Goal: Task Accomplishment & Management: Complete application form

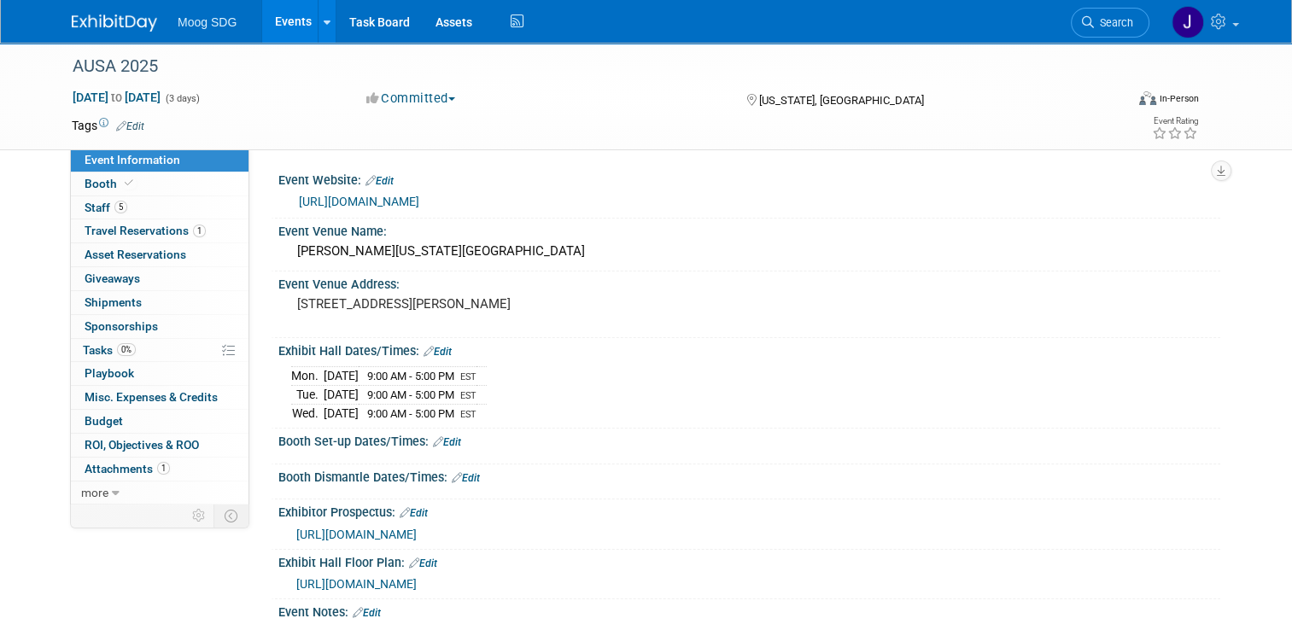
click at [289, 17] on link "Events" at bounding box center [293, 21] width 62 height 43
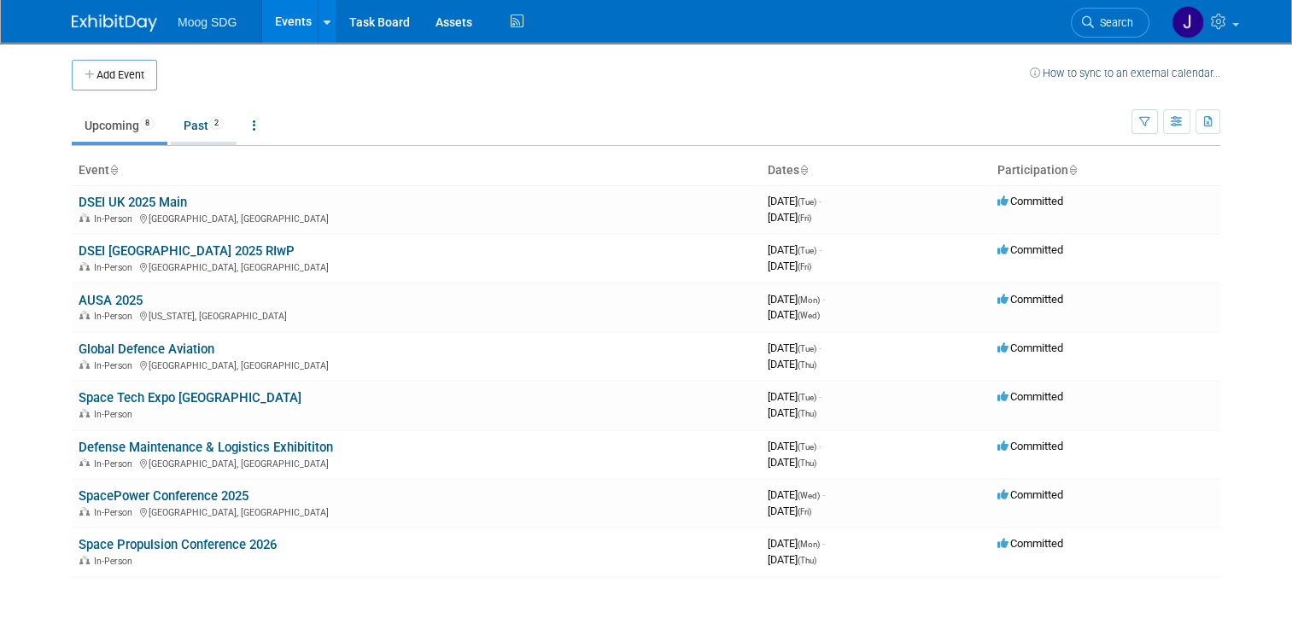
click at [195, 122] on link "Past 2" at bounding box center [204, 125] width 66 height 32
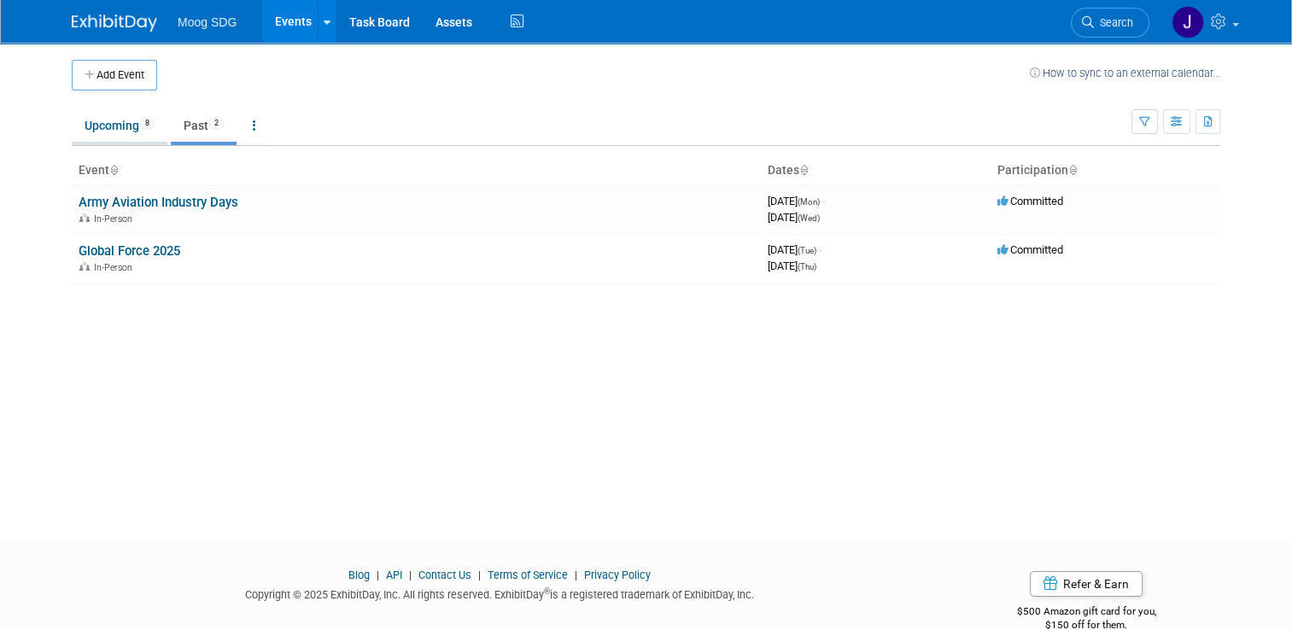
click at [120, 124] on link "Upcoming 8" at bounding box center [120, 125] width 96 height 32
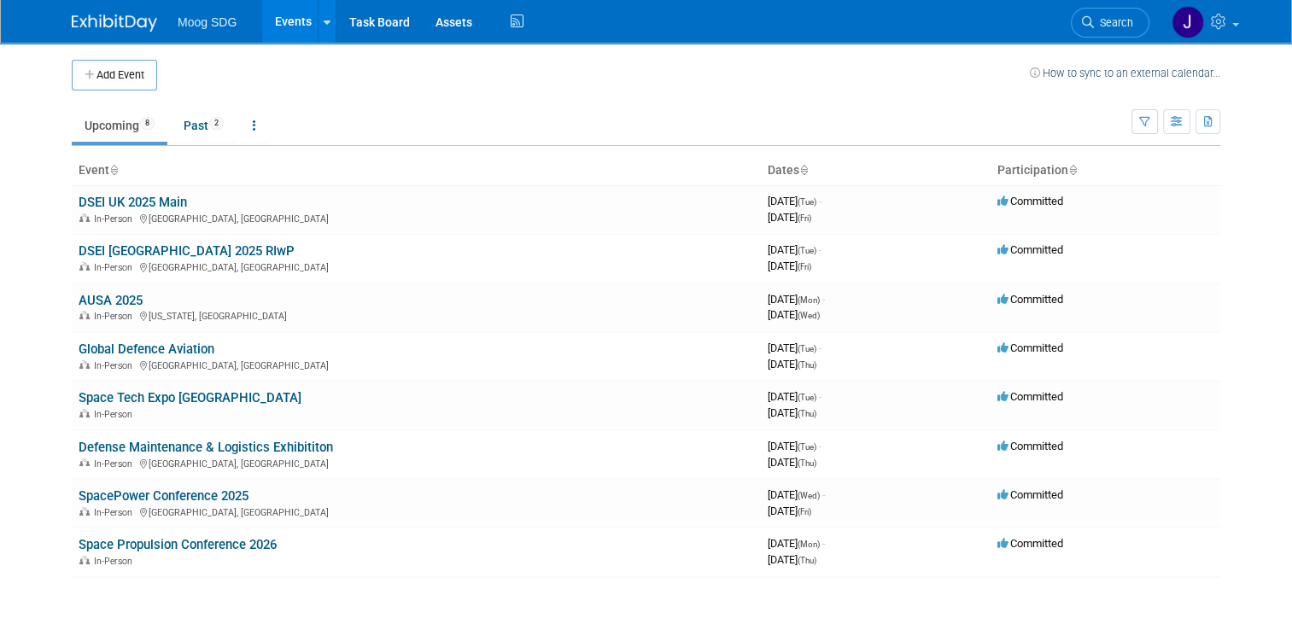
drag, startPoint x: 114, startPoint y: 78, endPoint x: 123, endPoint y: 80, distance: 9.7
click at [114, 78] on button "Add Event" at bounding box center [114, 75] width 85 height 31
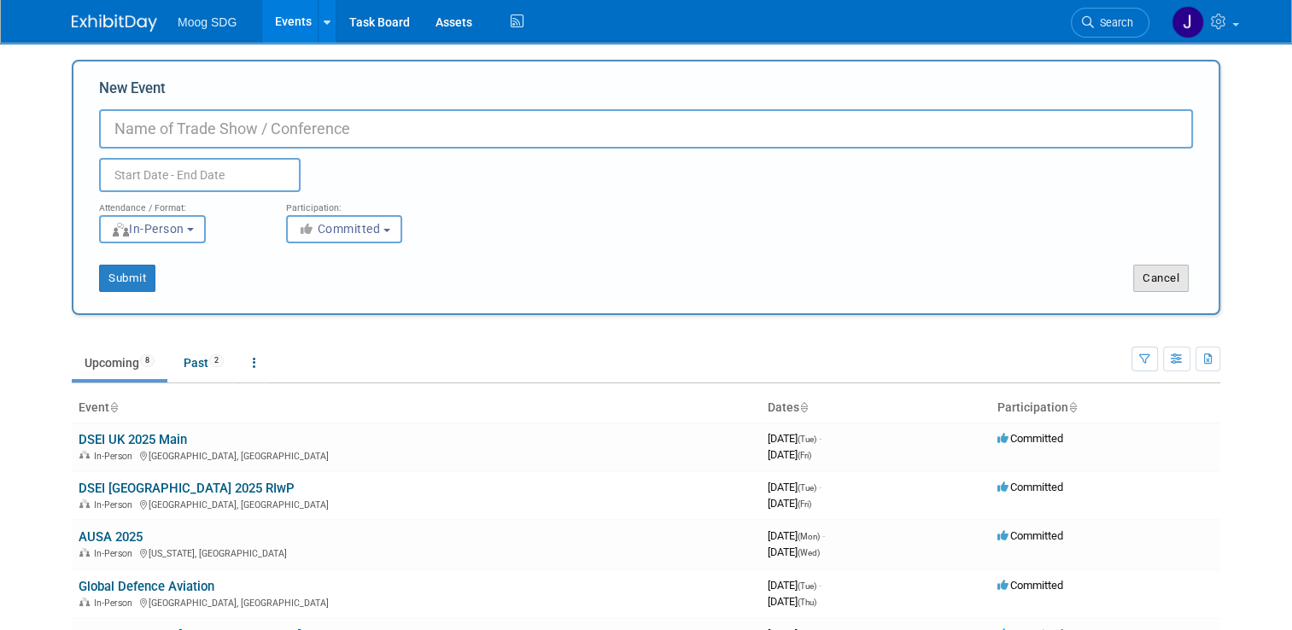
click at [1160, 270] on button "Cancel" at bounding box center [1161, 278] width 56 height 27
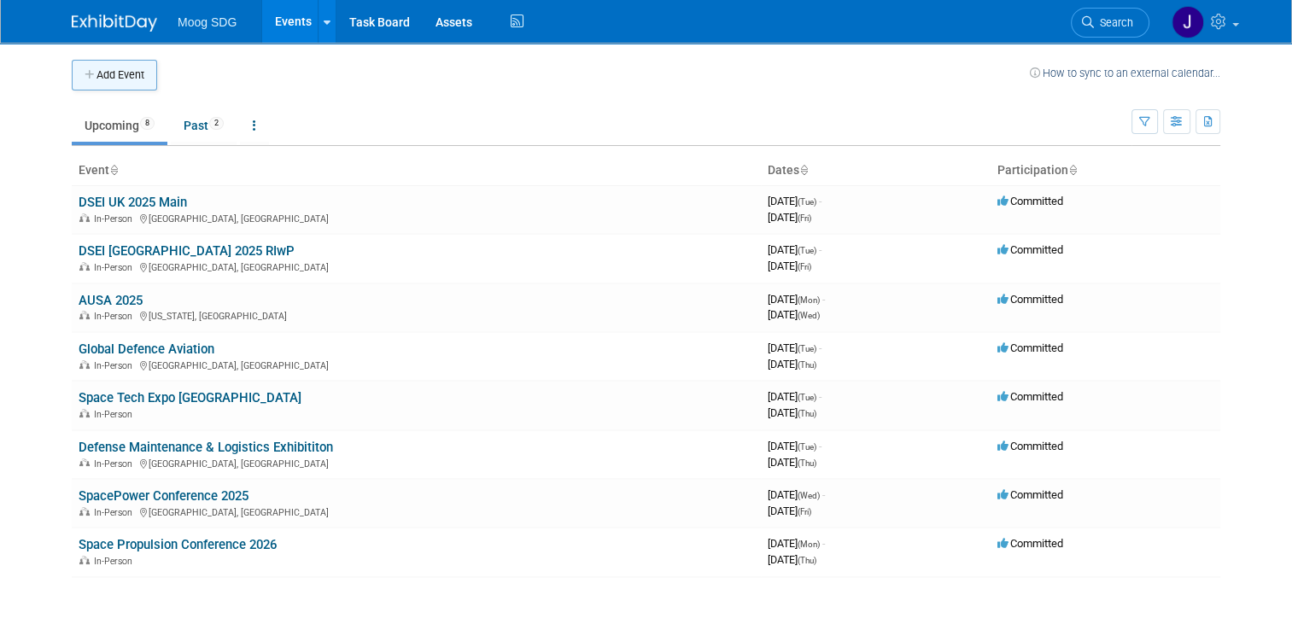
click at [85, 67] on button "Add Event" at bounding box center [114, 75] width 85 height 31
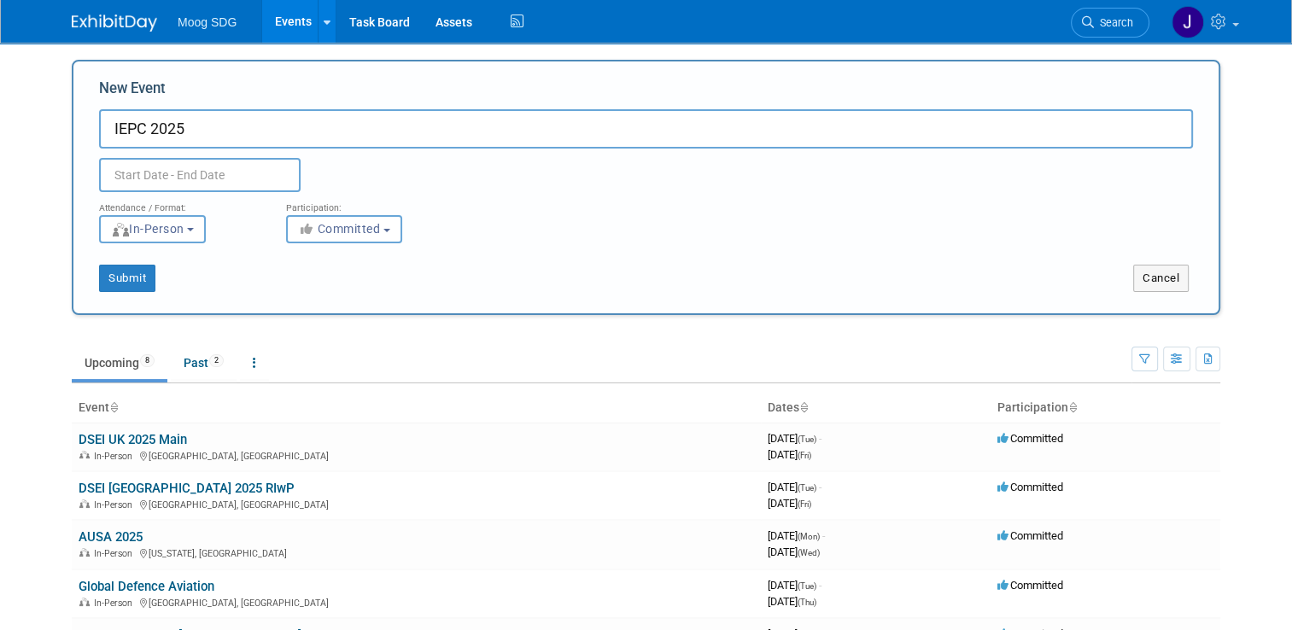
type input "IEPC 2025"
click at [436, 187] on div "Duplicate Event Warning" at bounding box center [645, 171] width 1119 height 44
click at [133, 278] on button "Submit" at bounding box center [127, 278] width 56 height 27
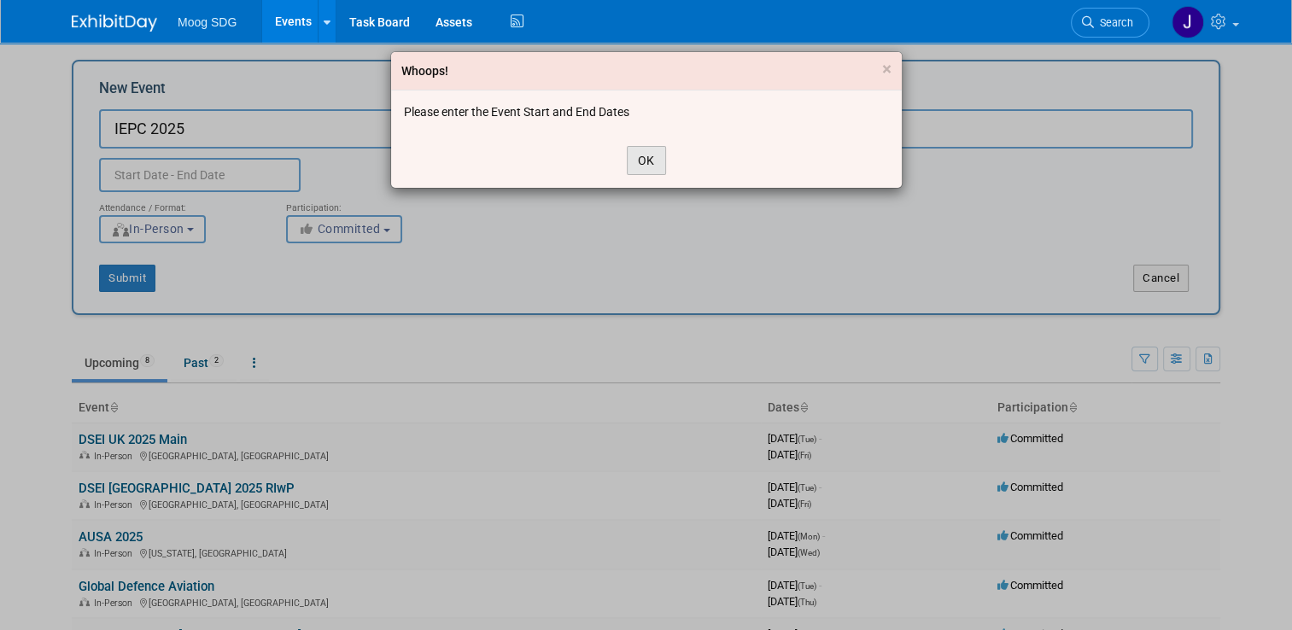
click at [653, 157] on button "OK" at bounding box center [646, 160] width 39 height 29
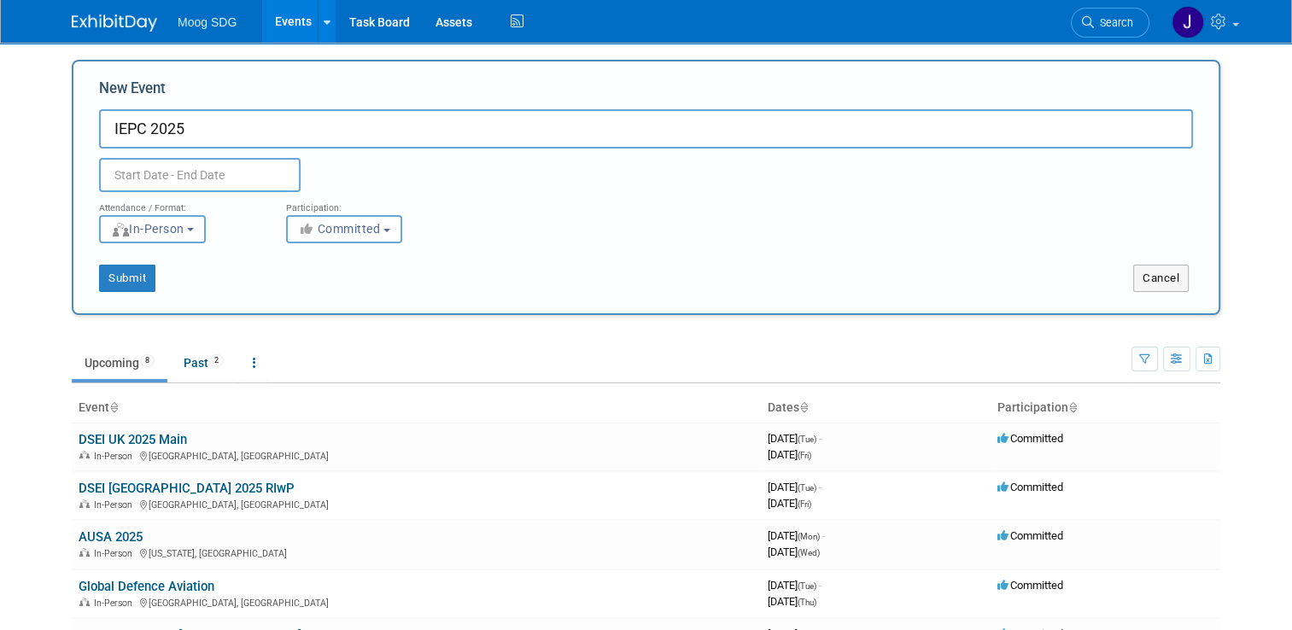
click at [192, 187] on input "text" at bounding box center [200, 175] width 202 height 34
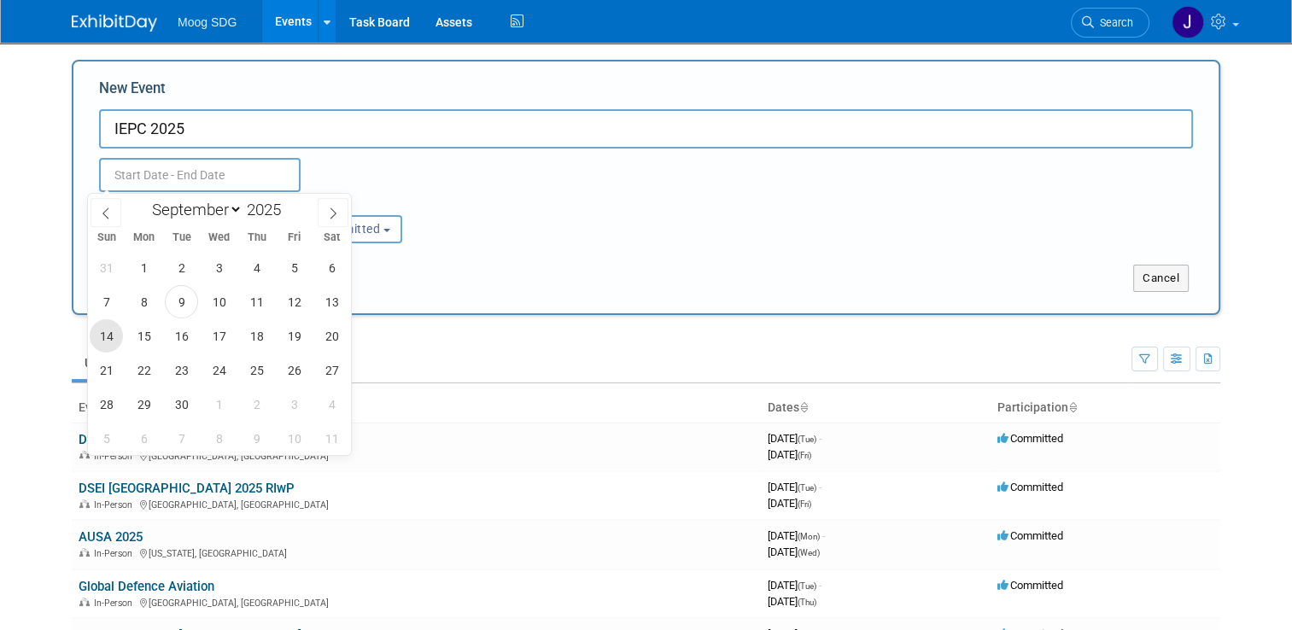
click at [109, 330] on span "14" at bounding box center [106, 335] width 33 height 33
click at [292, 336] on span "19" at bounding box center [294, 335] width 33 height 33
type input "Sep 14, 2025 to Sep 19, 2025"
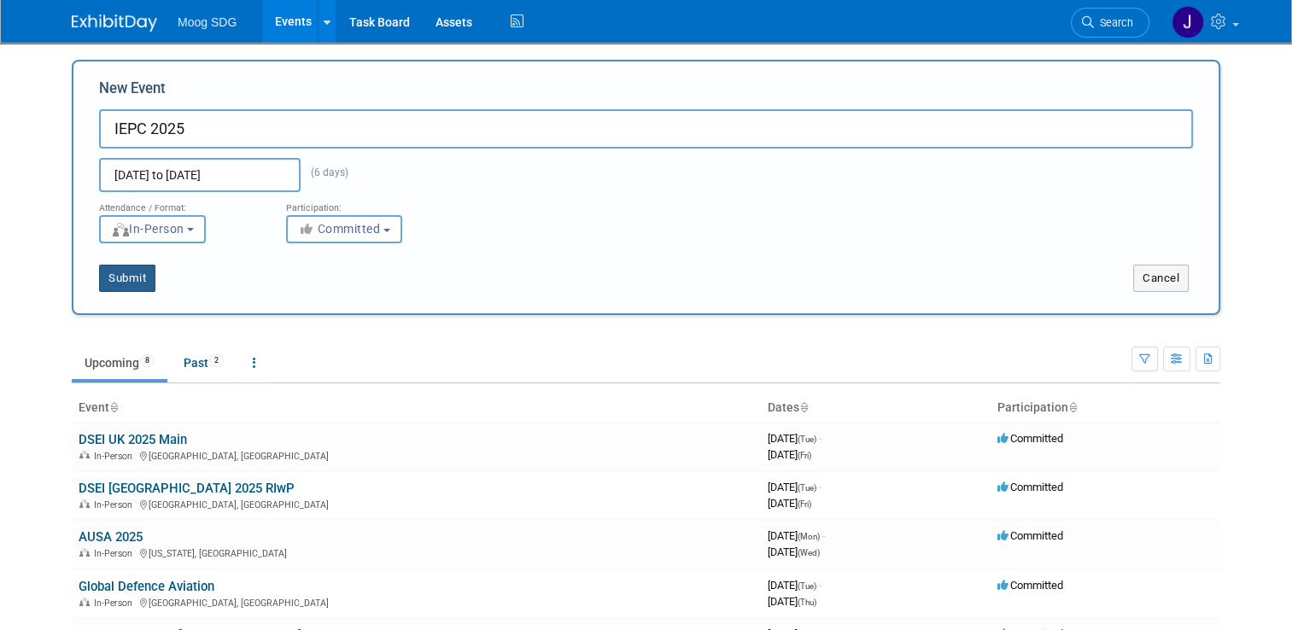
click at [114, 278] on button "Submit" at bounding box center [127, 278] width 56 height 27
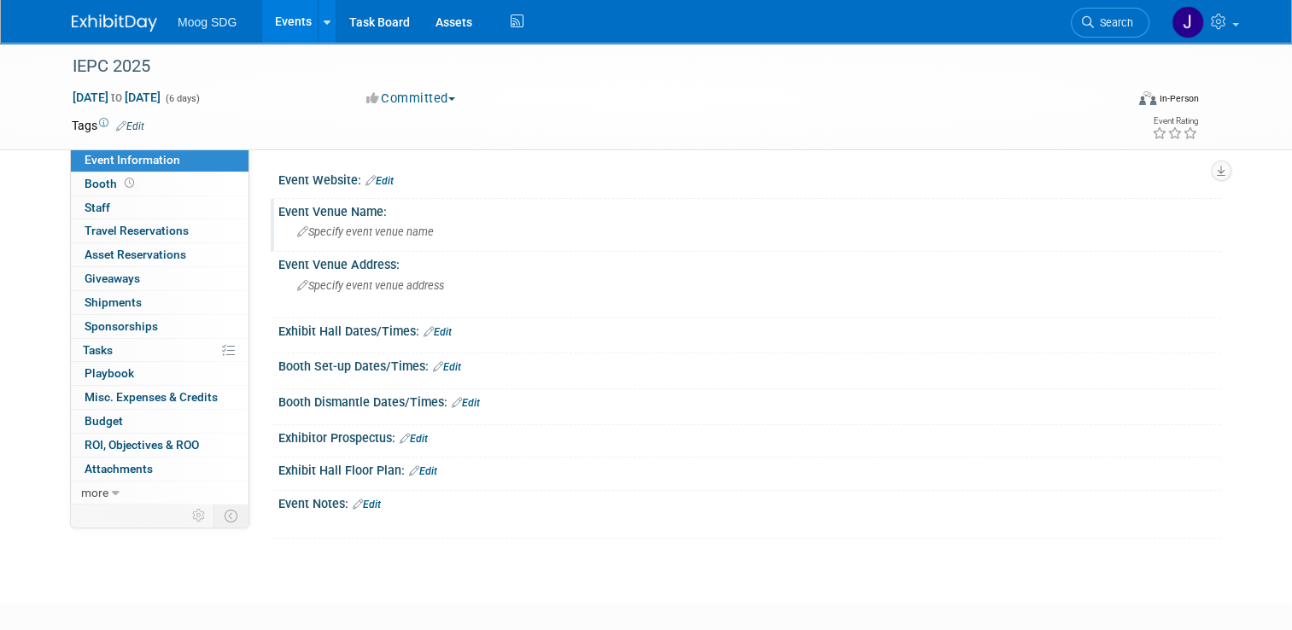
click at [378, 225] on span "Specify event venue name" at bounding box center [365, 231] width 137 height 13
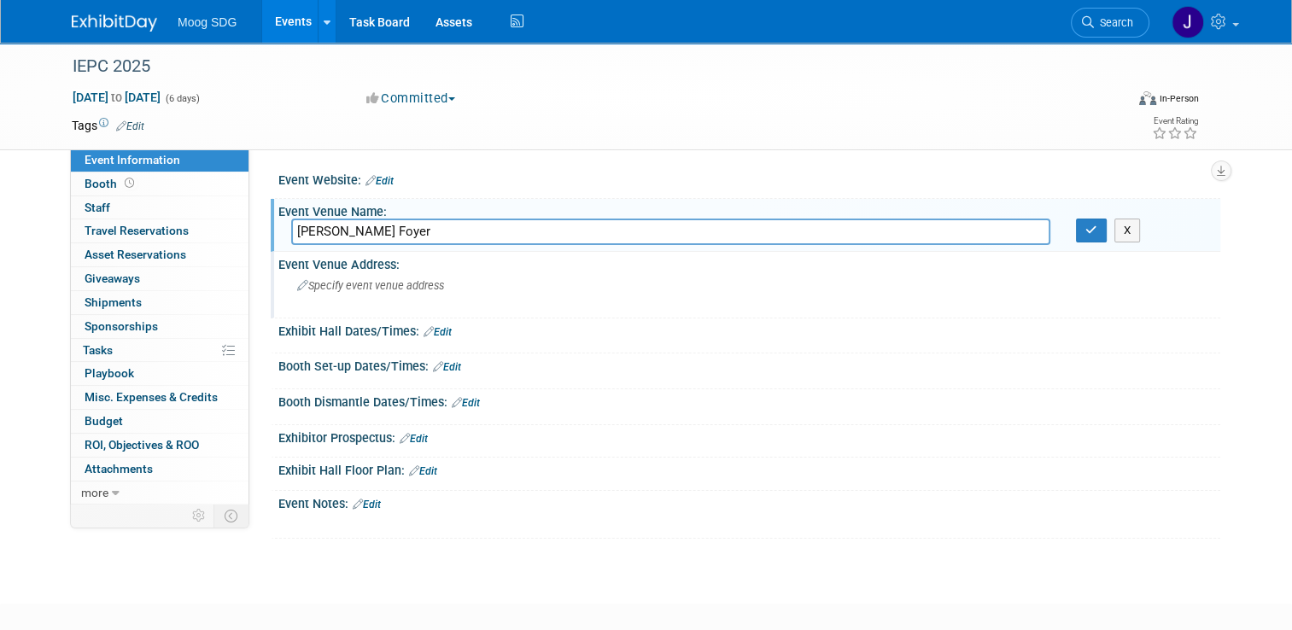
click at [489, 283] on div "Specify event venue address" at bounding box center [474, 291] width 367 height 39
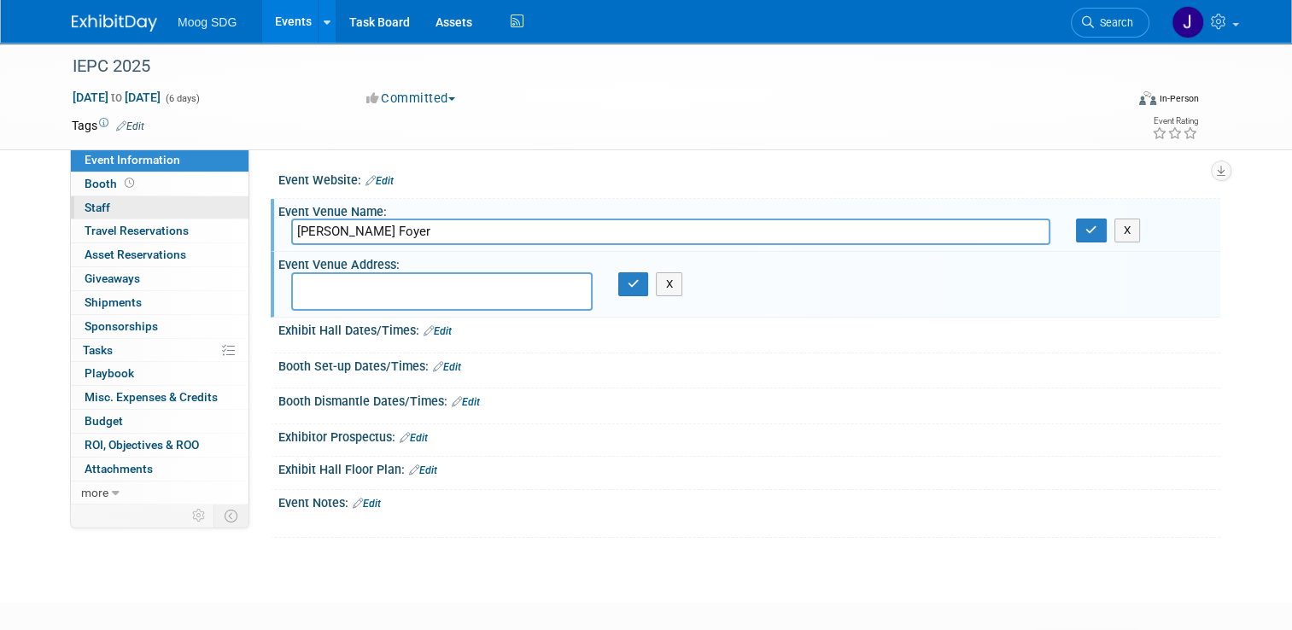
drag, startPoint x: 476, startPoint y: 229, endPoint x: 204, endPoint y: 216, distance: 272.7
click at [204, 216] on div "Event Information Event Info Booth Booth 0 Staff 0 Staff 0 Travel Reservations …" at bounding box center [646, 290] width 1174 height 495
paste input "Imperial College London, South Kensington Campus"
type input "Imperial College London, South Kensington Campus"
click at [377, 289] on textarea at bounding box center [441, 291] width 301 height 38
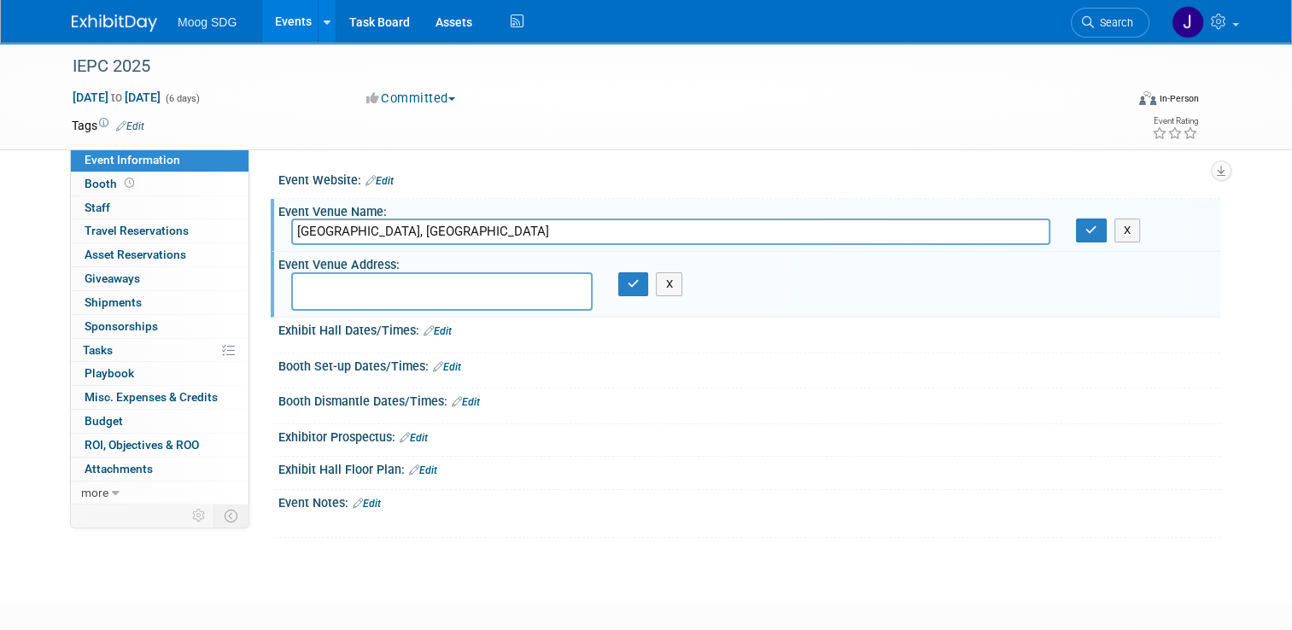
click at [405, 282] on textarea at bounding box center [441, 291] width 301 height 38
paste textarea "Sir Alexander Fleming Foyer"
type textarea "Sir Alexander Fleming Foyer"
click at [636, 285] on button "button" at bounding box center [633, 284] width 31 height 24
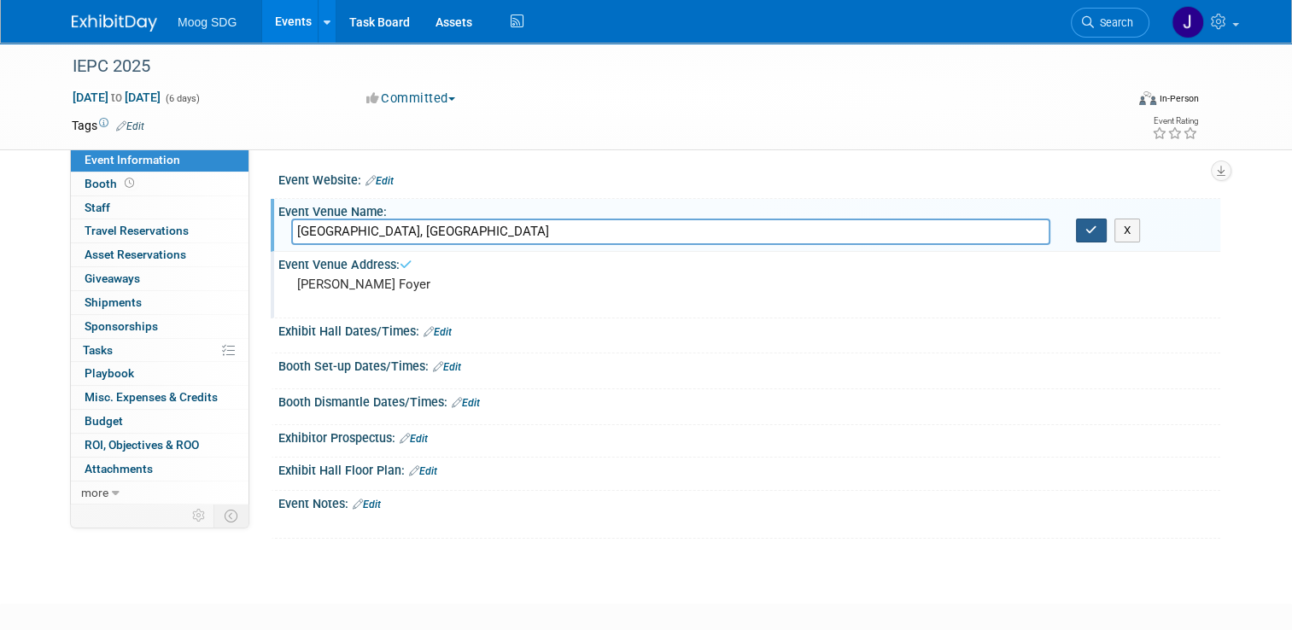
click at [1100, 237] on button "button" at bounding box center [1091, 231] width 31 height 24
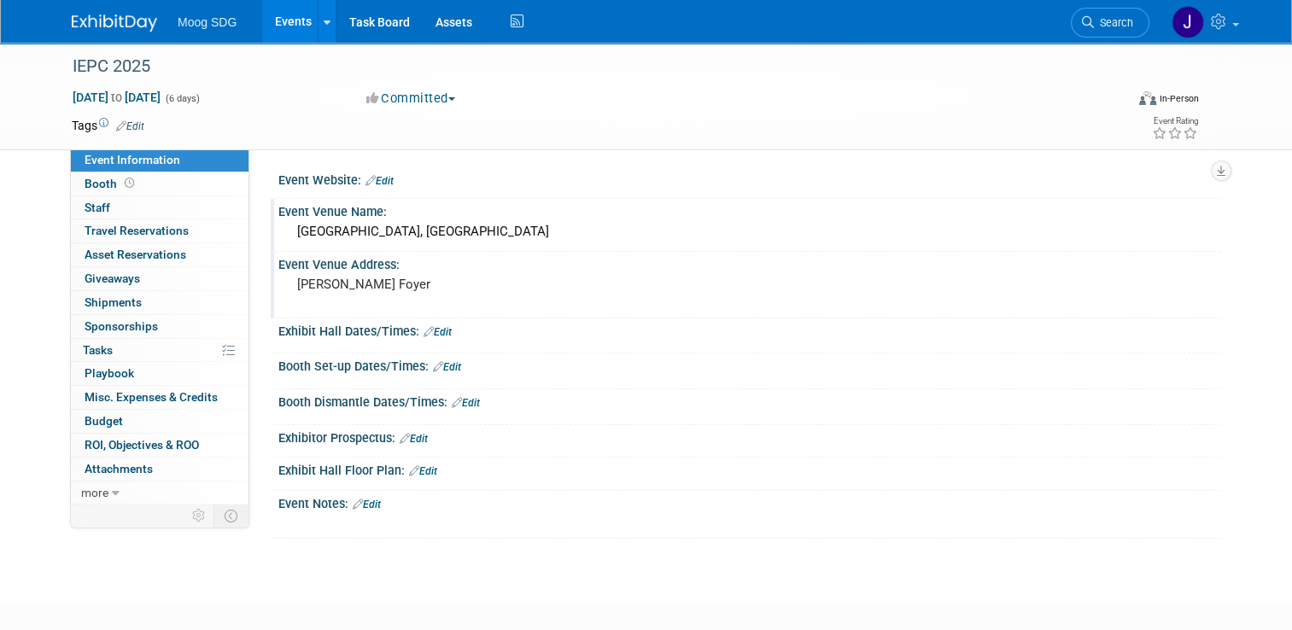
click at [435, 328] on link "Edit" at bounding box center [438, 332] width 28 height 12
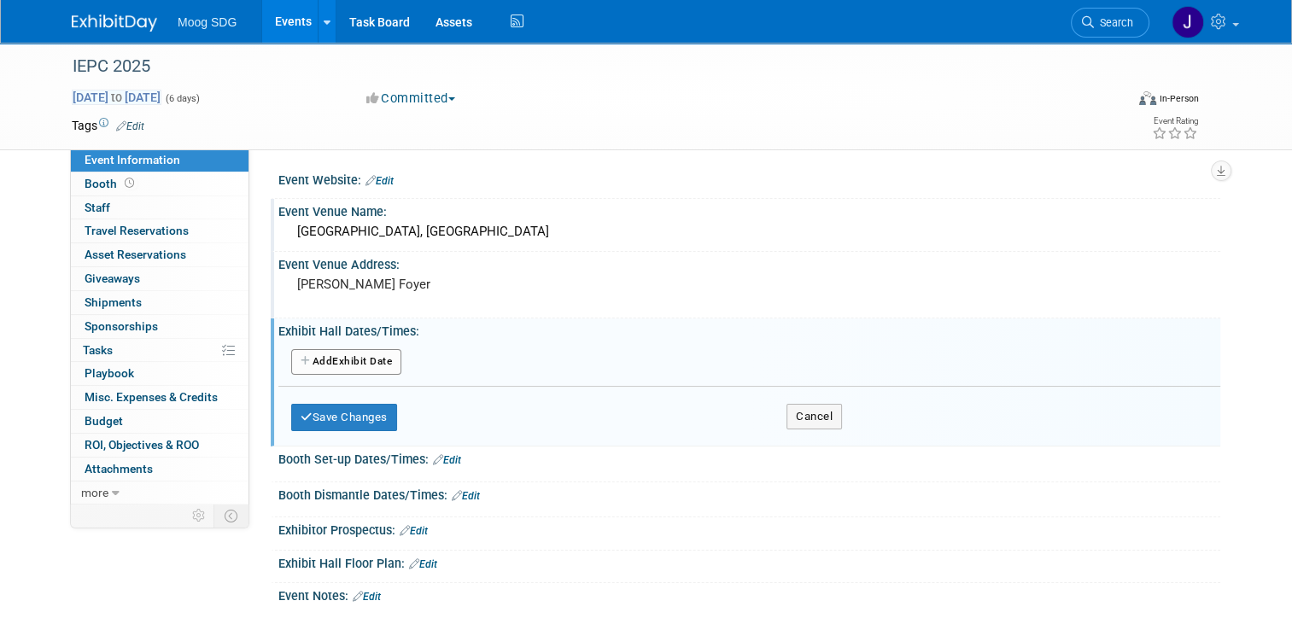
click at [110, 95] on span "Sep 14, 2025 to Sep 19, 2025" at bounding box center [117, 97] width 90 height 15
select select "8"
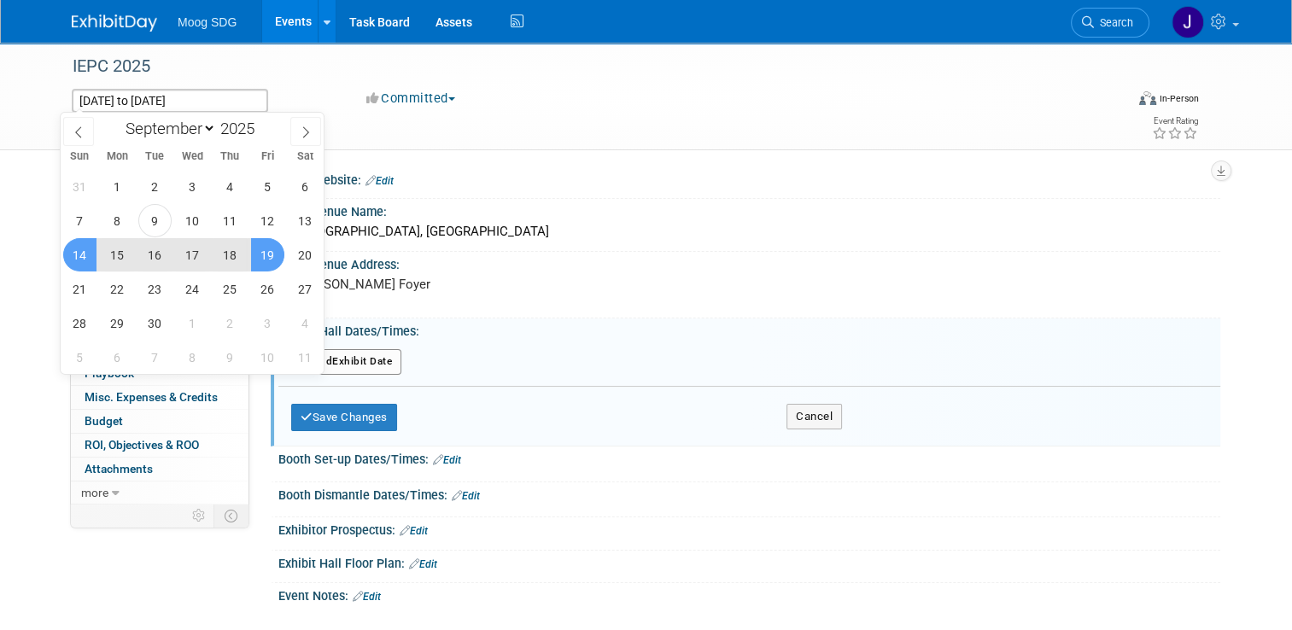
click at [112, 251] on span "15" at bounding box center [117, 254] width 33 height 33
type input "Sep 15, 2025"
click at [259, 251] on span "19" at bounding box center [267, 254] width 33 height 33
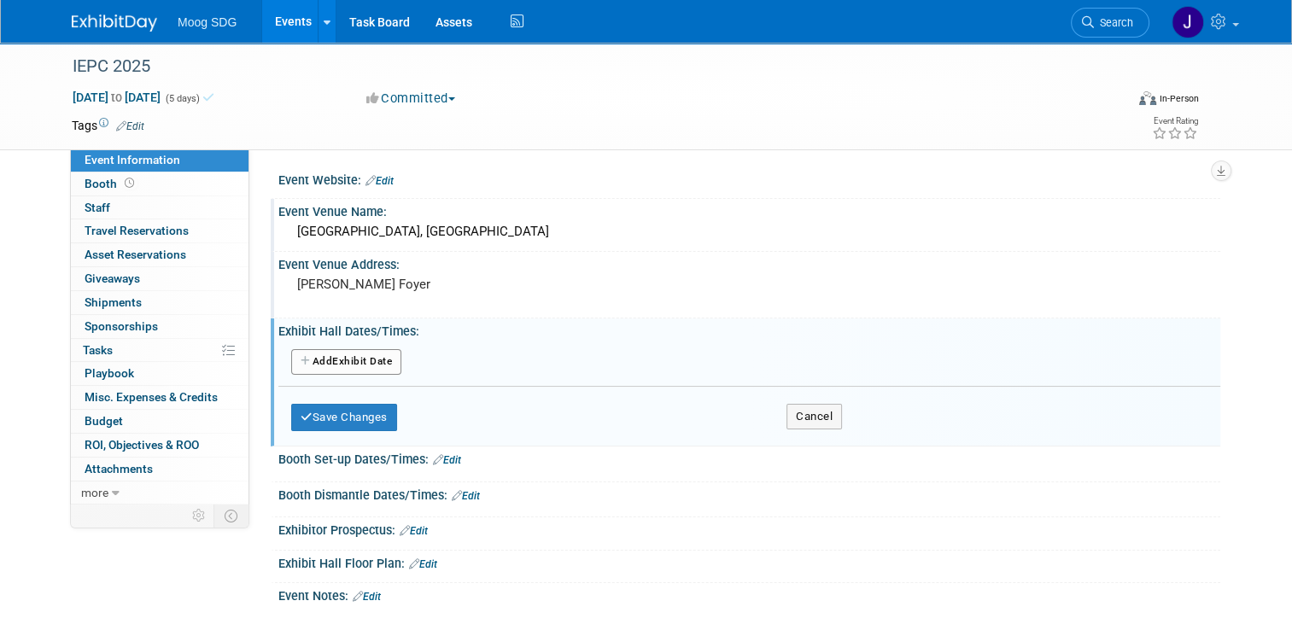
click at [372, 362] on button "Add Another Exhibit Date" at bounding box center [346, 362] width 110 height 26
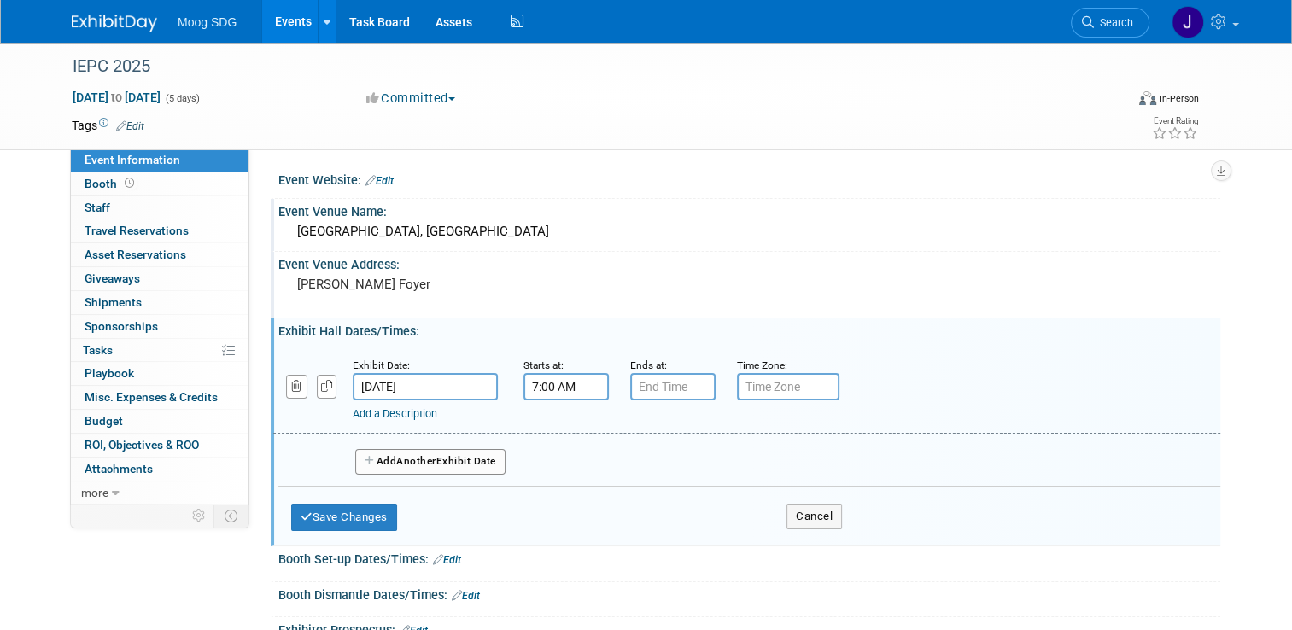
click at [534, 388] on input "7:00 AM" at bounding box center [565, 386] width 85 height 27
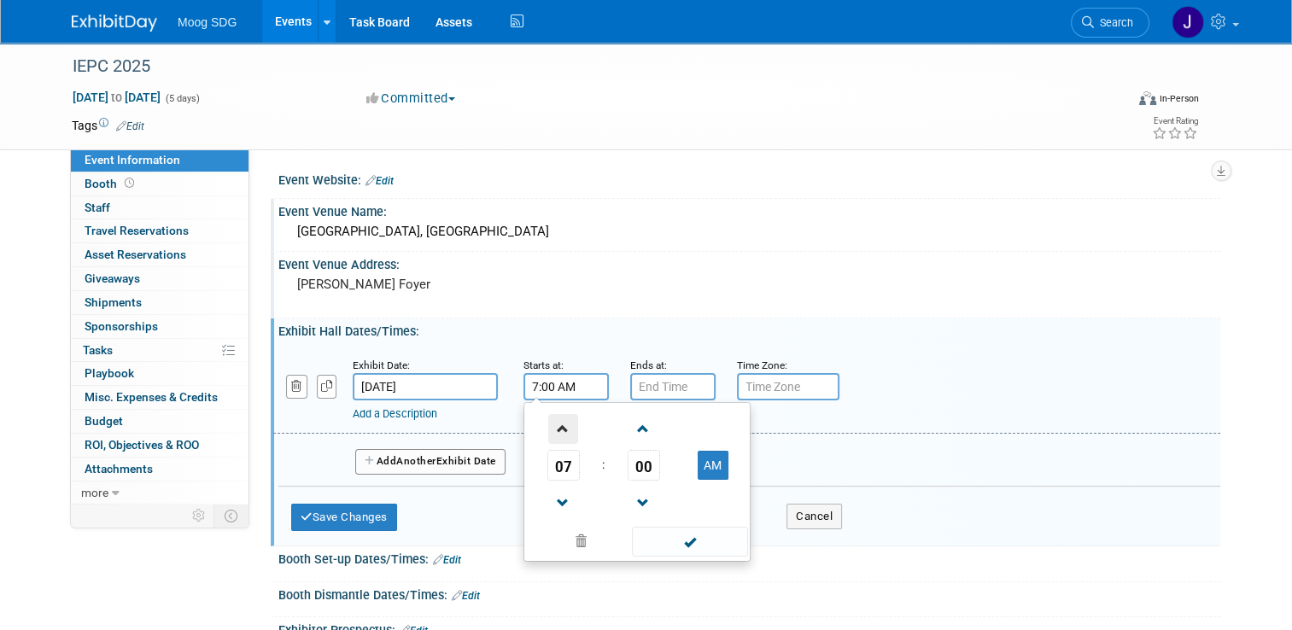
click at [555, 430] on span at bounding box center [563, 429] width 30 height 30
type input "8:00 AM"
type input "7:00 PM"
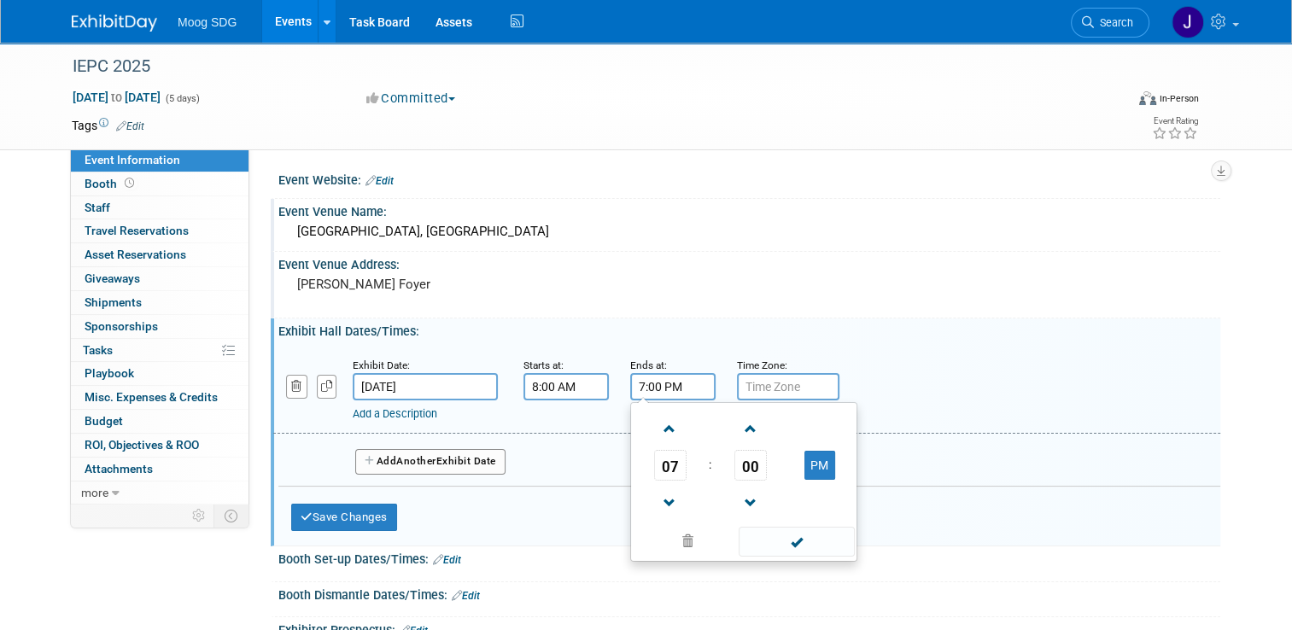
click at [672, 387] on input "7:00 PM" at bounding box center [672, 386] width 85 height 27
click at [789, 544] on span at bounding box center [796, 542] width 115 height 30
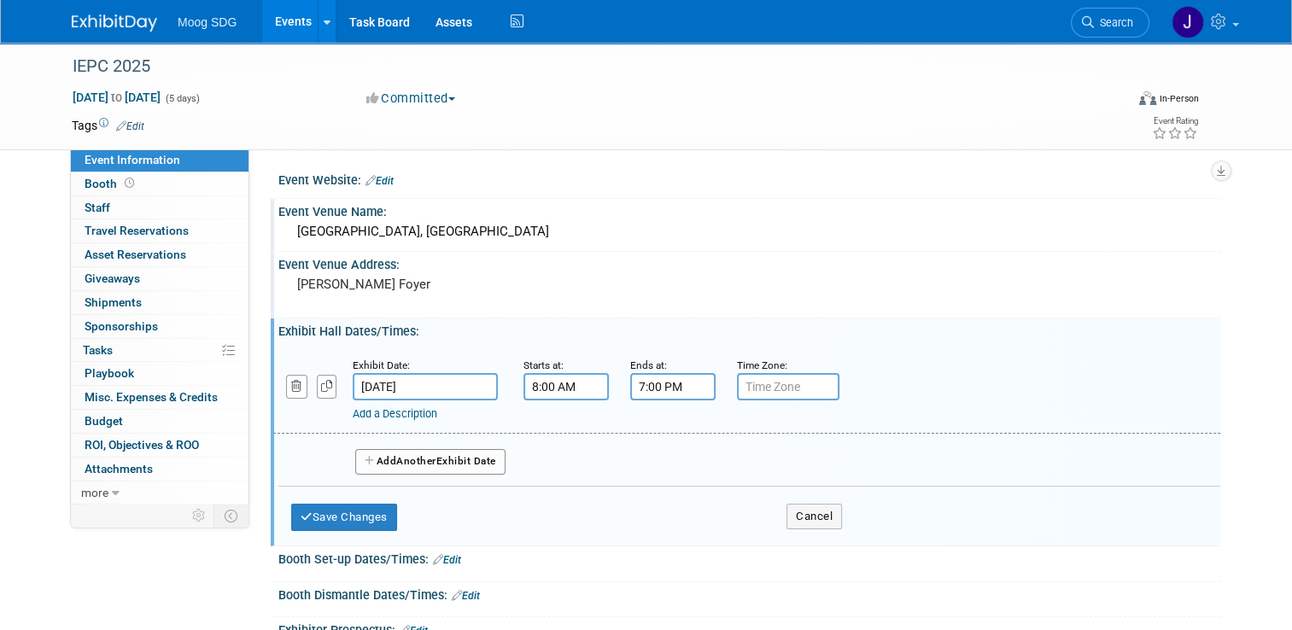
click at [775, 384] on input "text" at bounding box center [788, 386] width 102 height 27
type input "b"
type input "BSET"
click at [454, 459] on button "Add Another Exhibit Date" at bounding box center [430, 462] width 150 height 26
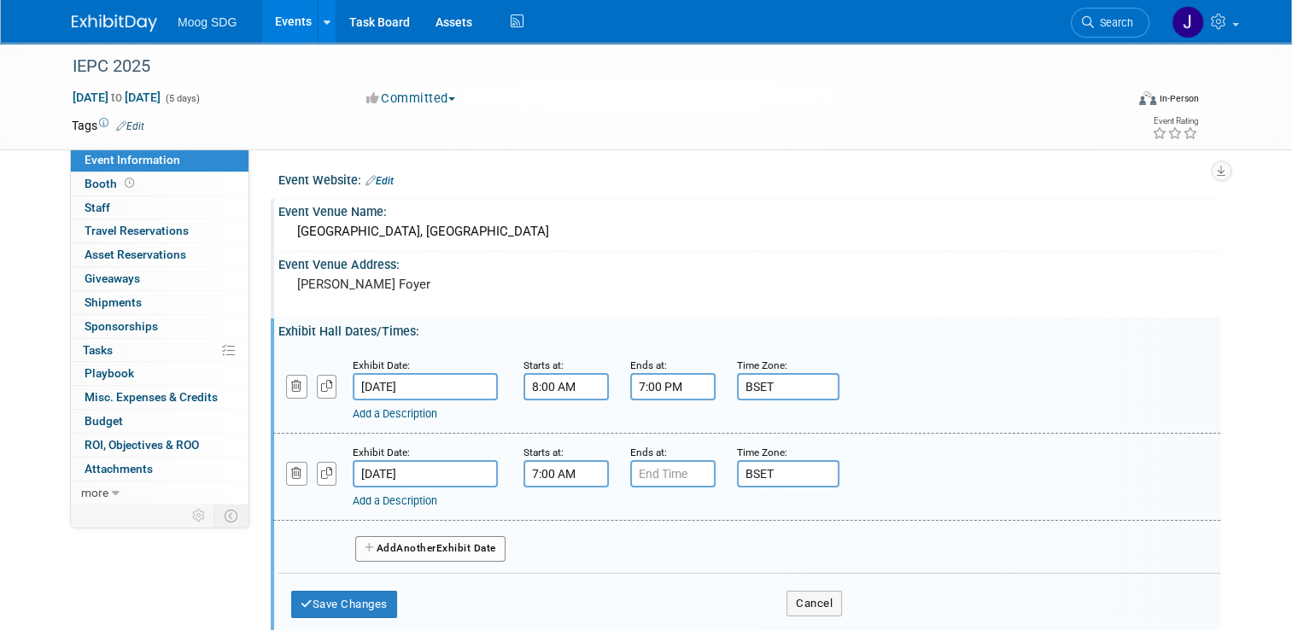
click at [545, 470] on input "7:00 AM" at bounding box center [565, 473] width 85 height 27
click at [557, 519] on span at bounding box center [563, 516] width 30 height 30
type input "8:00 AM"
type input "7:00 PM"
click at [674, 480] on input "7:00 PM" at bounding box center [672, 473] width 85 height 27
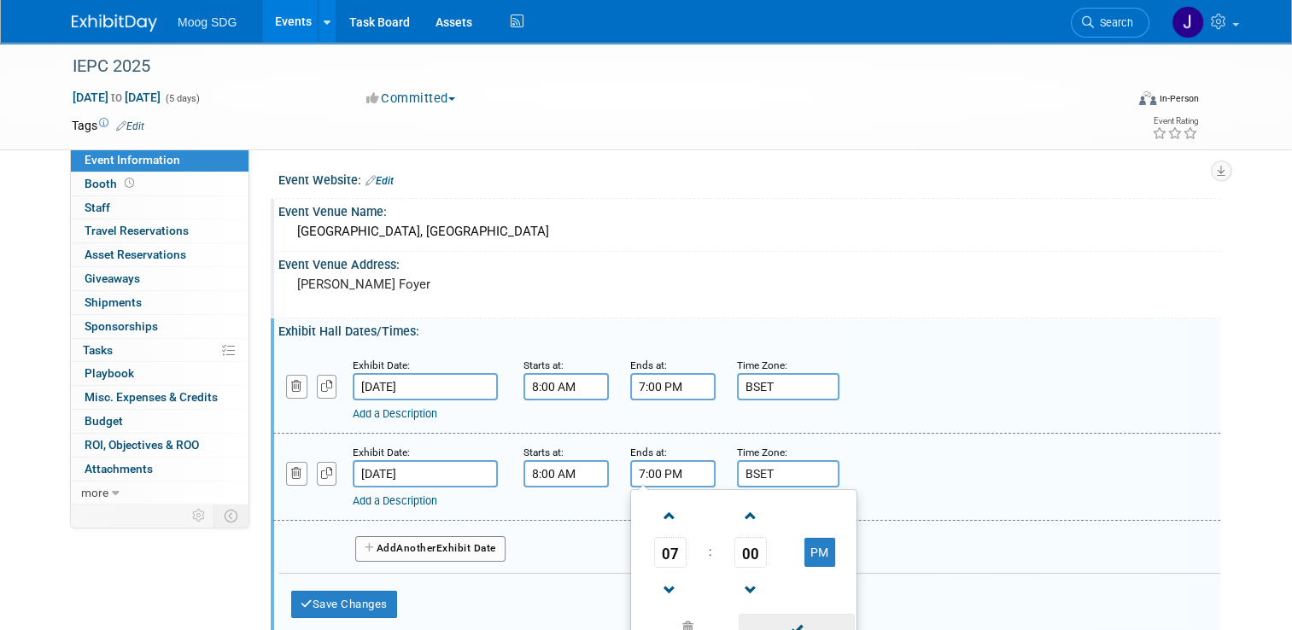
click at [798, 622] on span at bounding box center [796, 629] width 115 height 30
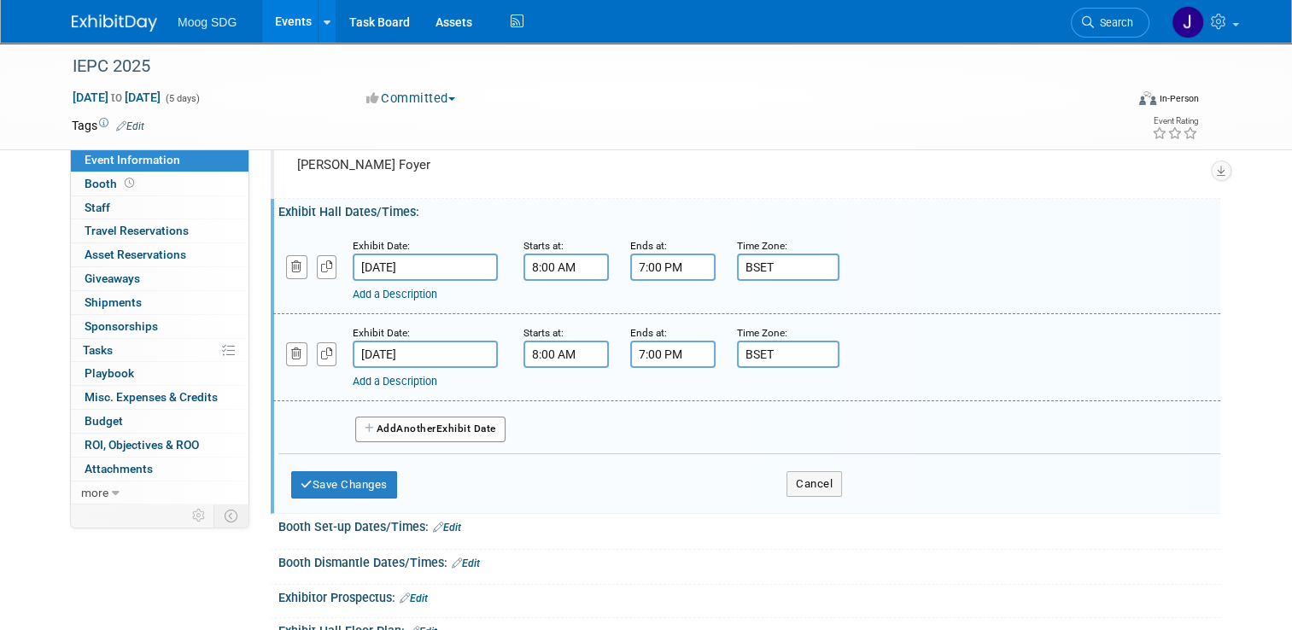
scroll to position [171, 0]
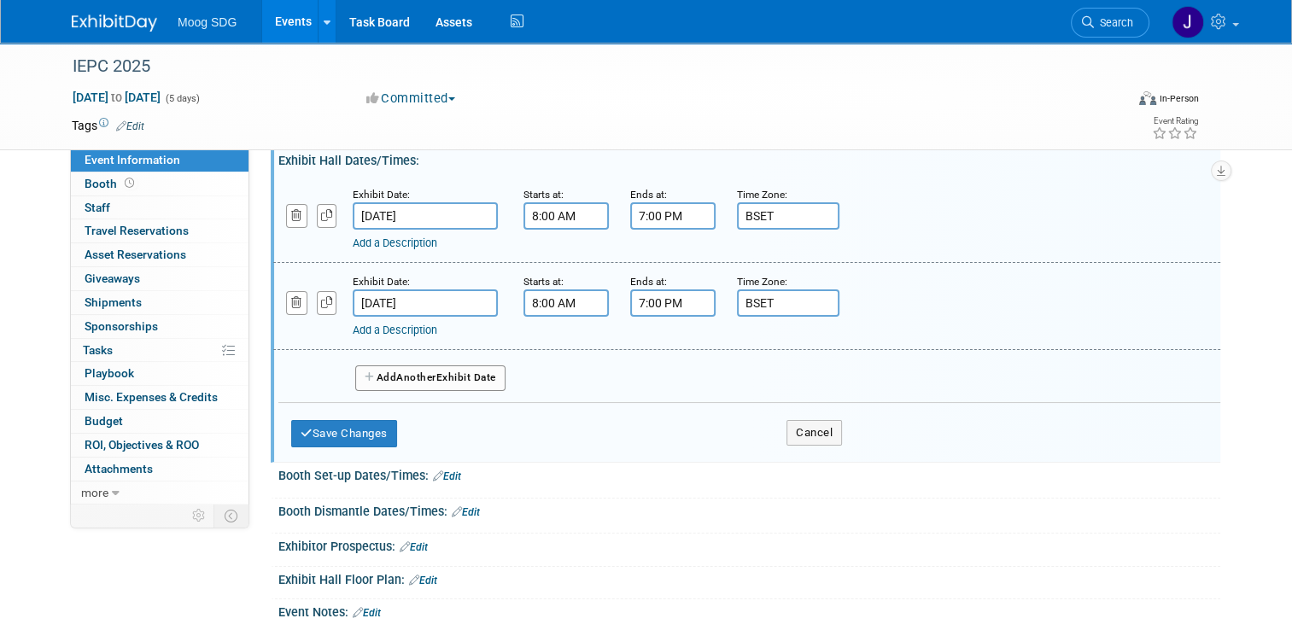
click at [454, 377] on button "Add Another Exhibit Date" at bounding box center [430, 378] width 150 height 26
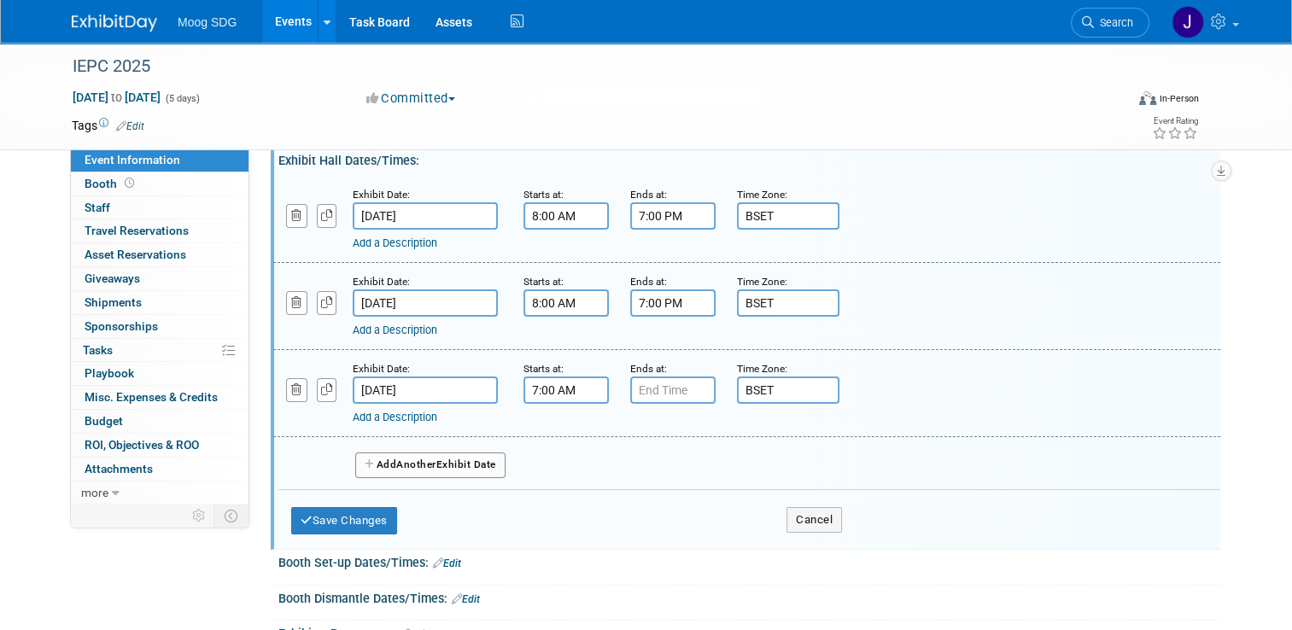
click at [552, 394] on input "7:00 AM" at bounding box center [565, 390] width 85 height 27
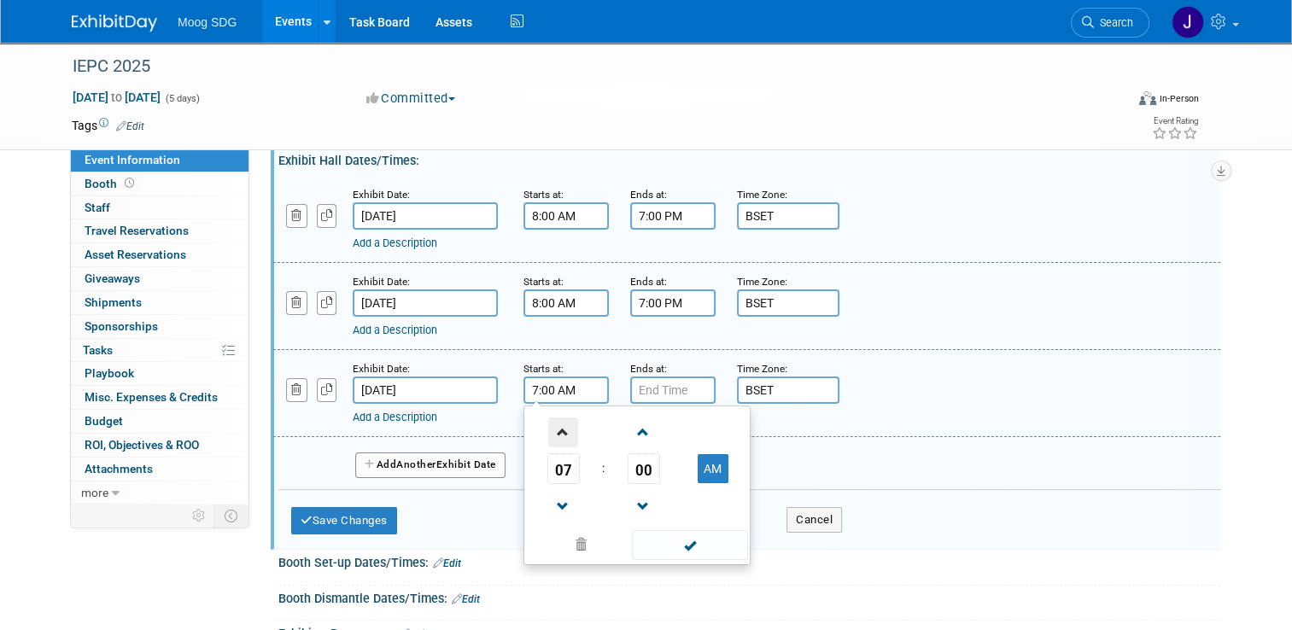
click at [548, 418] on span at bounding box center [563, 433] width 30 height 30
type input "8:00 AM"
click at [656, 388] on input "7:00 PM" at bounding box center [672, 390] width 85 height 27
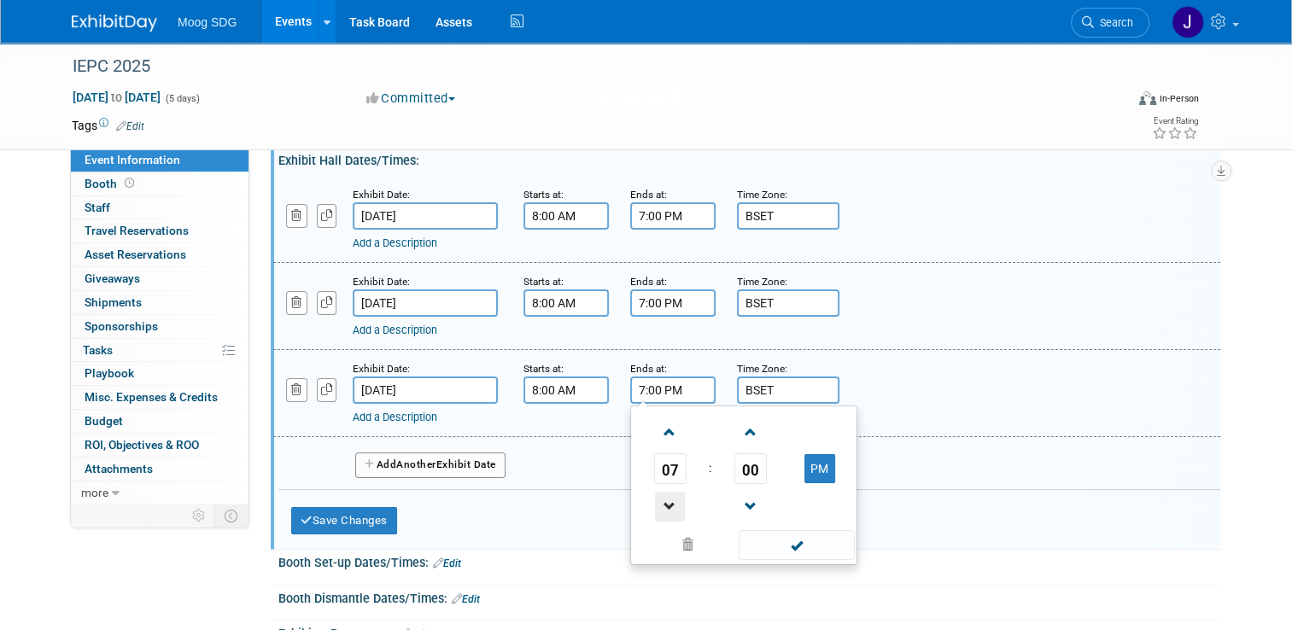
click at [657, 513] on span at bounding box center [670, 507] width 30 height 30
type input "6:00 PM"
click at [796, 540] on span at bounding box center [796, 545] width 115 height 30
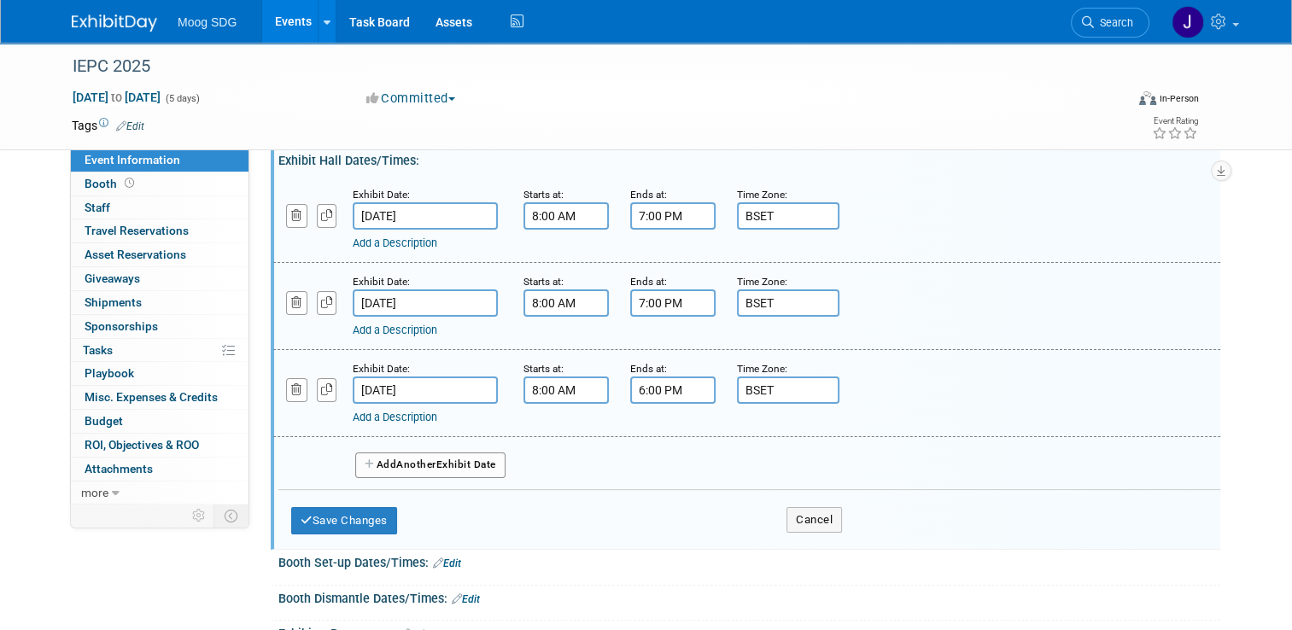
click at [412, 466] on span "Another" at bounding box center [416, 465] width 40 height 12
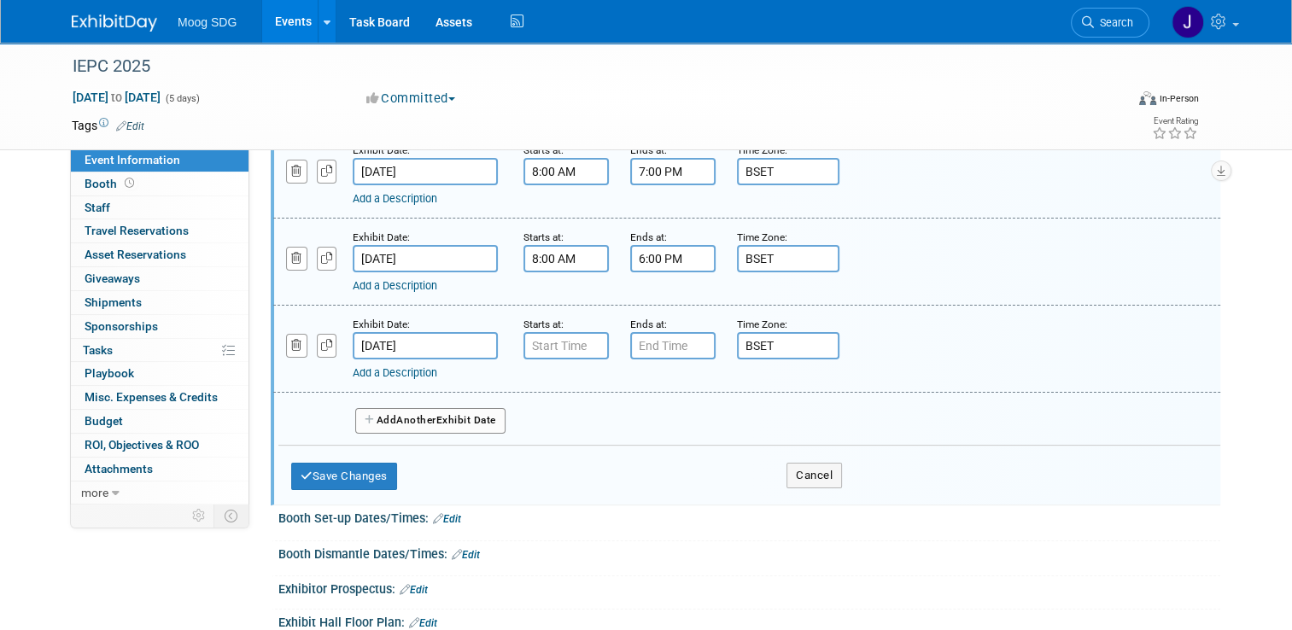
scroll to position [342, 0]
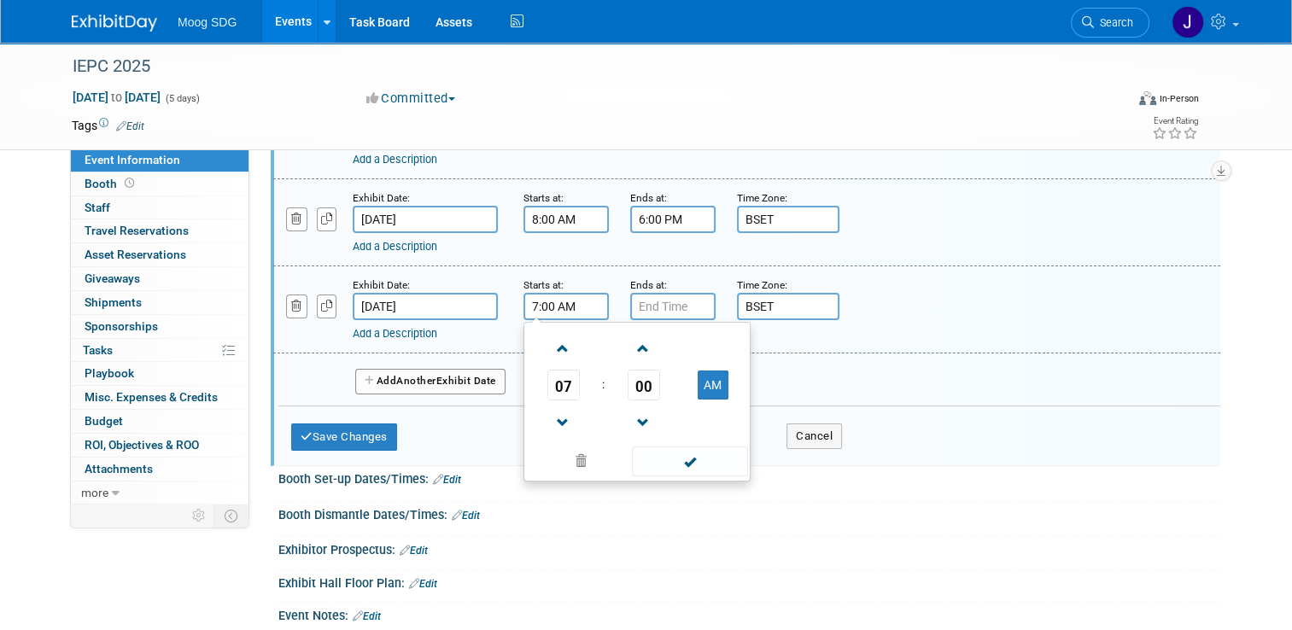
click at [562, 301] on input "7:00 AM" at bounding box center [565, 306] width 85 height 27
click at [560, 342] on span at bounding box center [563, 349] width 30 height 30
type input "8:00 AM"
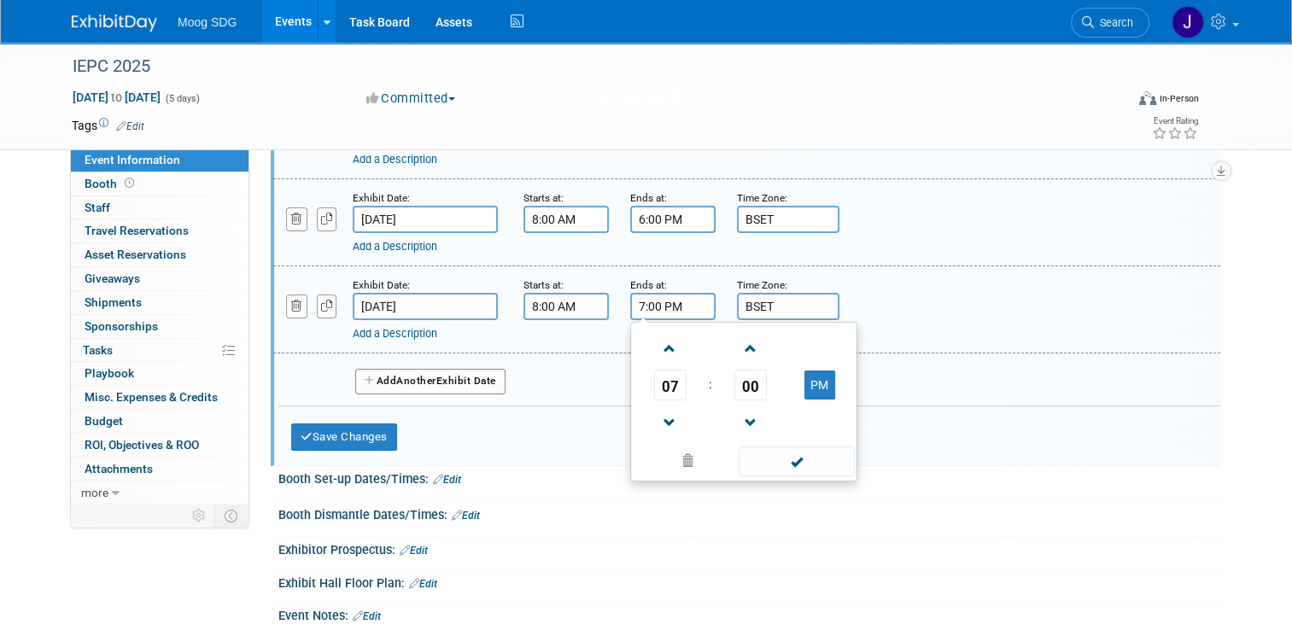
click at [663, 313] on input "7:00 PM" at bounding box center [672, 306] width 85 height 27
click at [655, 340] on span at bounding box center [670, 349] width 30 height 30
click at [663, 409] on span at bounding box center [670, 423] width 30 height 30
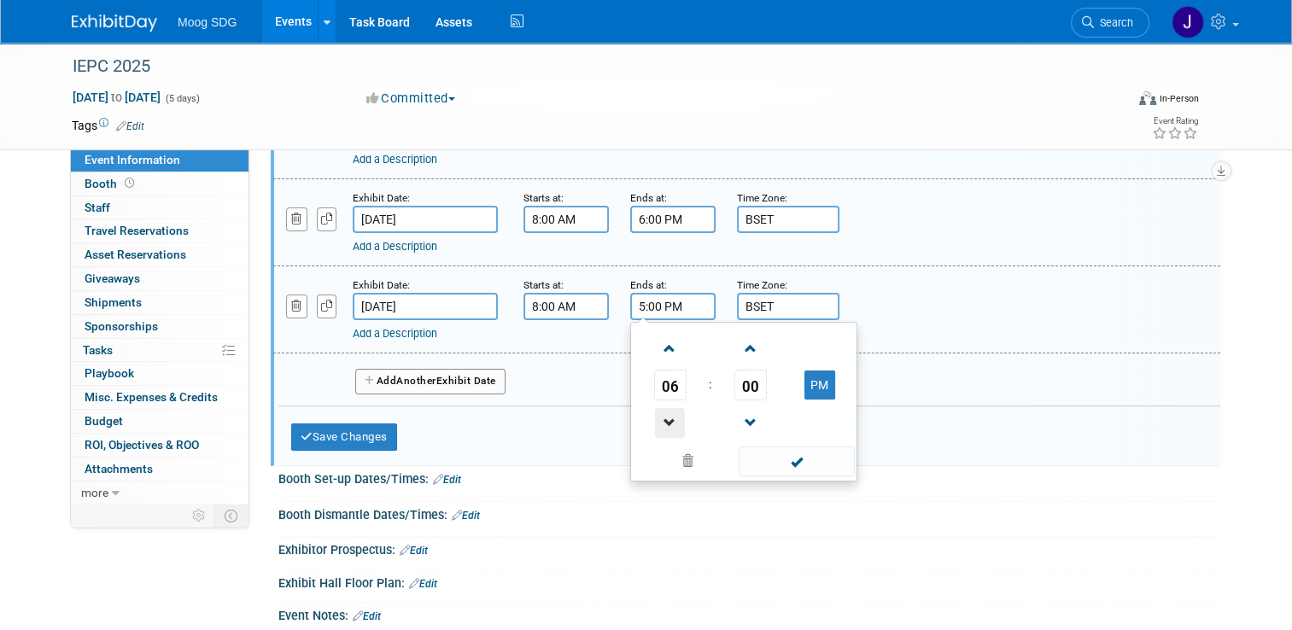
click at [663, 409] on span at bounding box center [670, 423] width 30 height 30
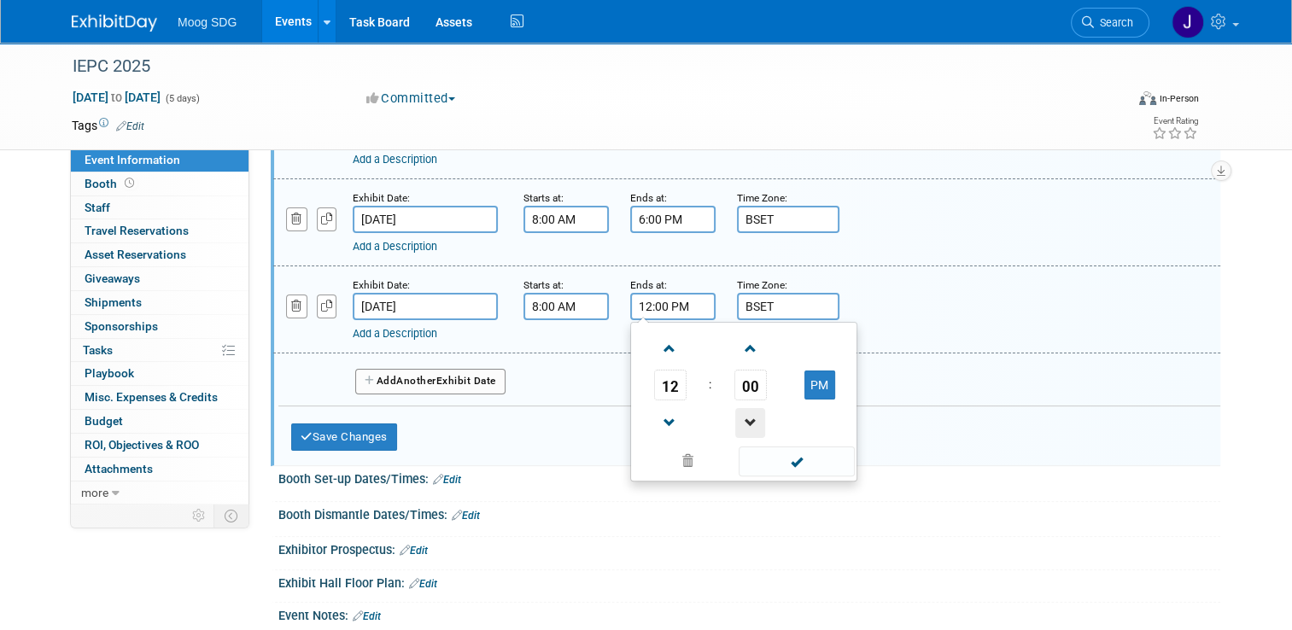
click at [735, 408] on span at bounding box center [750, 423] width 30 height 30
click at [735, 346] on span at bounding box center [750, 349] width 30 height 30
click at [739, 348] on span at bounding box center [750, 349] width 30 height 30
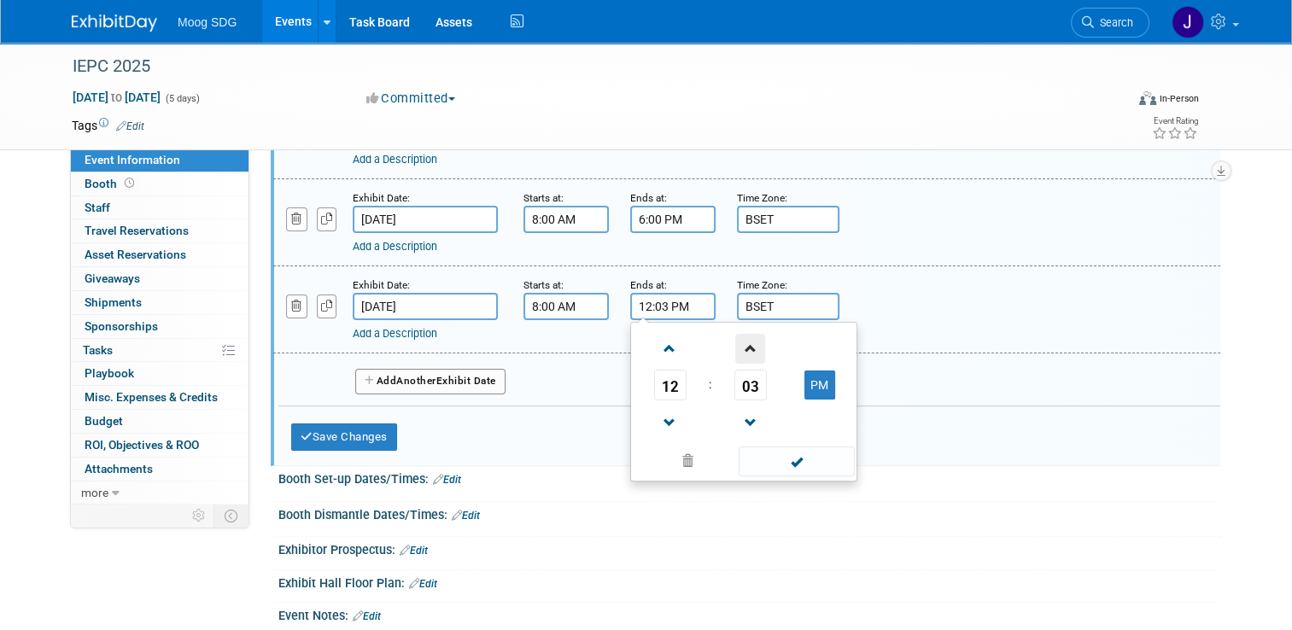
click at [739, 348] on span at bounding box center [750, 349] width 30 height 30
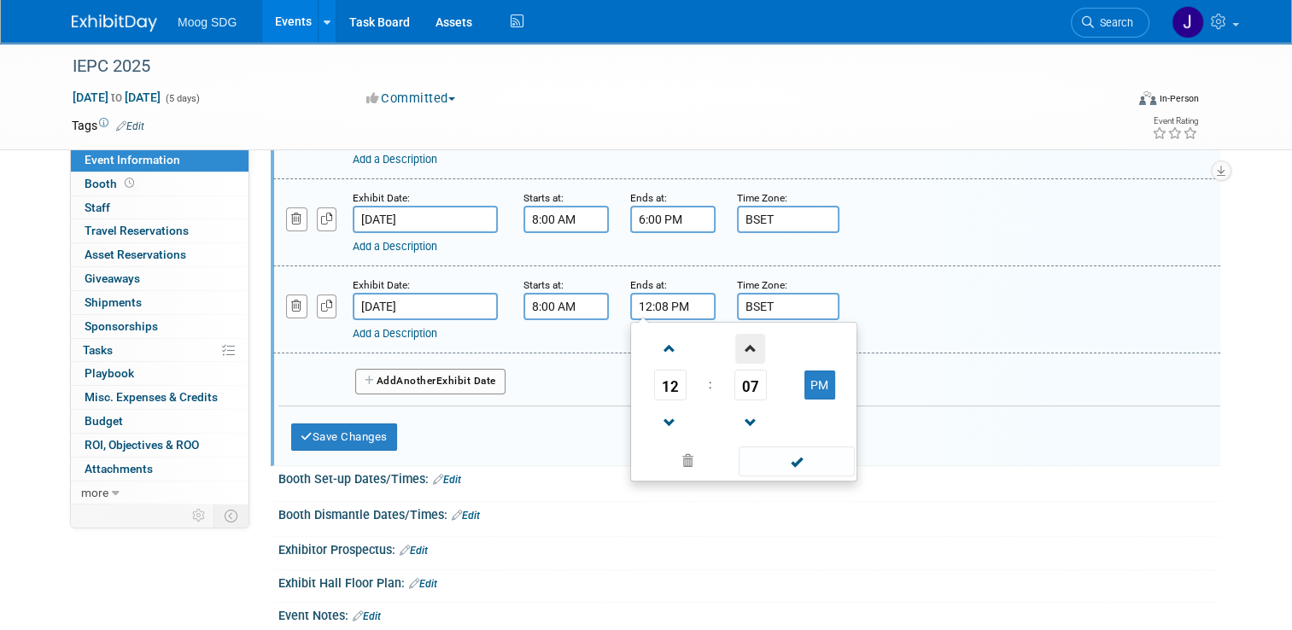
click at [739, 348] on span at bounding box center [750, 349] width 30 height 30
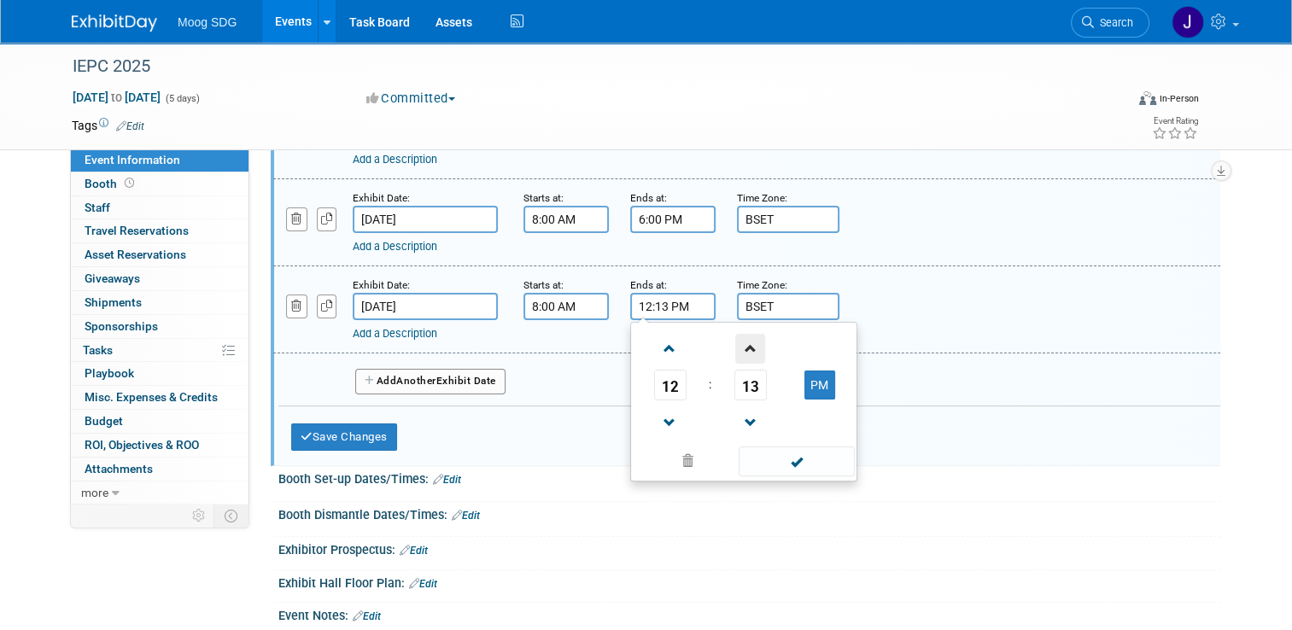
click at [739, 348] on span at bounding box center [750, 349] width 30 height 30
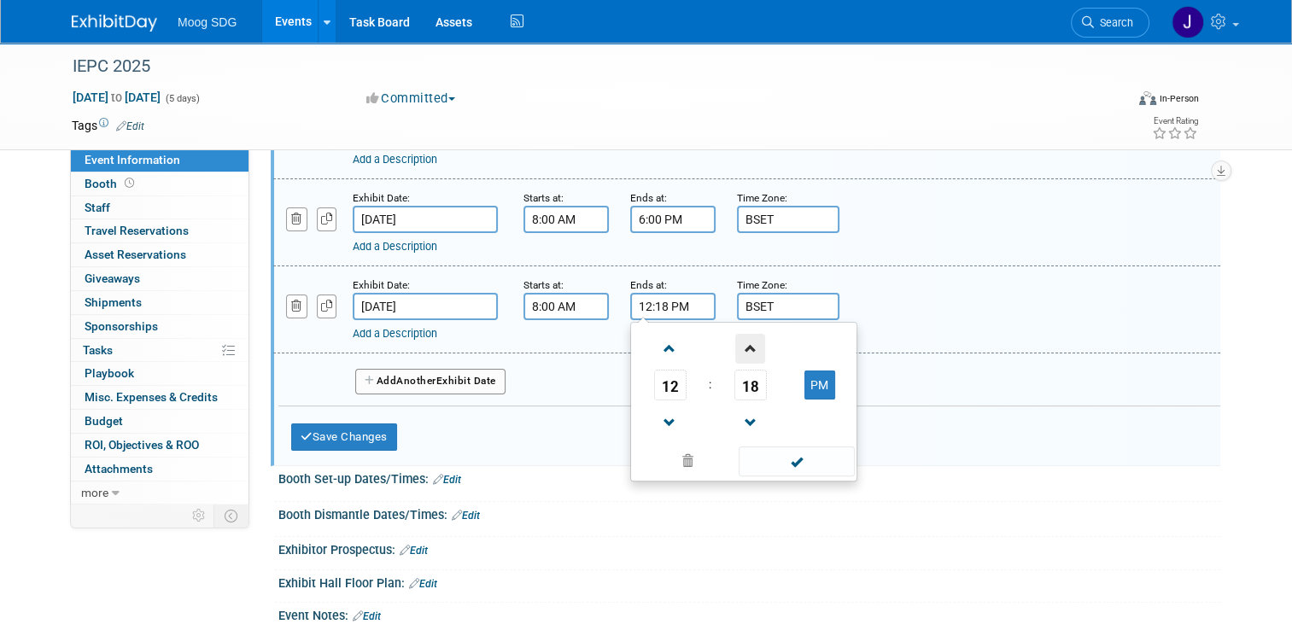
click at [739, 348] on span at bounding box center [750, 349] width 30 height 30
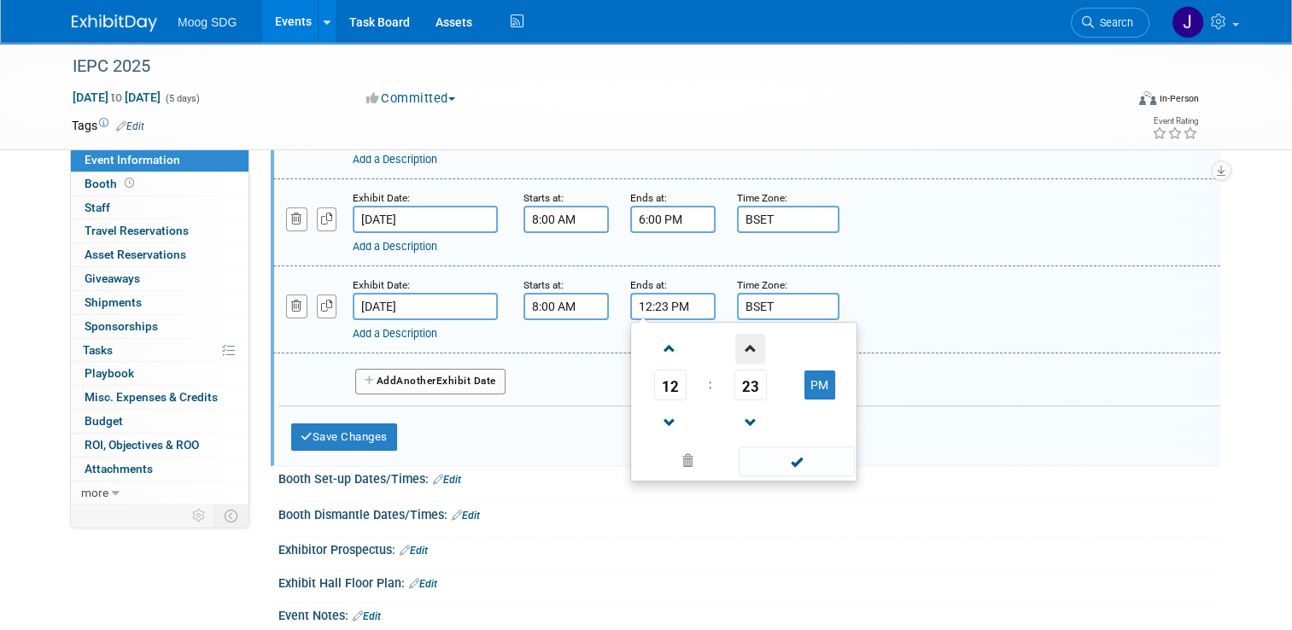
click at [739, 348] on span at bounding box center [750, 349] width 30 height 30
click at [740, 349] on span at bounding box center [750, 349] width 30 height 30
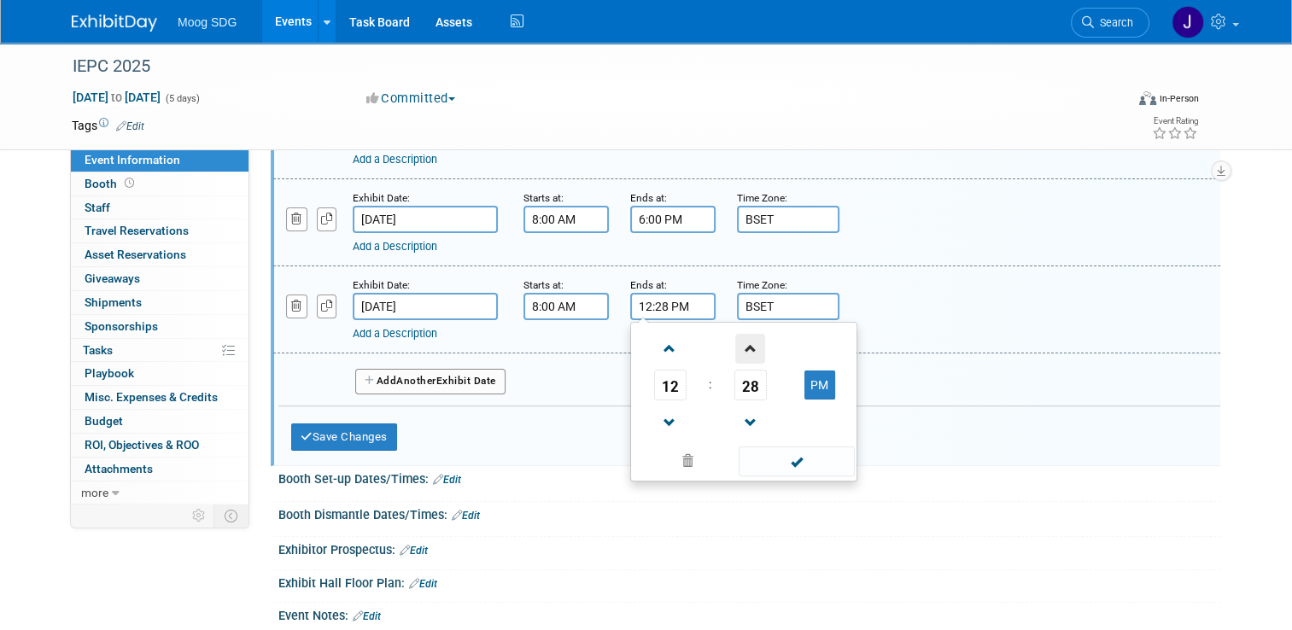
click at [740, 349] on span at bounding box center [750, 349] width 30 height 30
type input "12:30 PM"
click at [779, 456] on span at bounding box center [796, 462] width 115 height 30
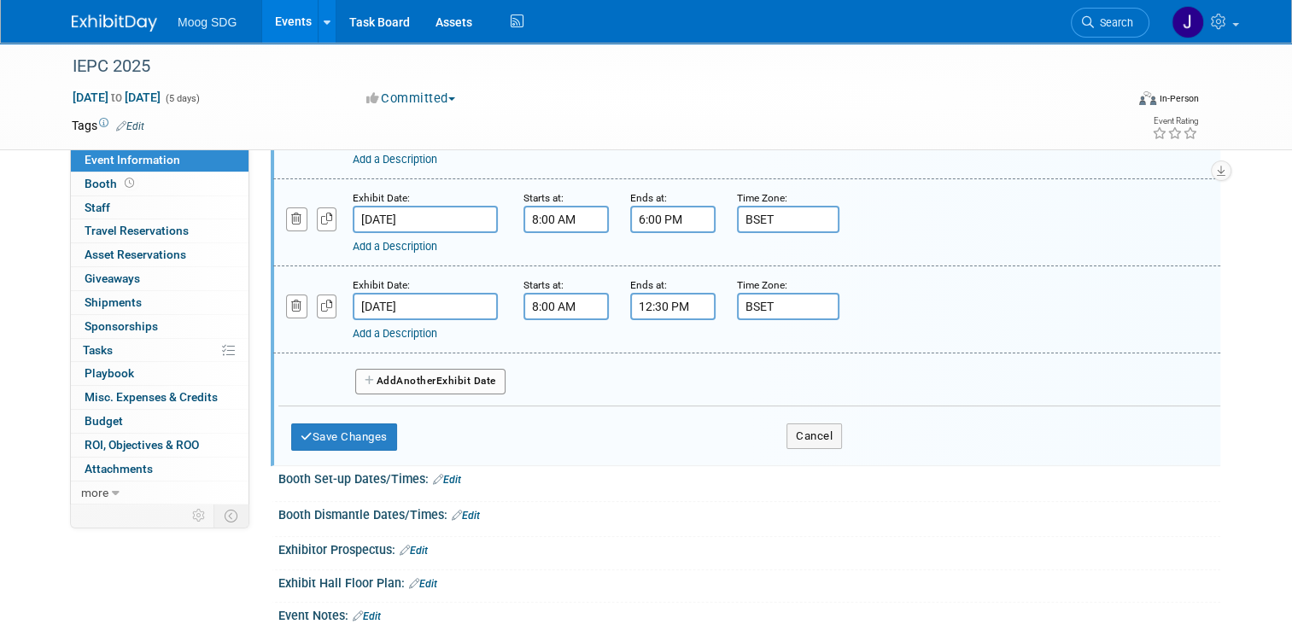
click at [437, 383] on button "Add Another Exhibit Date" at bounding box center [430, 382] width 150 height 26
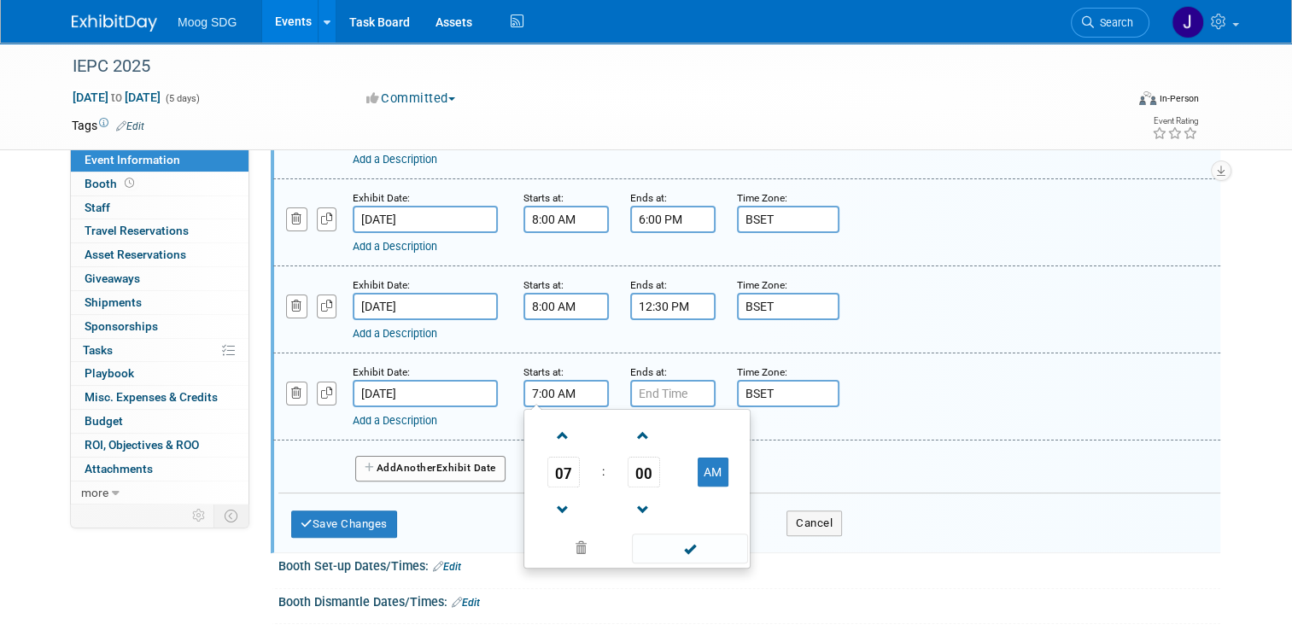
click at [565, 394] on input "7:00 AM" at bounding box center [565, 393] width 85 height 27
click at [557, 429] on span at bounding box center [563, 436] width 30 height 30
type input "8:00 AM"
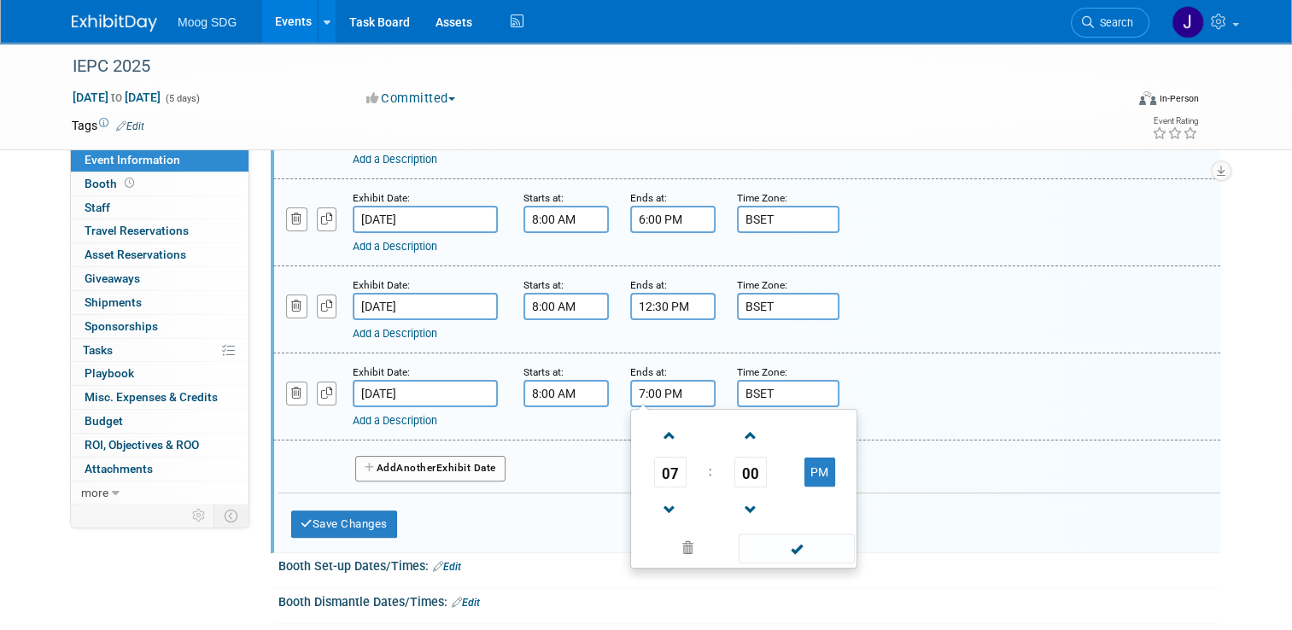
click at [649, 390] on input "7:00 PM" at bounding box center [672, 393] width 85 height 27
click at [655, 500] on span at bounding box center [670, 510] width 30 height 30
type input "4:00 PM"
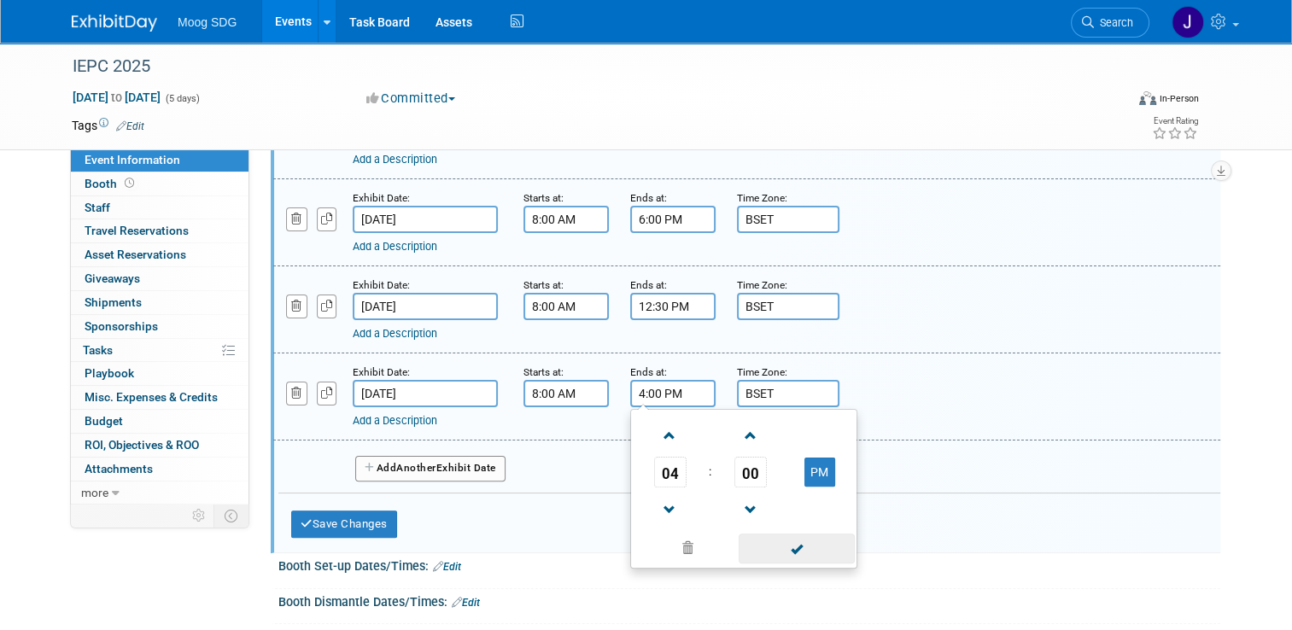
click at [775, 540] on span at bounding box center [796, 549] width 115 height 30
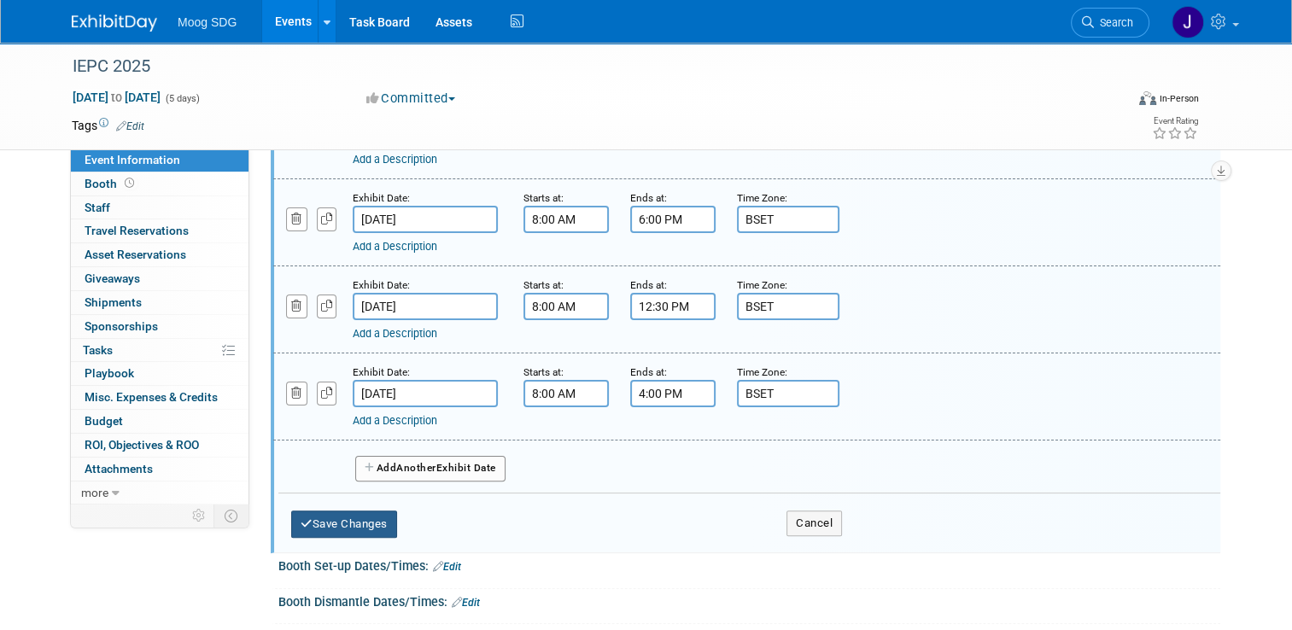
click at [353, 513] on button "Save Changes" at bounding box center [344, 524] width 106 height 27
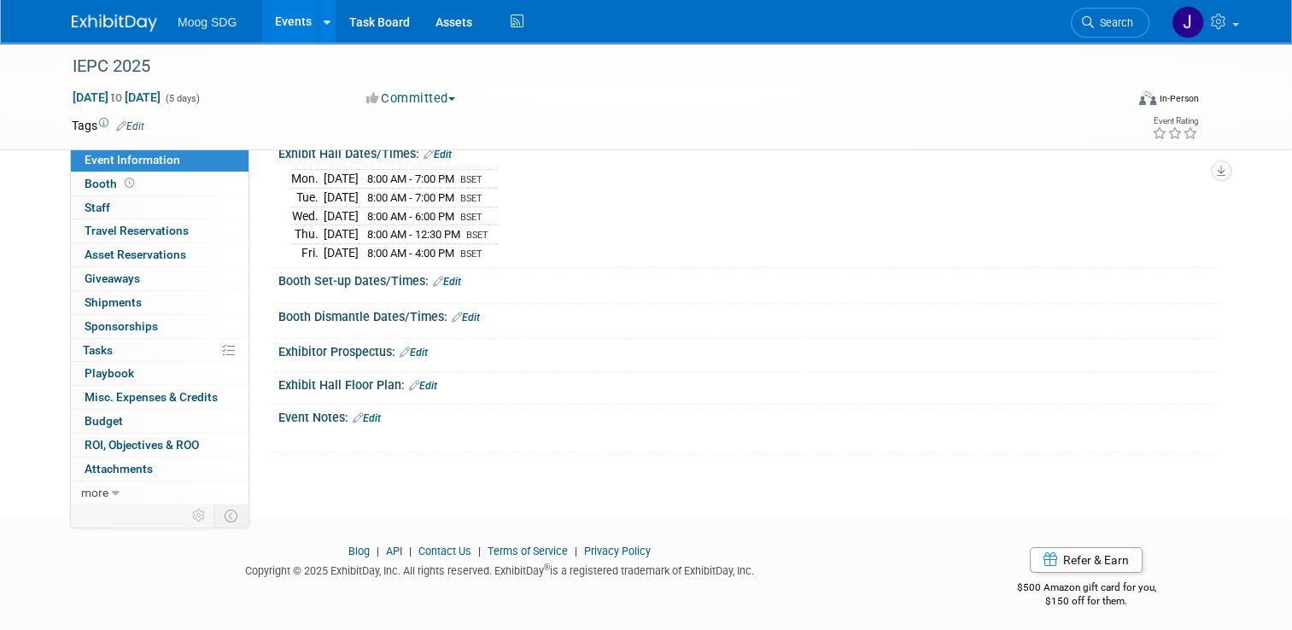
scroll to position [179, 0]
click at [444, 275] on link "Edit" at bounding box center [447, 280] width 28 height 12
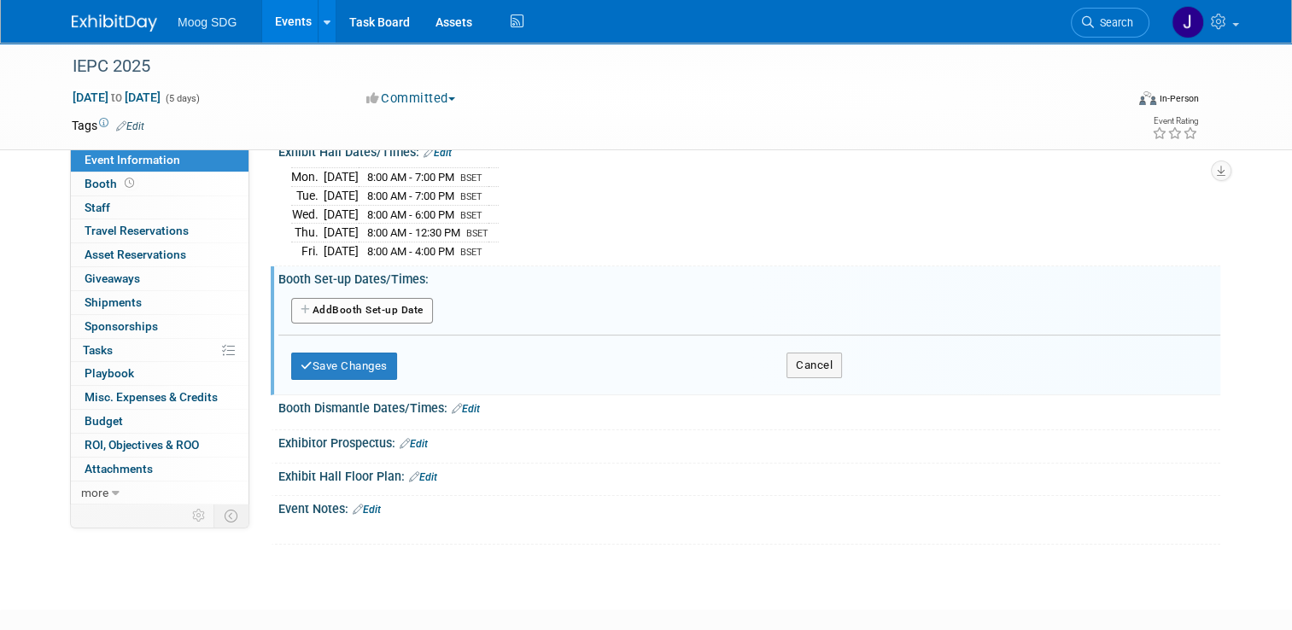
click at [362, 298] on button "Add Another Booth Set-up Date" at bounding box center [362, 311] width 142 height 26
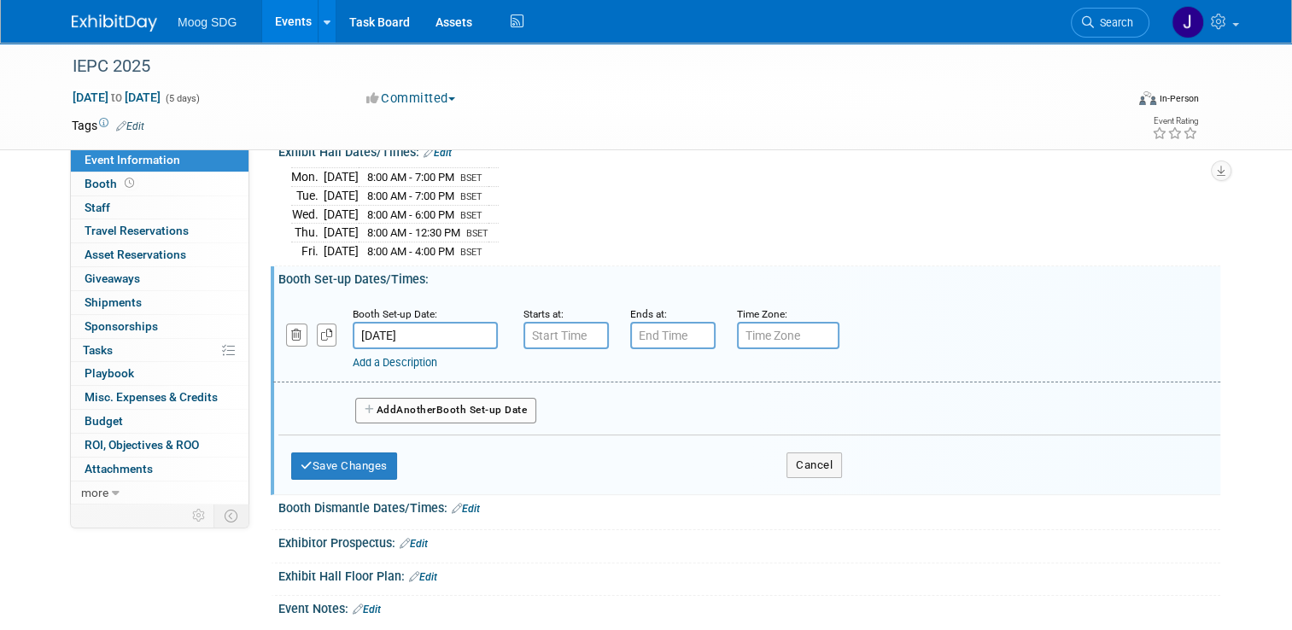
click at [400, 333] on input "Sep 15, 2025" at bounding box center [425, 335] width 145 height 27
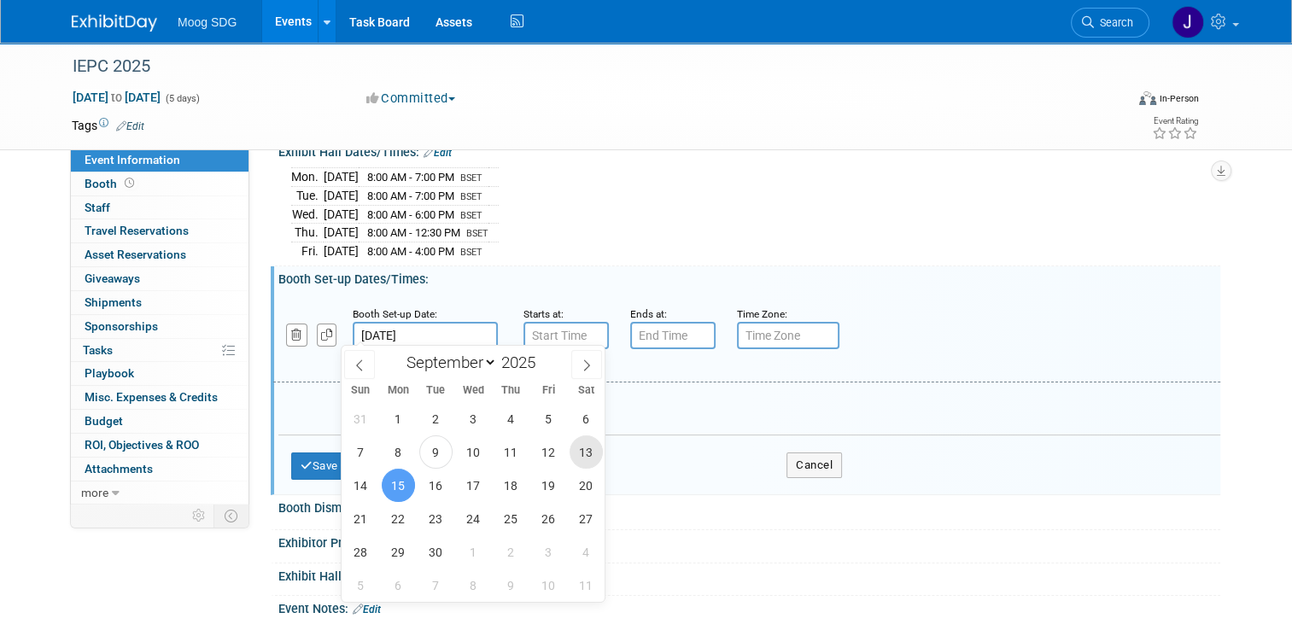
click at [587, 453] on span "13" at bounding box center [586, 451] width 33 height 33
type input "Sep 13, 2025"
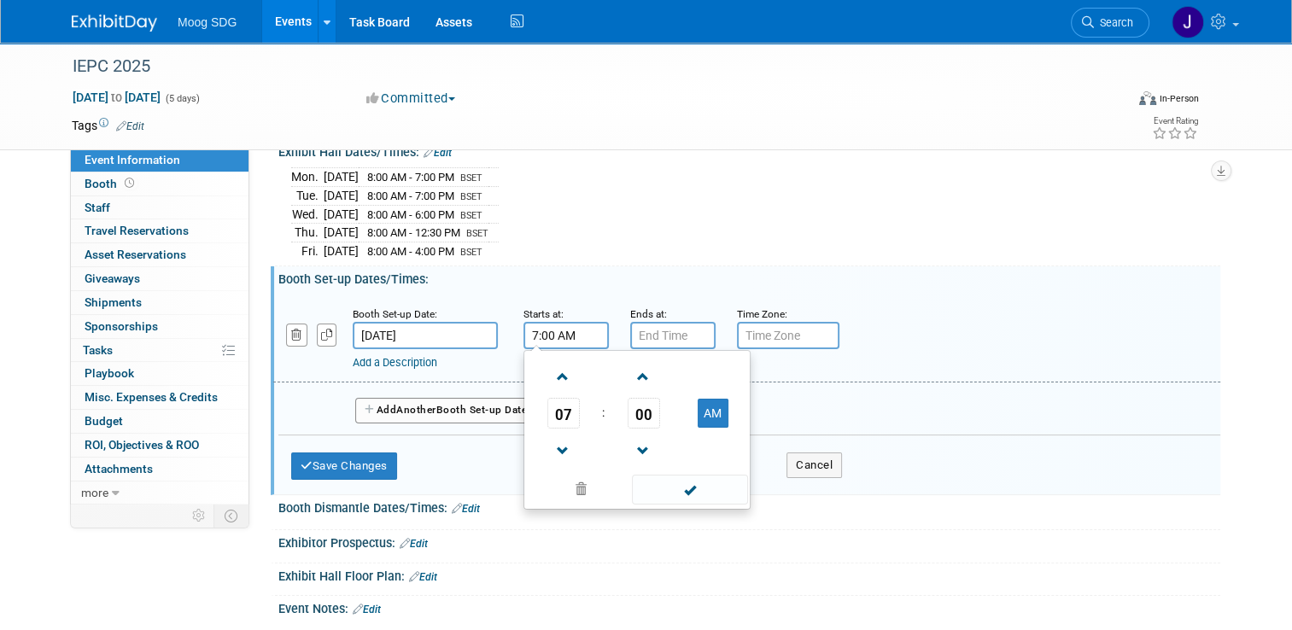
click at [550, 329] on input "7:00 AM" at bounding box center [565, 335] width 85 height 27
click at [709, 406] on button "AM" at bounding box center [713, 413] width 31 height 29
click at [562, 448] on span at bounding box center [563, 451] width 30 height 30
click at [560, 448] on span at bounding box center [563, 451] width 30 height 30
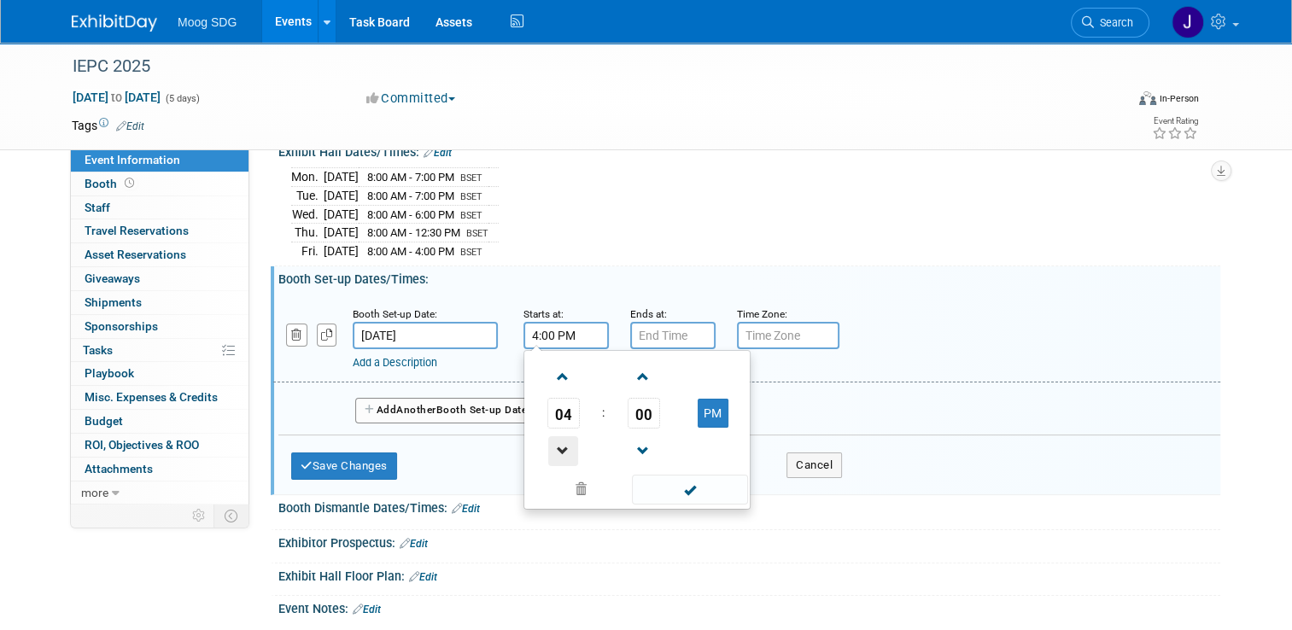
click at [560, 448] on span at bounding box center [563, 451] width 30 height 30
click at [640, 377] on span at bounding box center [643, 377] width 30 height 30
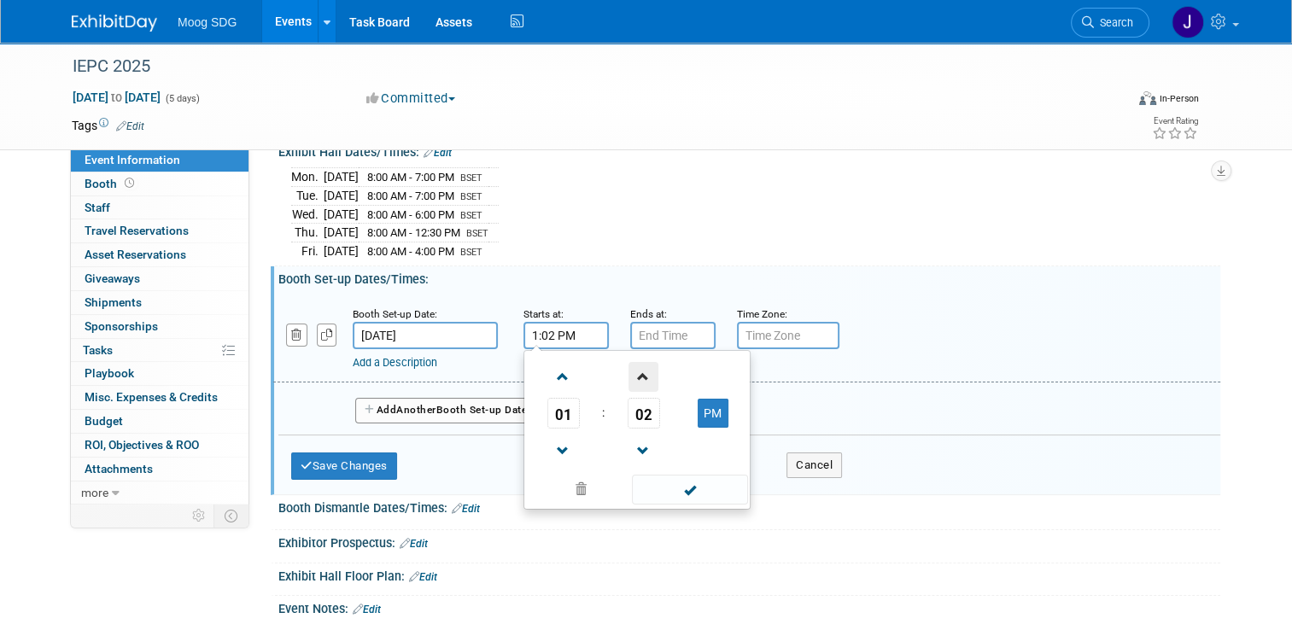
click at [640, 377] on span at bounding box center [643, 377] width 30 height 30
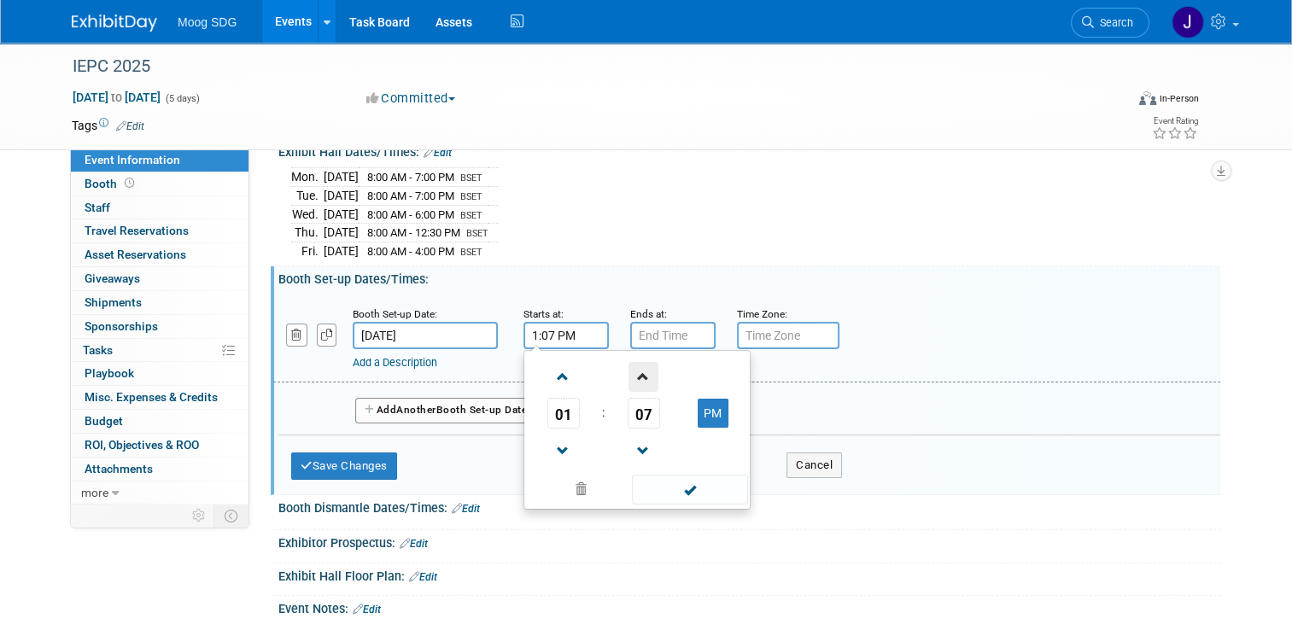
click at [640, 377] on span at bounding box center [643, 377] width 30 height 30
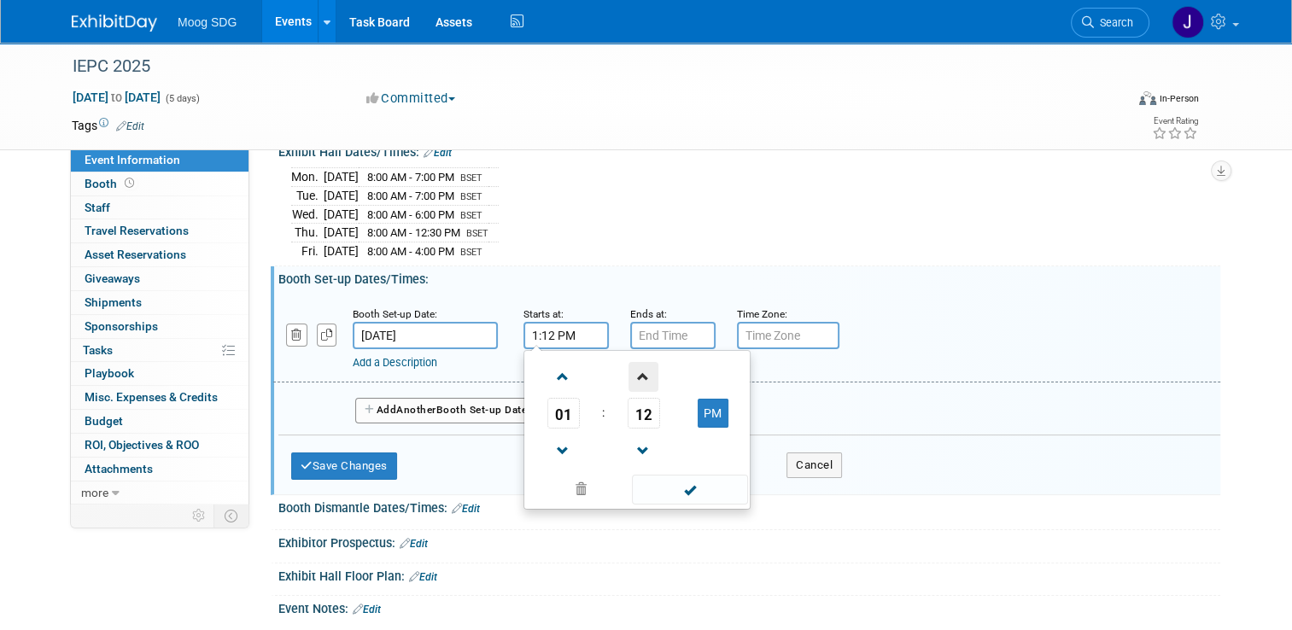
click at [640, 377] on span at bounding box center [643, 377] width 30 height 30
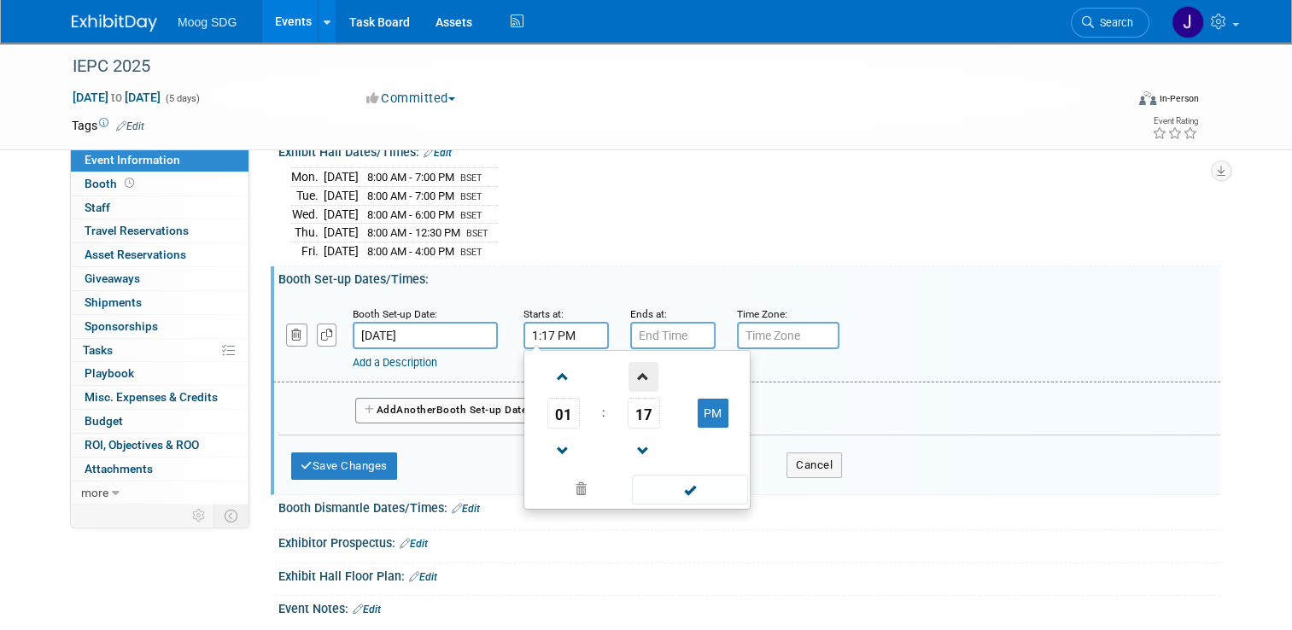
click at [640, 377] on span at bounding box center [643, 377] width 30 height 30
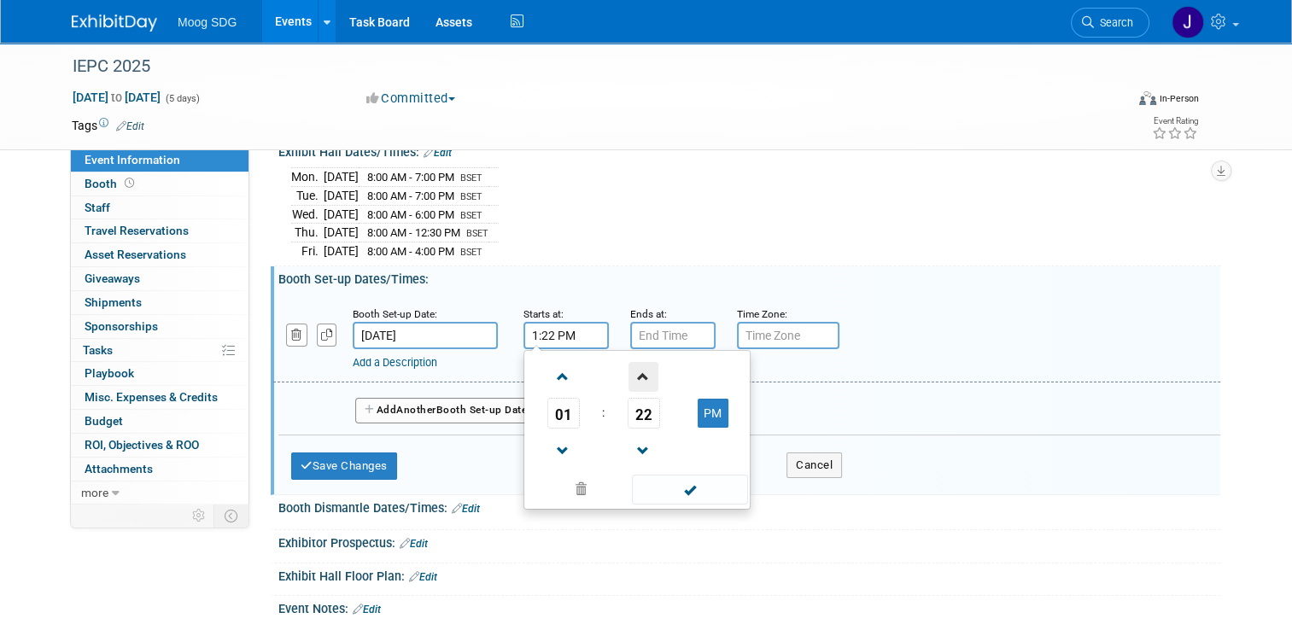
click at [640, 377] on span at bounding box center [643, 377] width 30 height 30
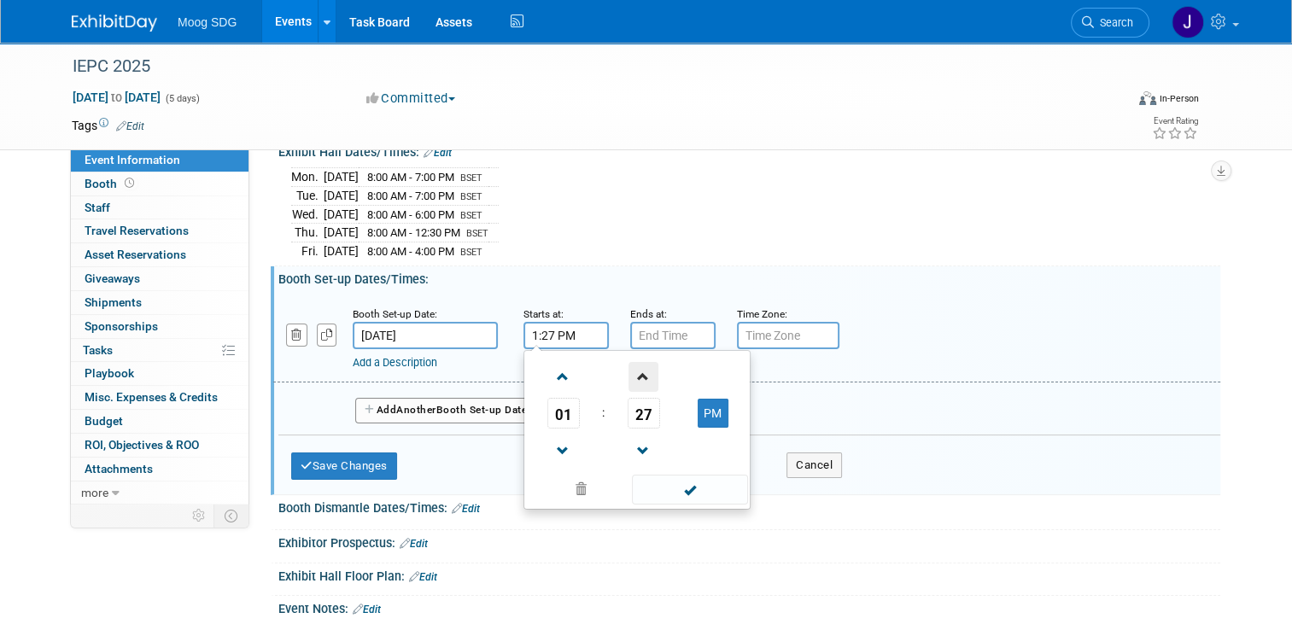
click at [640, 377] on span at bounding box center [643, 377] width 30 height 30
type input "1:30 PM"
click at [683, 490] on span at bounding box center [689, 490] width 115 height 30
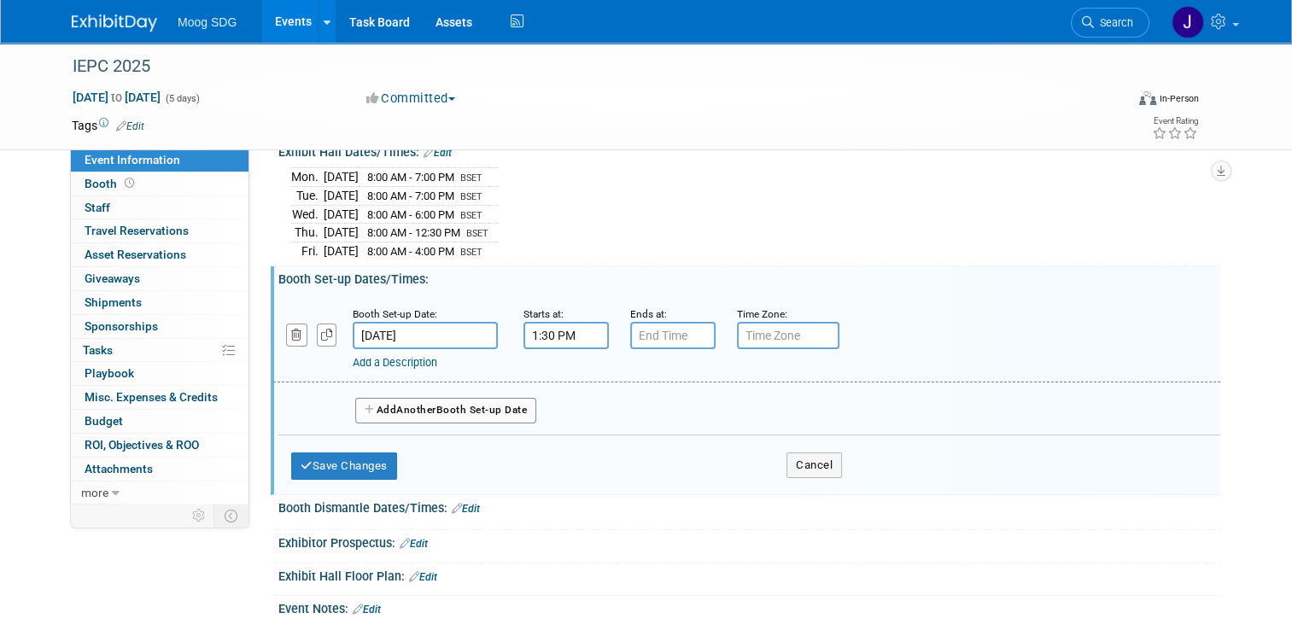
click at [785, 336] on input "text" at bounding box center [788, 335] width 102 height 27
type input "BSET"
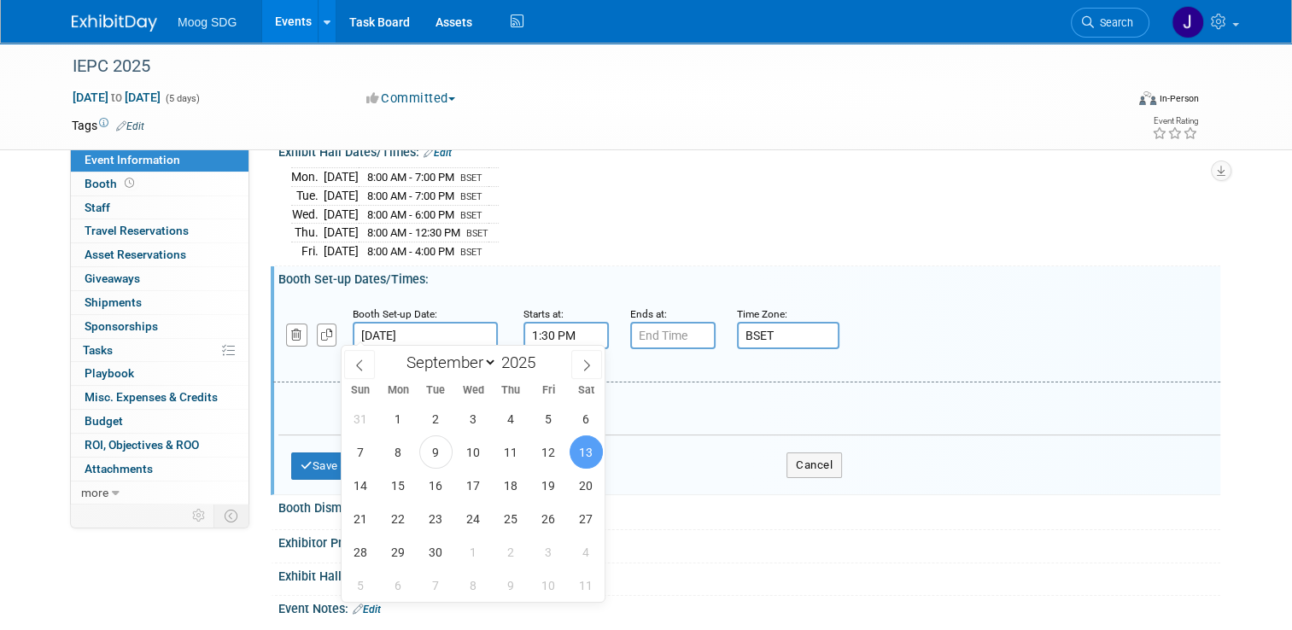
click at [435, 334] on input "Sep 13, 2025" at bounding box center [425, 335] width 145 height 27
click at [358, 489] on span "14" at bounding box center [360, 485] width 33 height 33
type input "Sep 14, 2025"
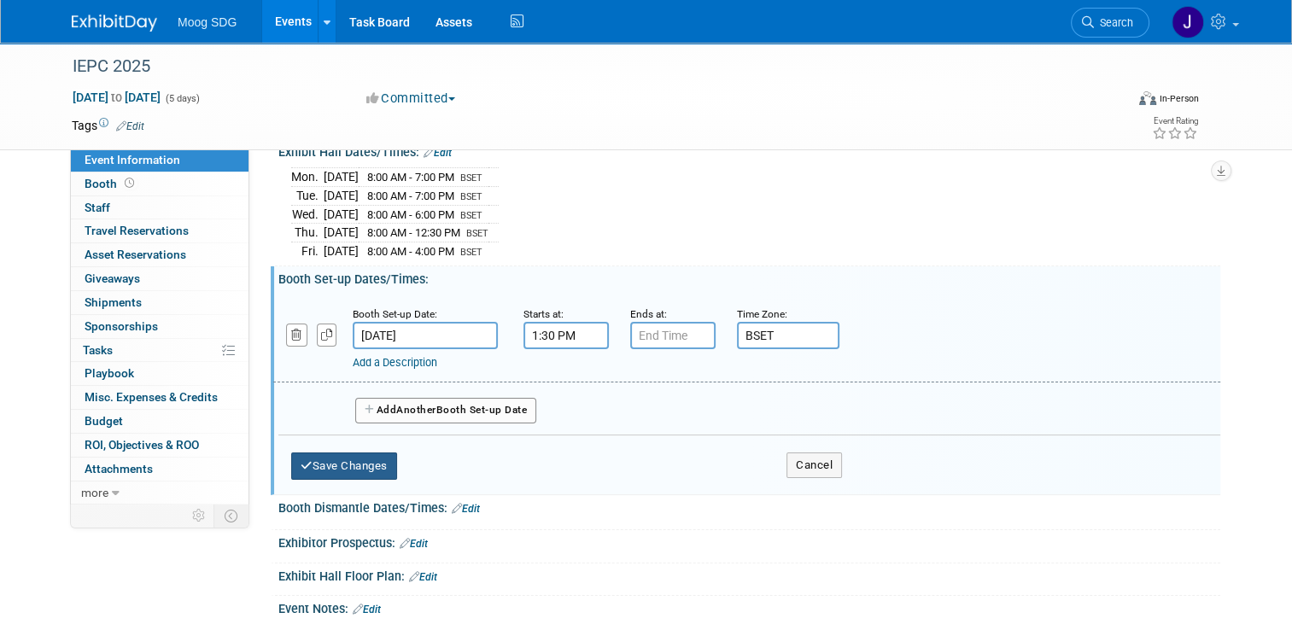
click at [374, 462] on button "Save Changes" at bounding box center [344, 466] width 106 height 27
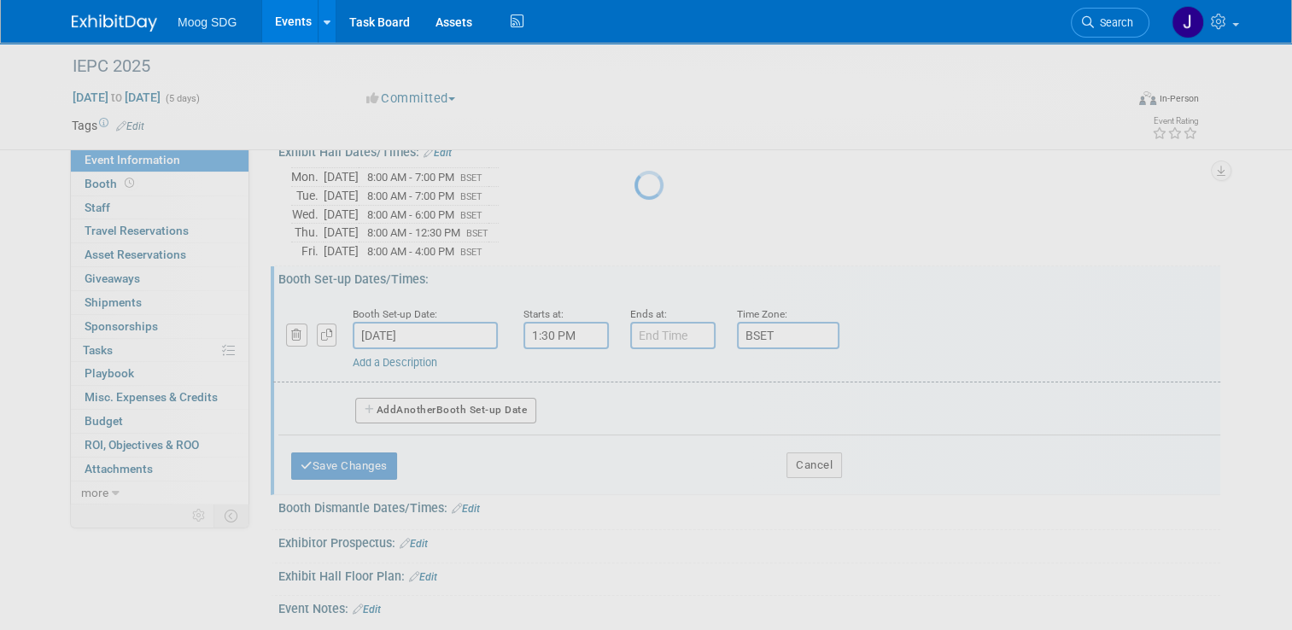
scroll to position [174, 0]
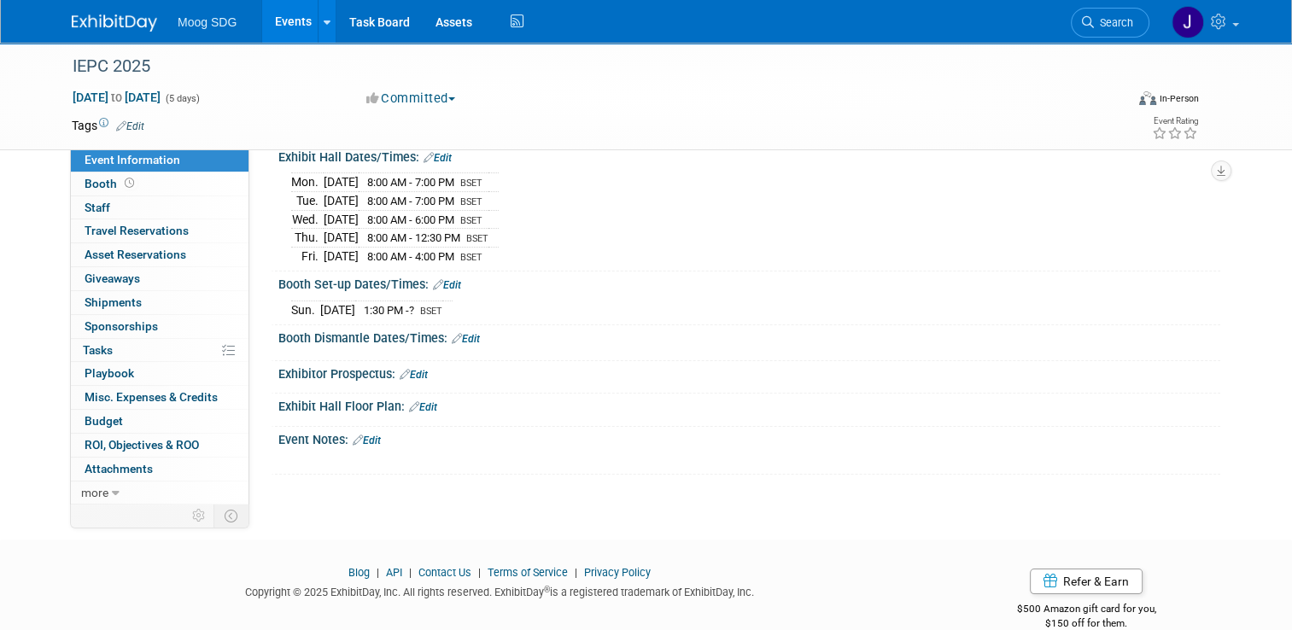
click at [460, 335] on link "Edit" at bounding box center [466, 339] width 28 height 12
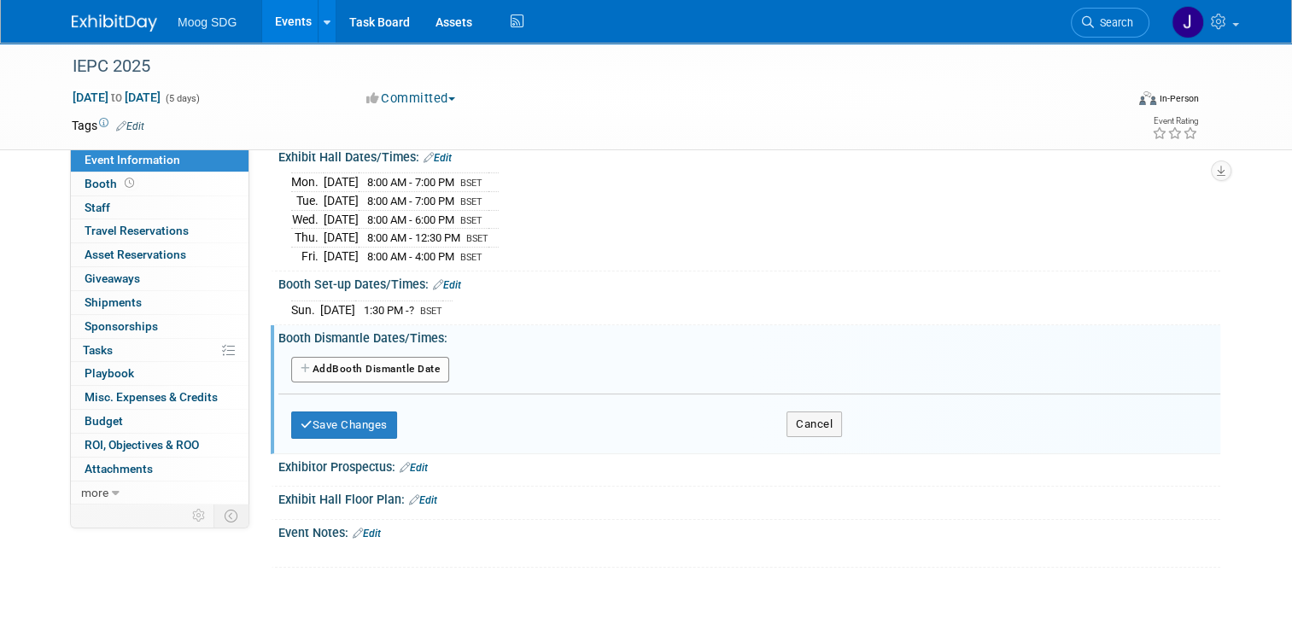
click at [366, 363] on button "Add Another Booth Dismantle Date" at bounding box center [370, 370] width 158 height 26
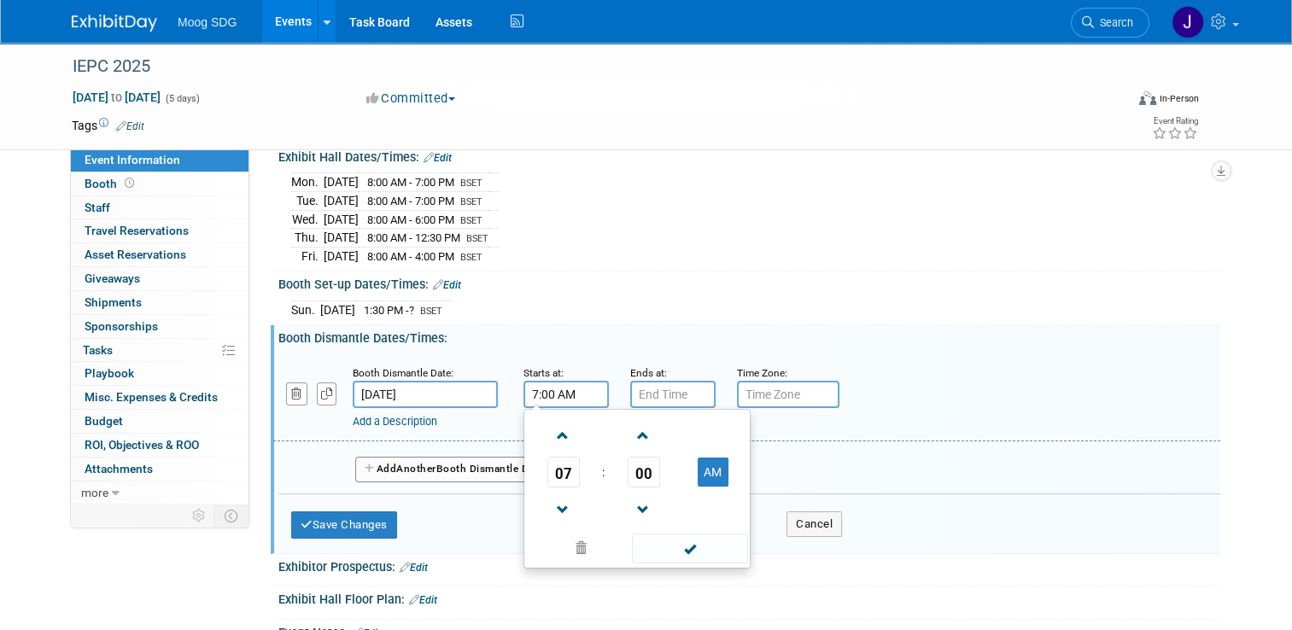
click at [543, 387] on input "7:00 AM" at bounding box center [565, 394] width 85 height 27
click at [704, 468] on button "AM" at bounding box center [713, 472] width 31 height 29
click at [560, 434] on span at bounding box center [563, 436] width 30 height 30
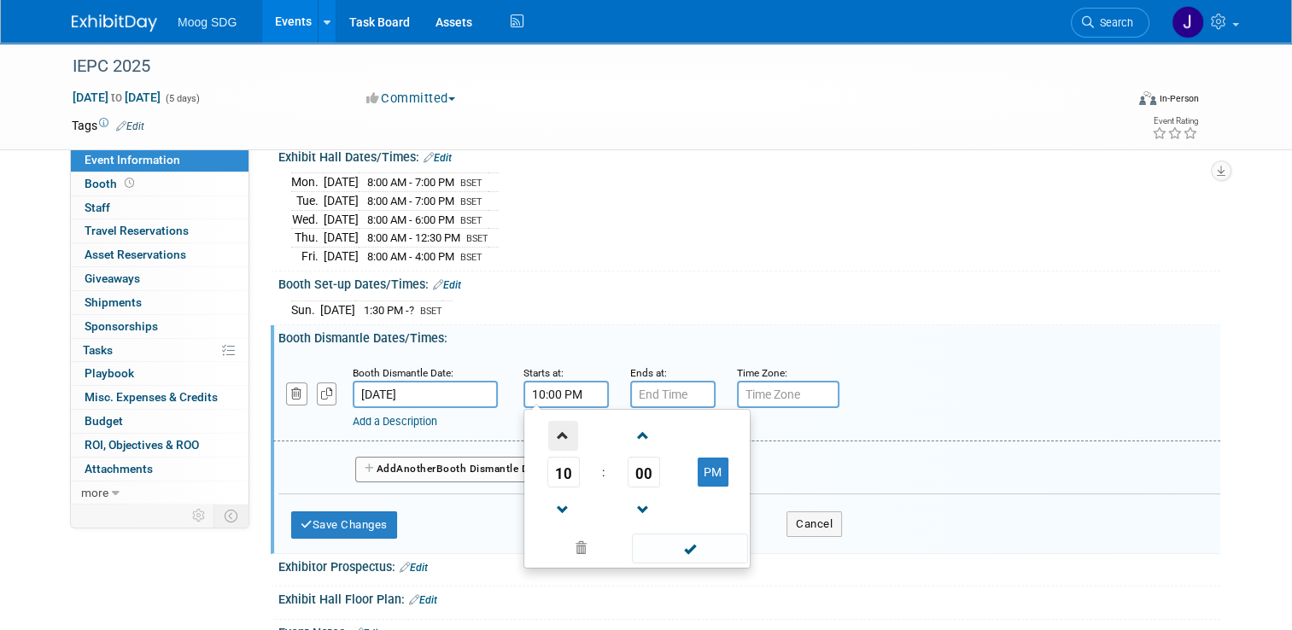
click at [560, 434] on span at bounding box center [563, 436] width 30 height 30
click at [633, 499] on span at bounding box center [643, 510] width 30 height 30
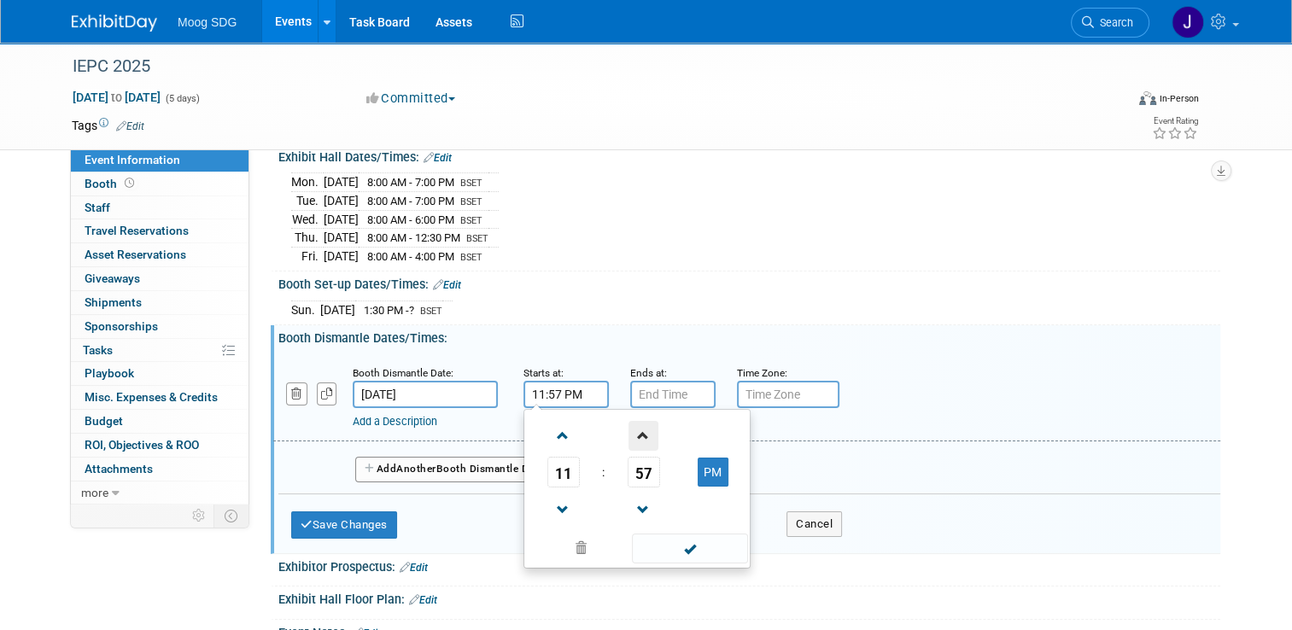
click at [634, 432] on span at bounding box center [643, 436] width 30 height 30
click at [637, 495] on span at bounding box center [643, 510] width 30 height 30
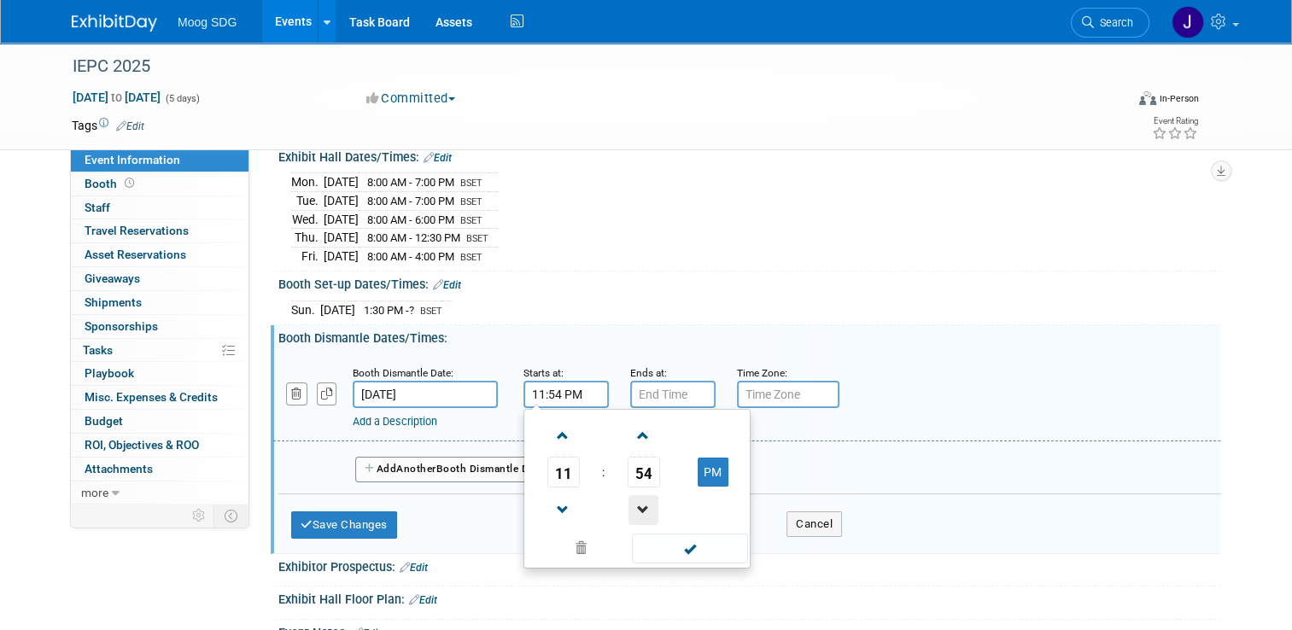
click at [637, 495] on span at bounding box center [643, 510] width 30 height 30
click at [634, 500] on span at bounding box center [643, 510] width 30 height 30
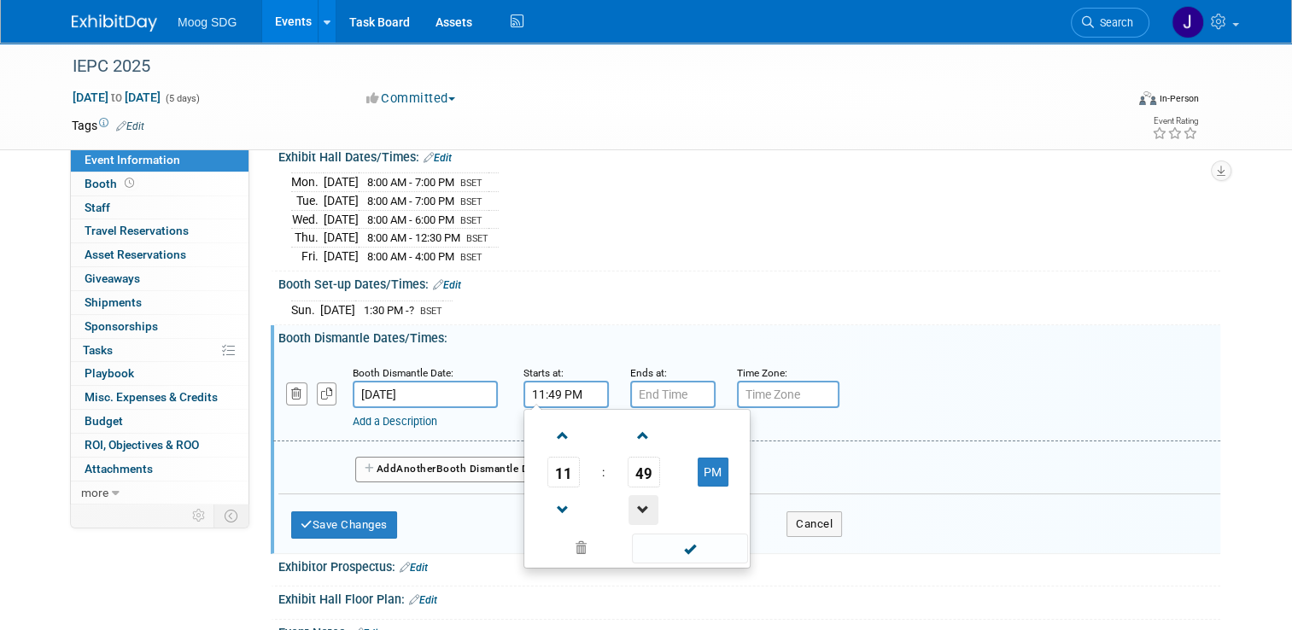
click at [634, 500] on span at bounding box center [643, 510] width 30 height 30
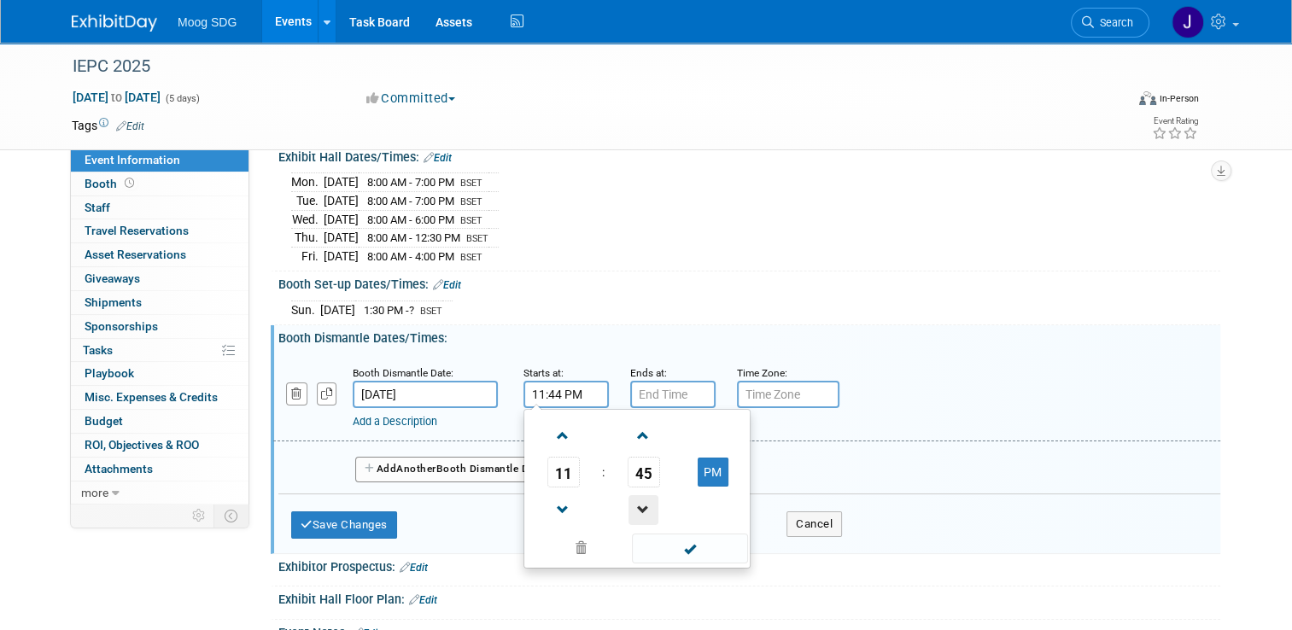
click at [634, 500] on span at bounding box center [643, 510] width 30 height 30
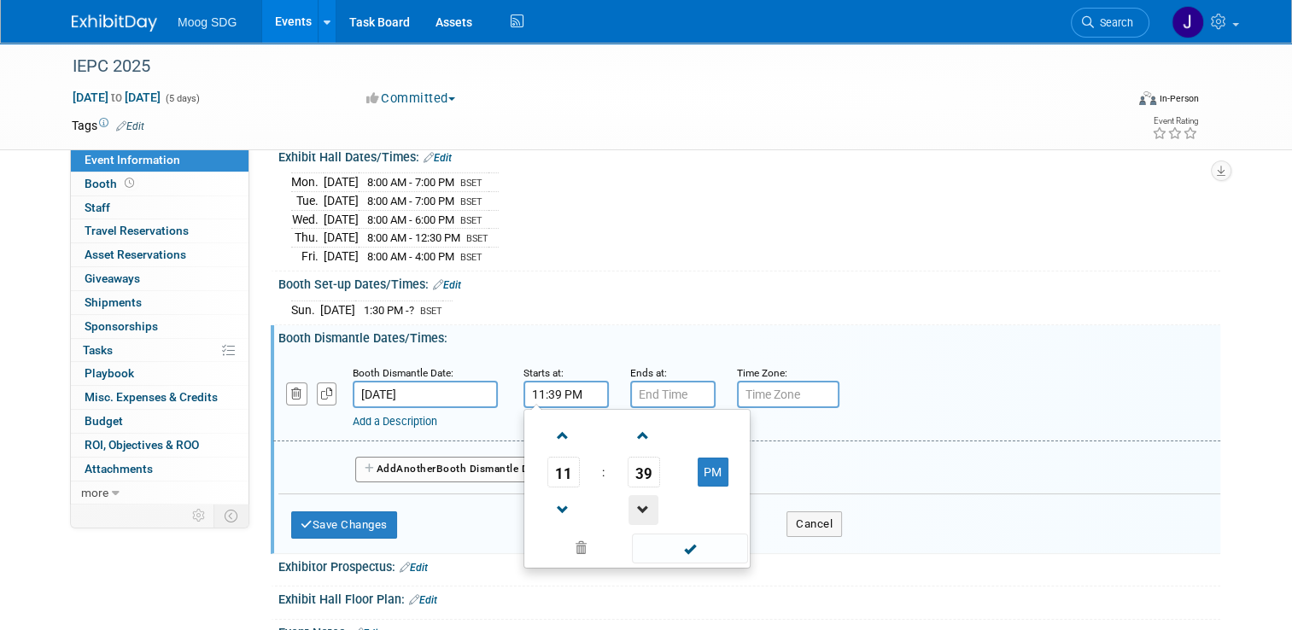
click at [634, 500] on span at bounding box center [643, 510] width 30 height 30
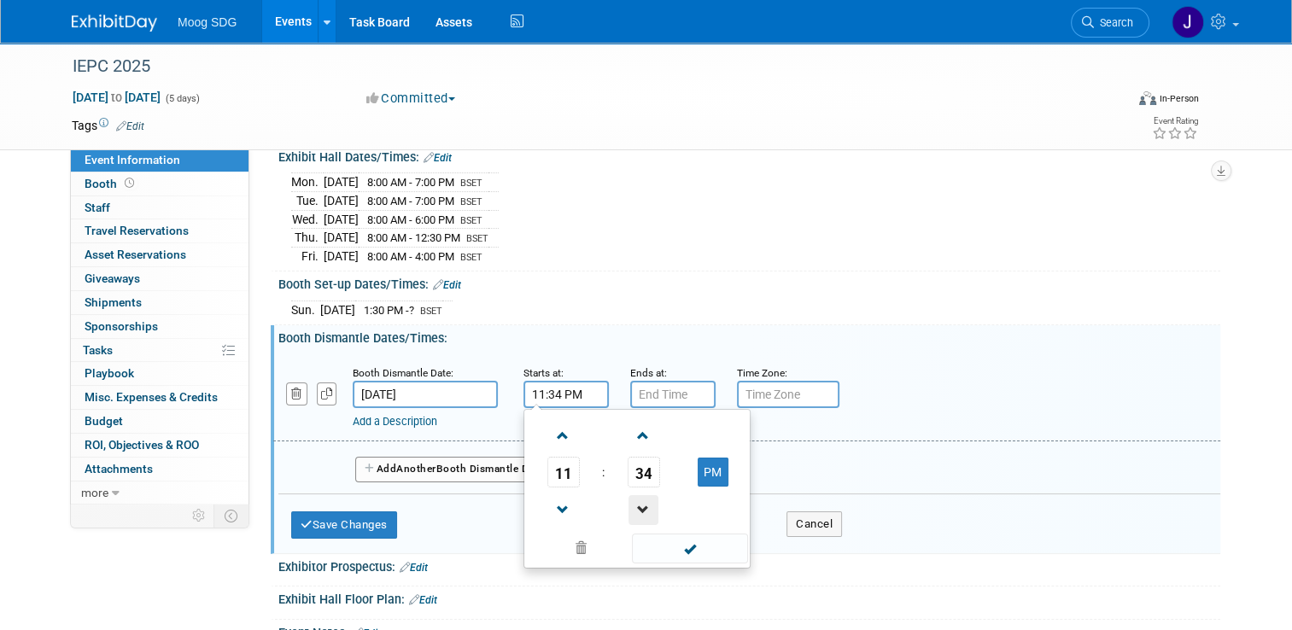
click at [634, 500] on span at bounding box center [643, 510] width 30 height 30
click at [553, 442] on span at bounding box center [563, 436] width 30 height 30
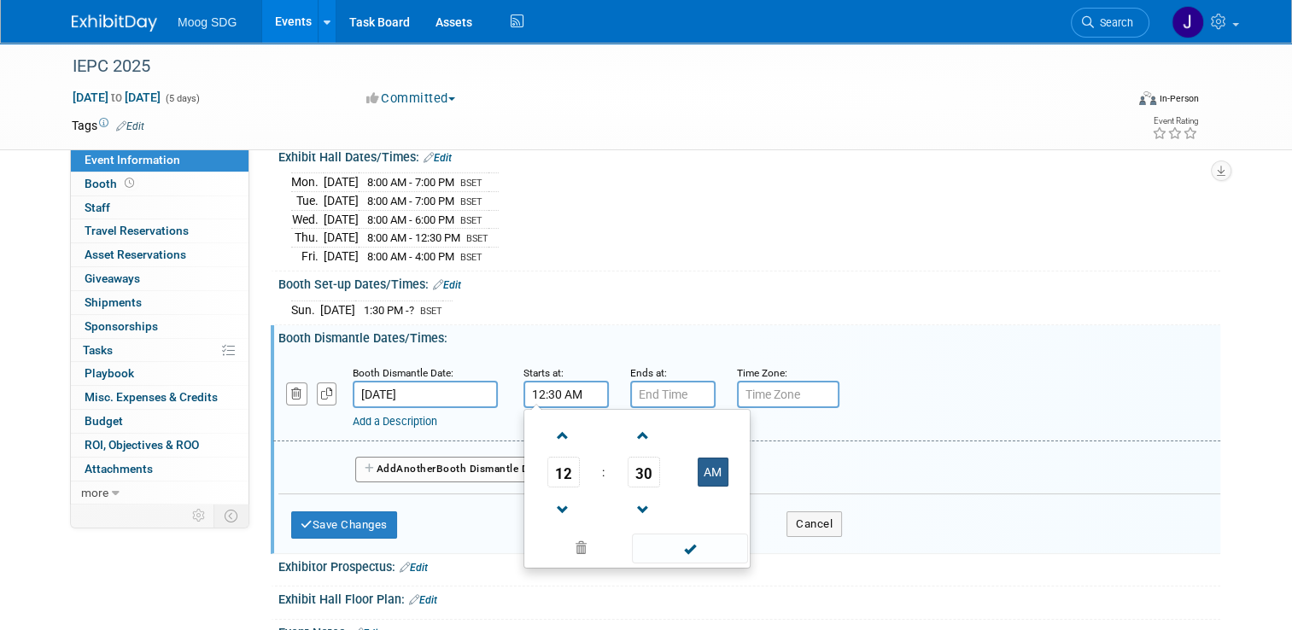
click at [705, 467] on button "AM" at bounding box center [713, 472] width 31 height 29
type input "12:30 PM"
click at [690, 538] on span at bounding box center [689, 549] width 115 height 30
click at [772, 389] on input "text" at bounding box center [788, 394] width 102 height 27
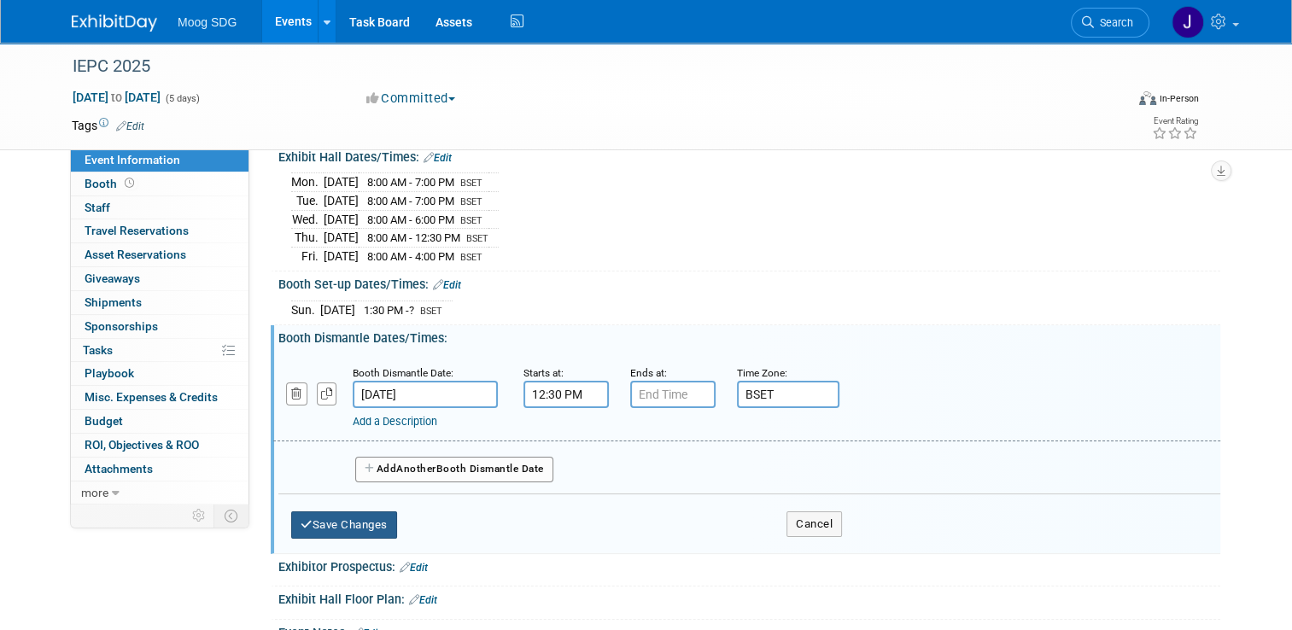
type input "BSET"
click at [361, 524] on button "Save Changes" at bounding box center [344, 524] width 106 height 27
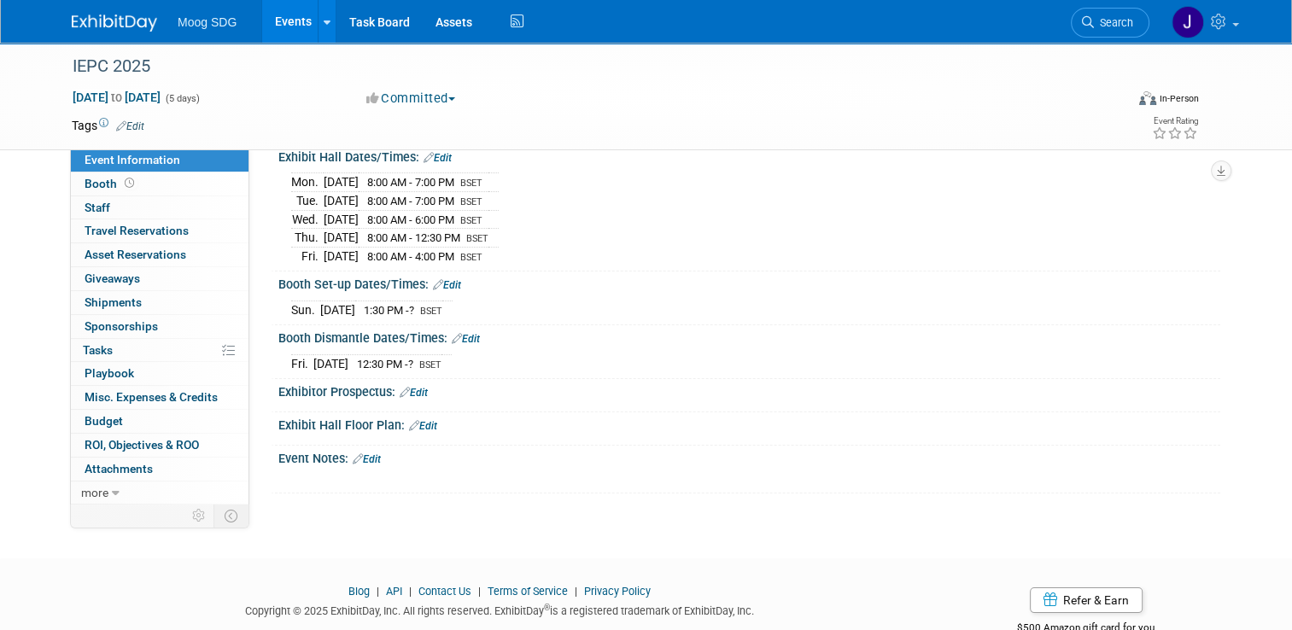
click at [415, 422] on link "Edit" at bounding box center [423, 426] width 28 height 12
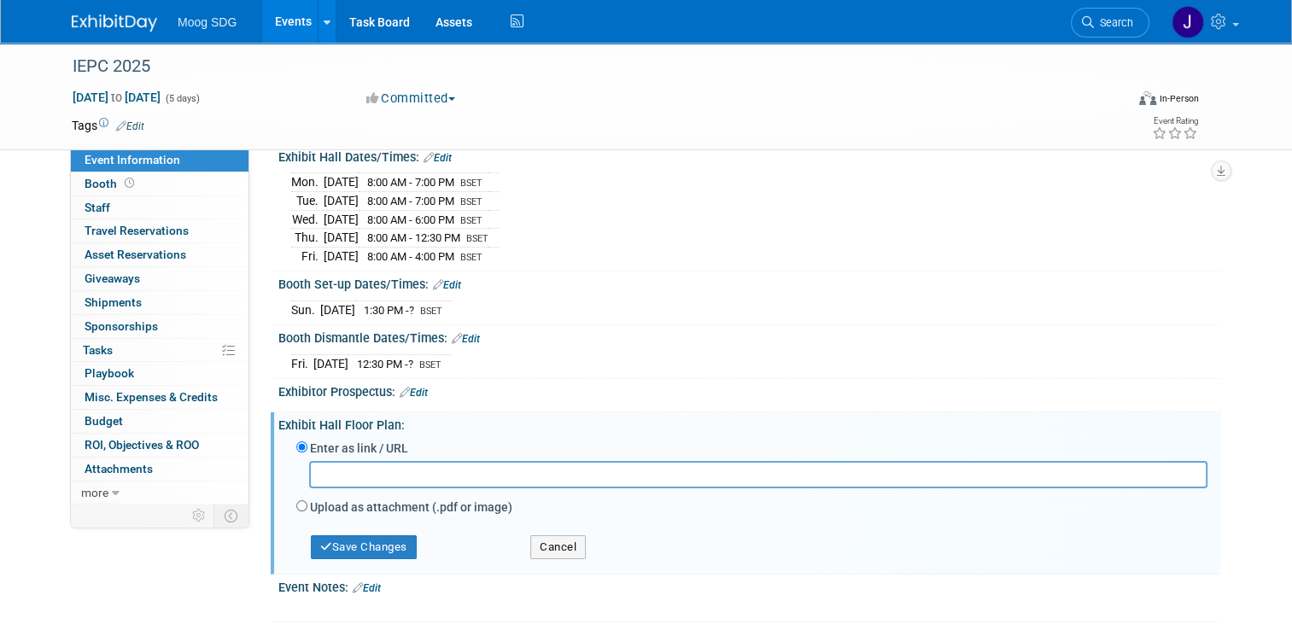
click at [296, 502] on div "Upload as attachment (.pdf or image)" at bounding box center [751, 508] width 911 height 23
click at [296, 500] on input "Upload as attachment (.pdf or image)" at bounding box center [301, 505] width 11 height 11
radio input "true"
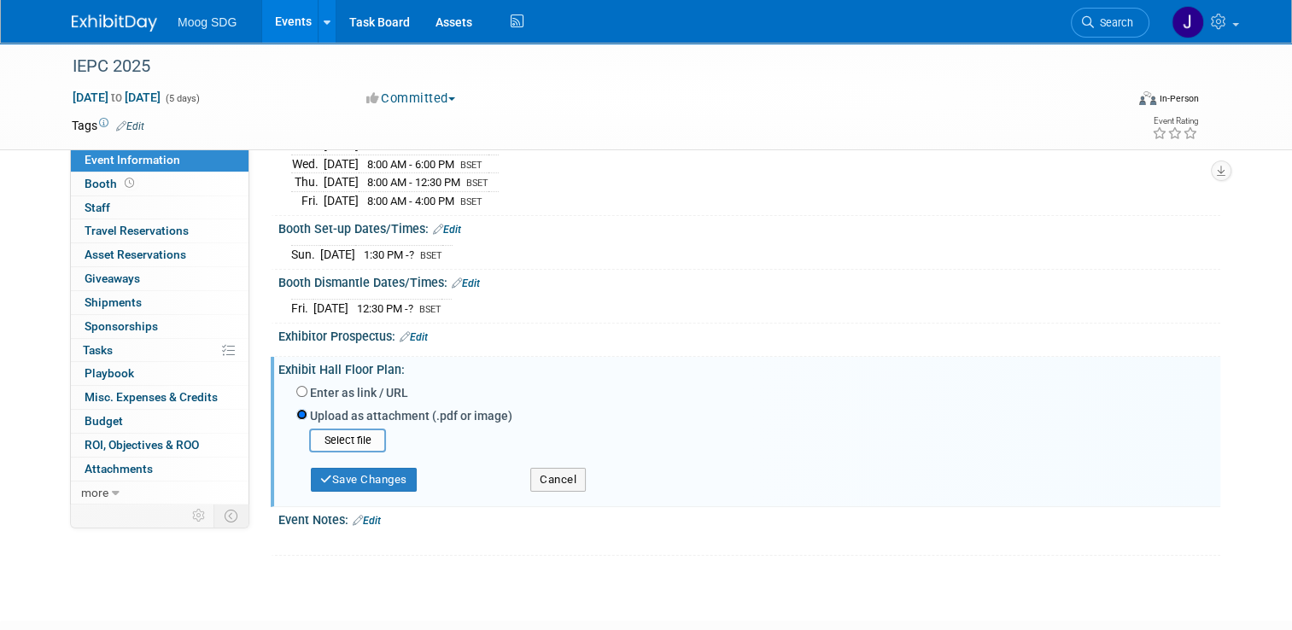
scroll to position [260, 0]
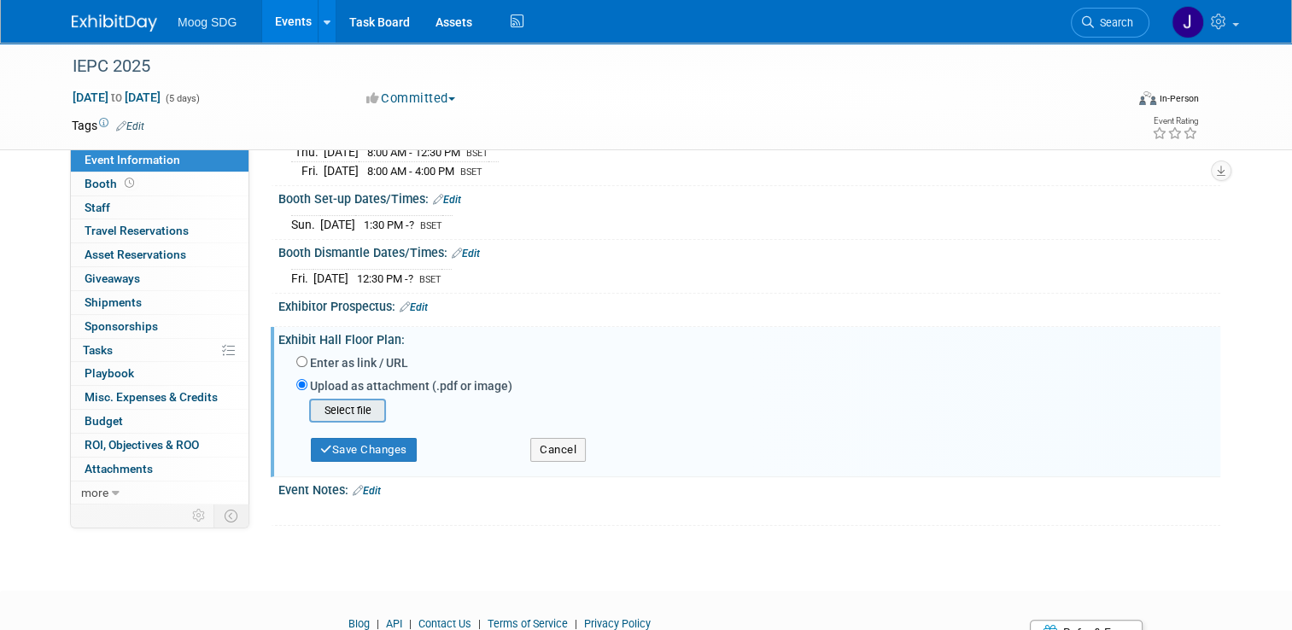
click at [354, 406] on input "file" at bounding box center [282, 410] width 203 height 20
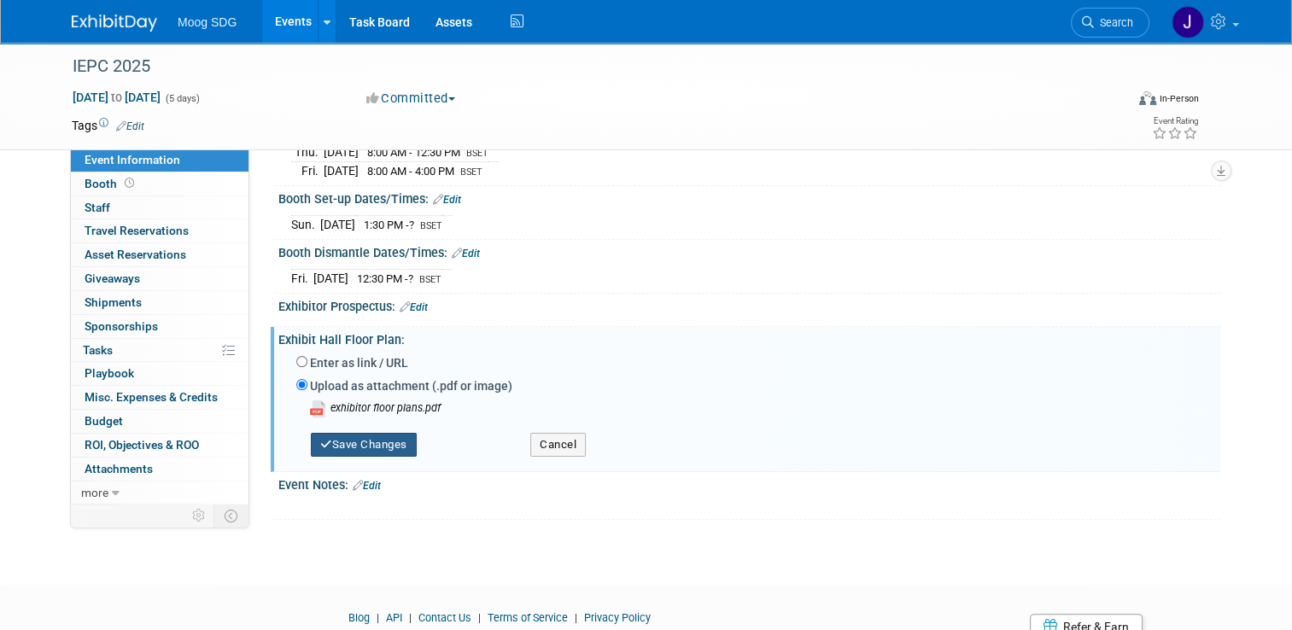
click at [394, 436] on button "Save Changes" at bounding box center [364, 445] width 106 height 24
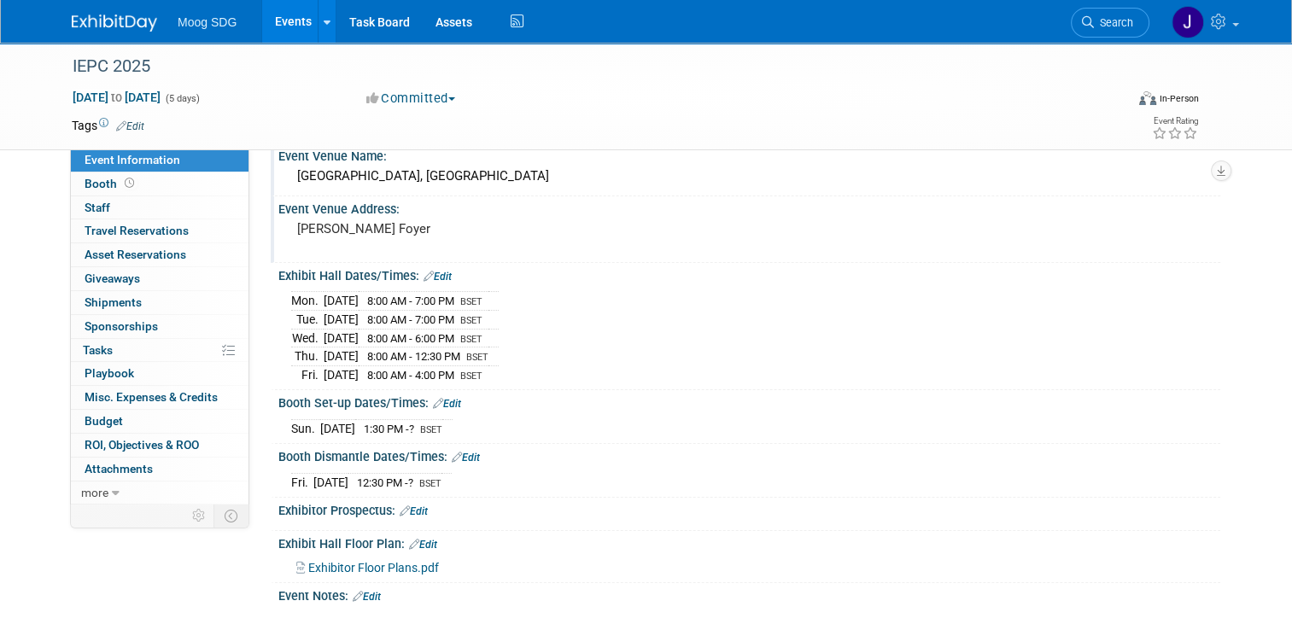
scroll to position [85, 0]
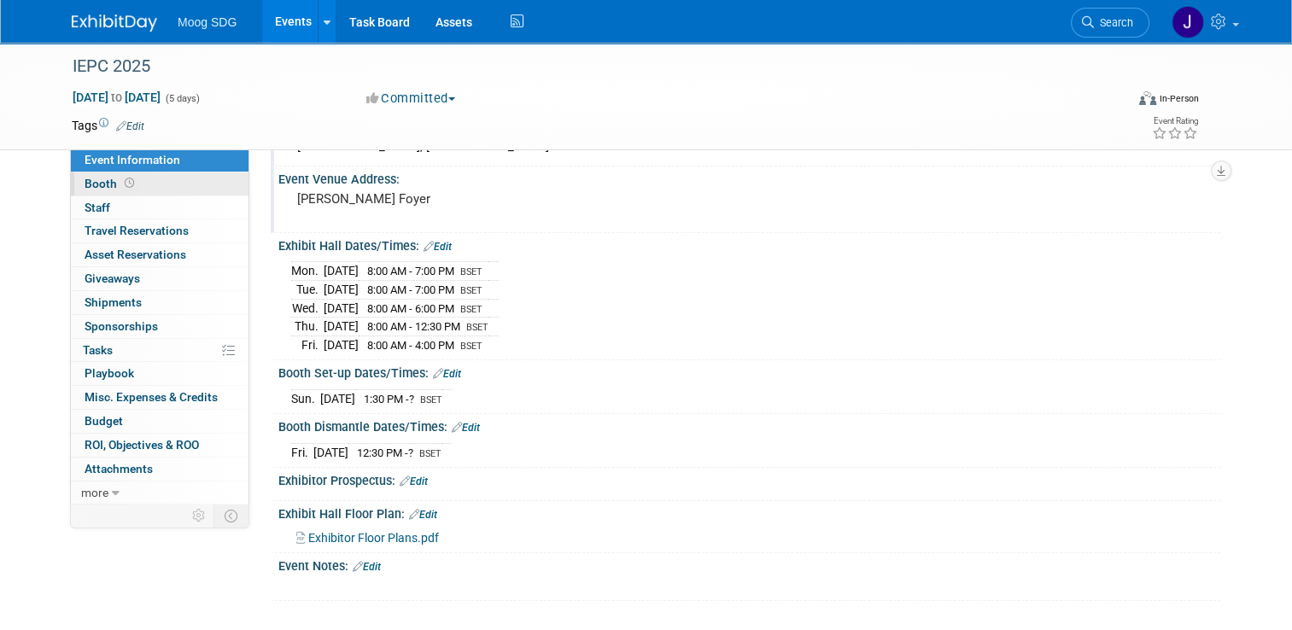
click at [125, 183] on icon at bounding box center [129, 182] width 9 height 9
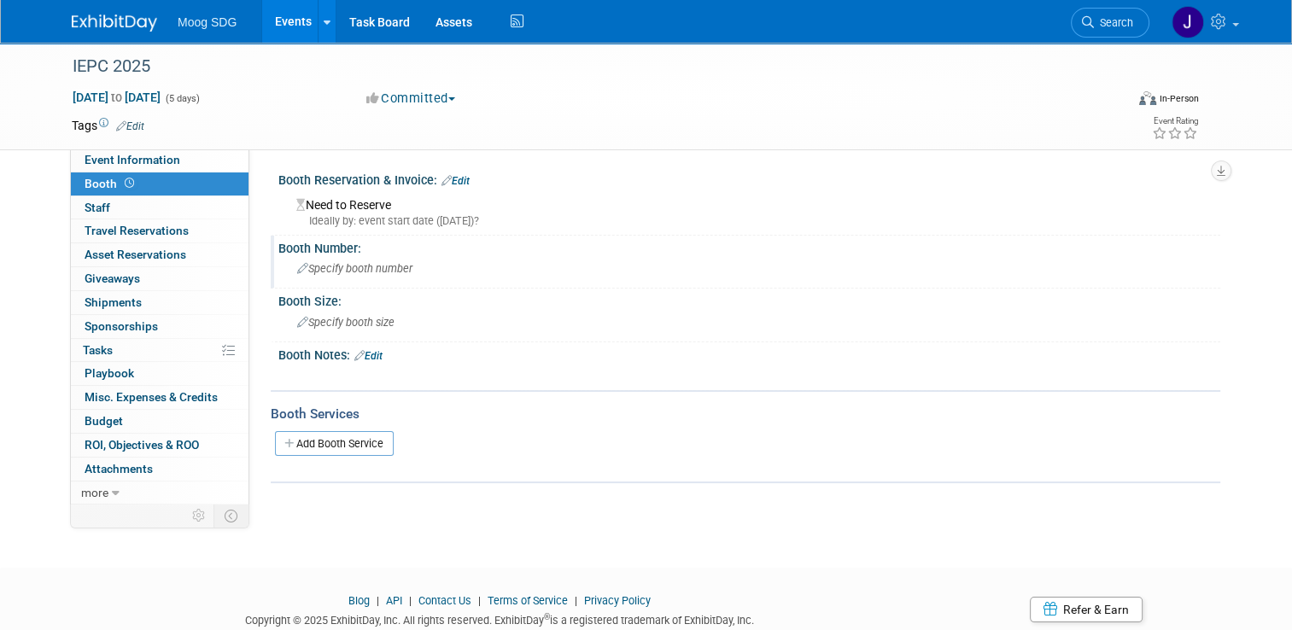
click at [338, 272] on span "Specify booth number" at bounding box center [354, 268] width 115 height 13
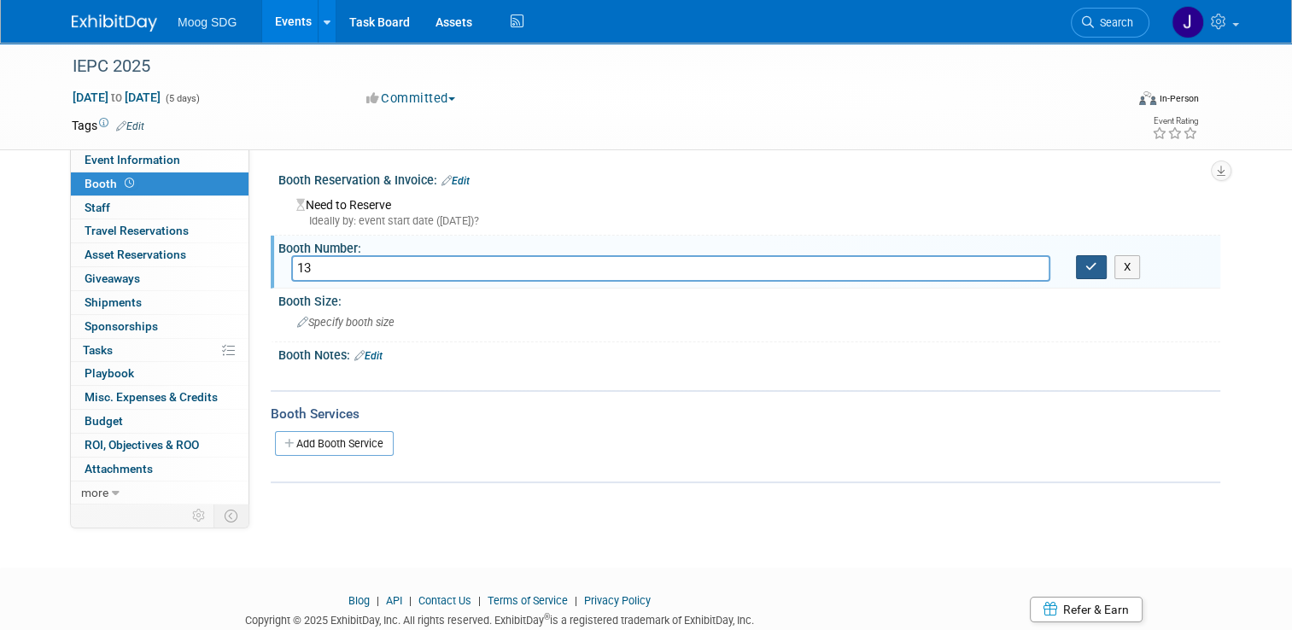
type input "13"
click at [1097, 272] on icon "button" at bounding box center [1091, 266] width 12 height 11
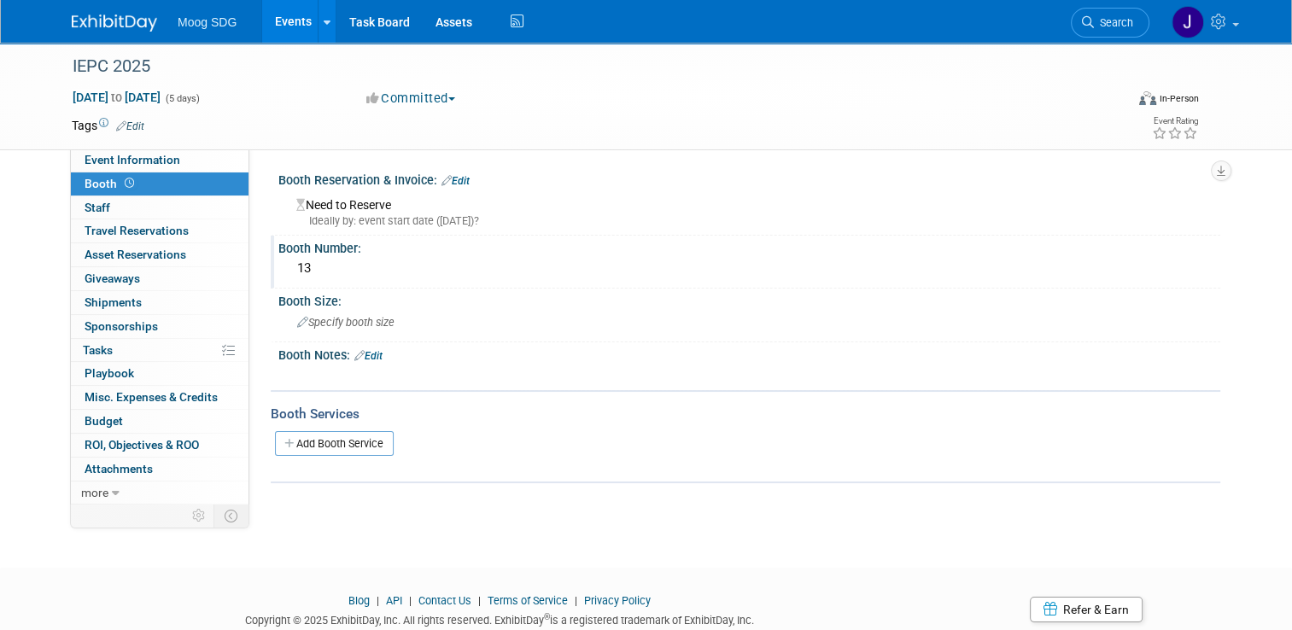
click at [369, 353] on link "Edit" at bounding box center [368, 356] width 28 height 12
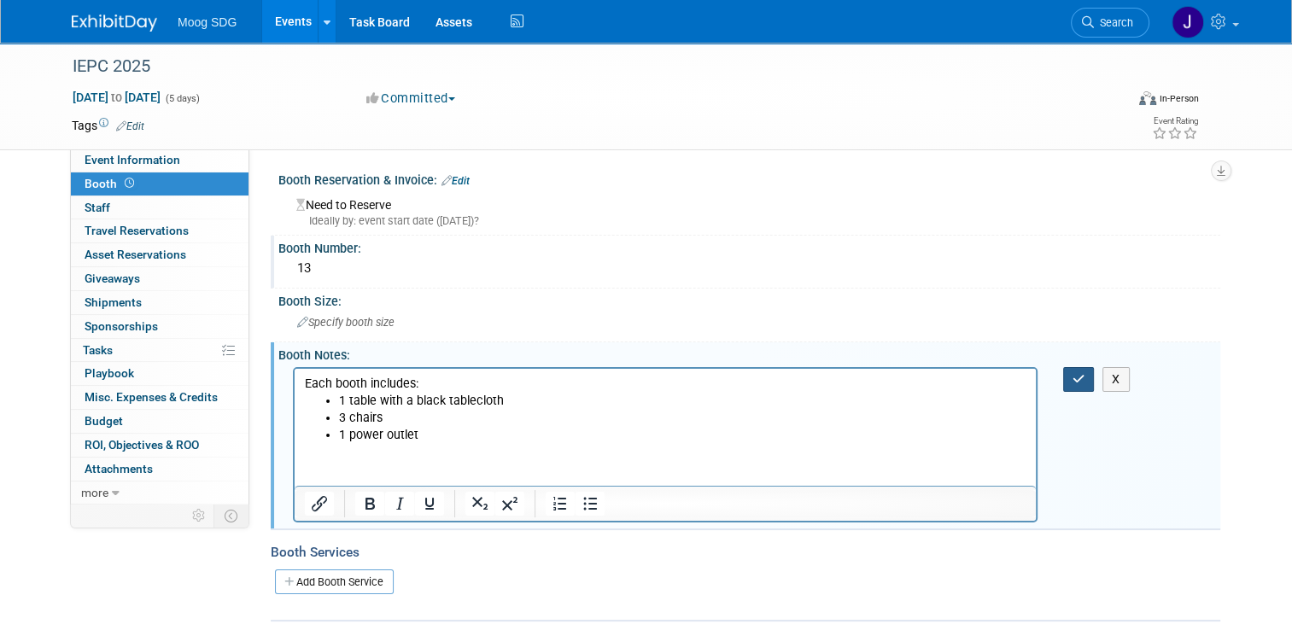
click at [1086, 384] on button "button" at bounding box center [1079, 379] width 32 height 25
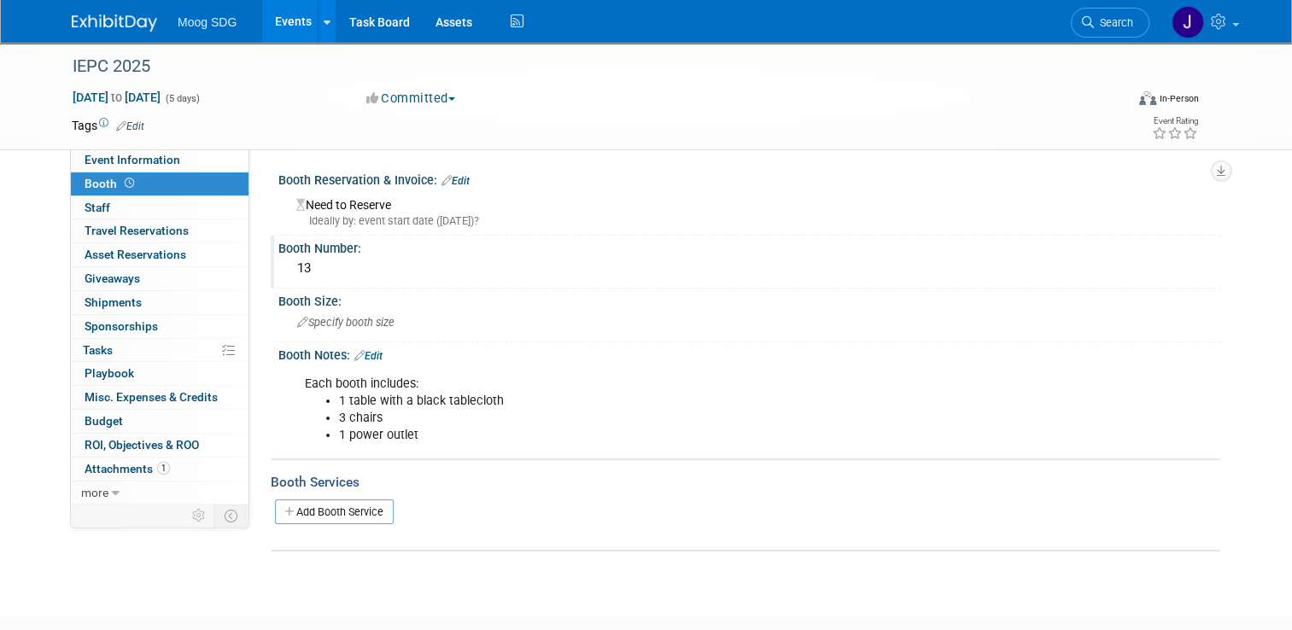
click at [461, 622] on div at bounding box center [646, 631] width 1292 height 21
click at [279, 21] on link "Events" at bounding box center [293, 21] width 62 height 43
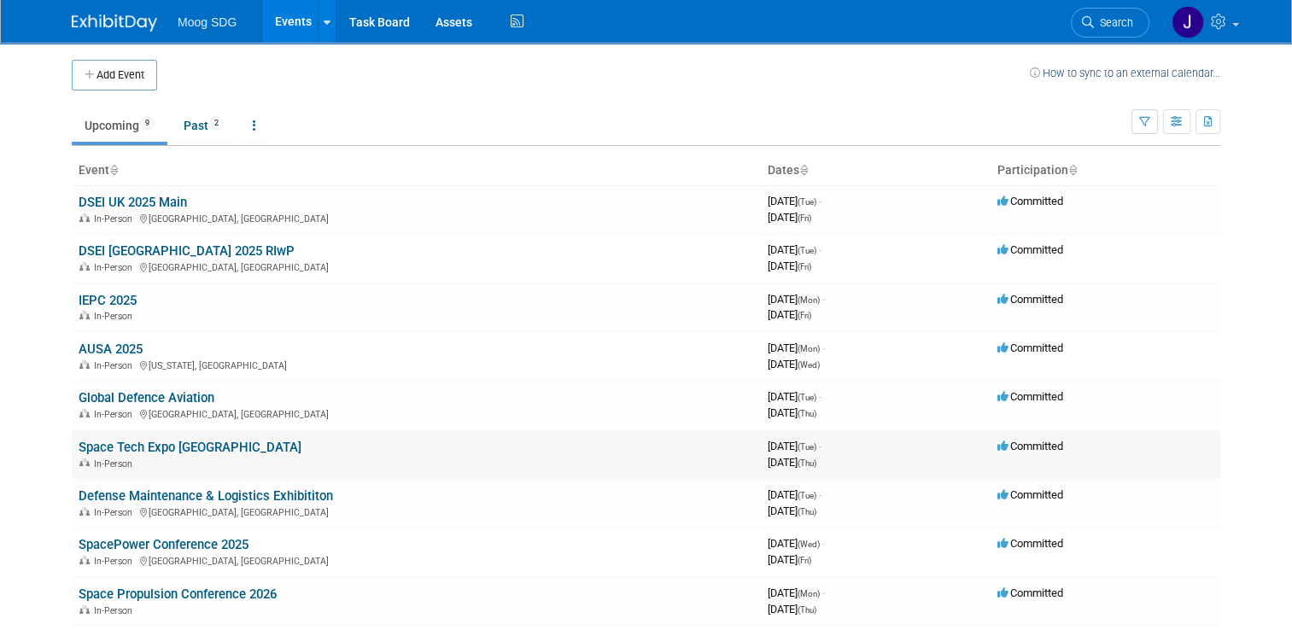
click at [190, 443] on link "Space Tech Expo [GEOGRAPHIC_DATA]" at bounding box center [190, 447] width 223 height 15
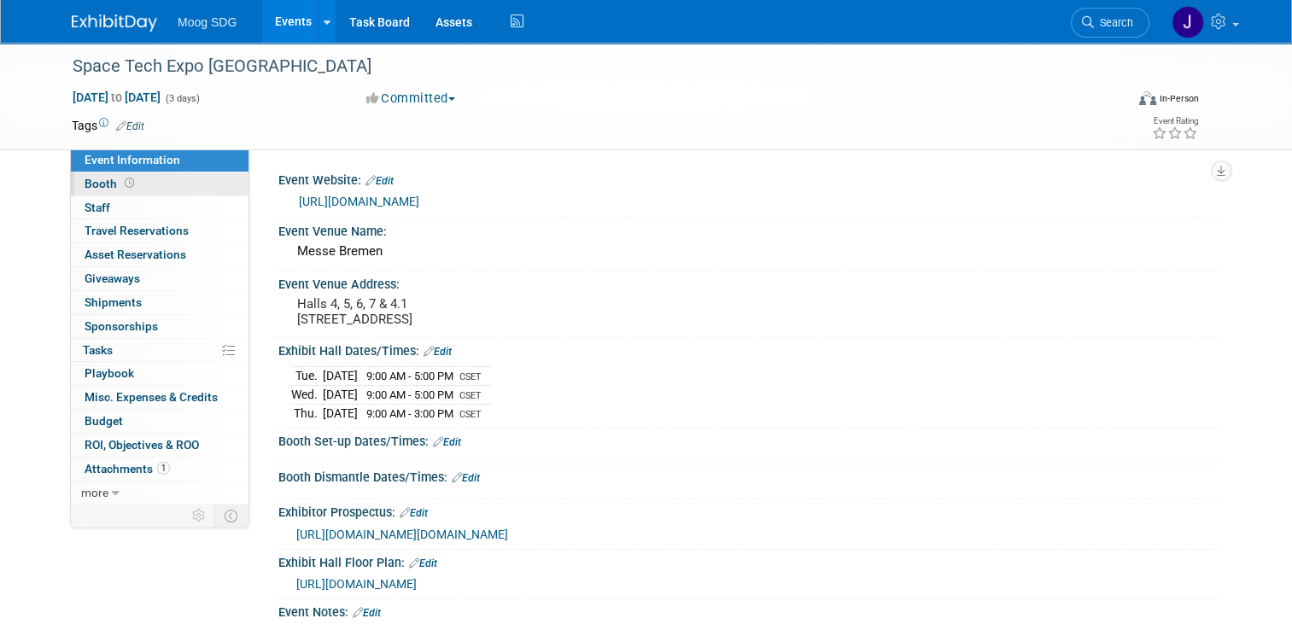
click at [125, 179] on icon at bounding box center [129, 182] width 9 height 9
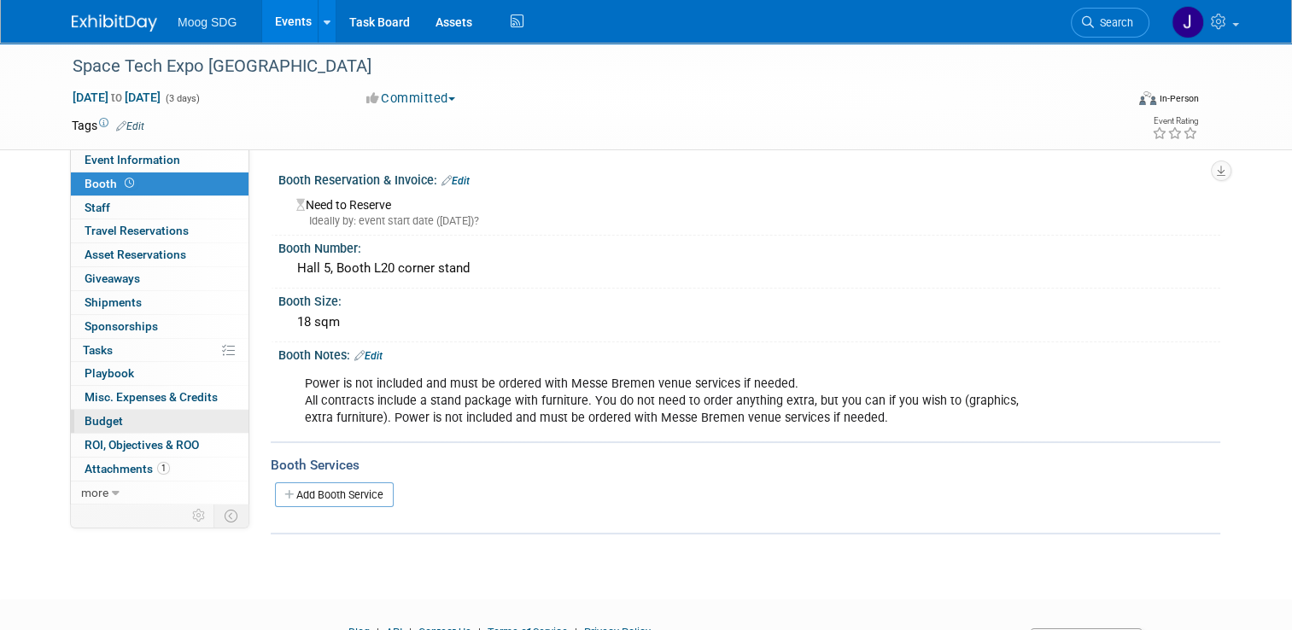
click at [123, 424] on link "Budget" at bounding box center [160, 421] width 178 height 23
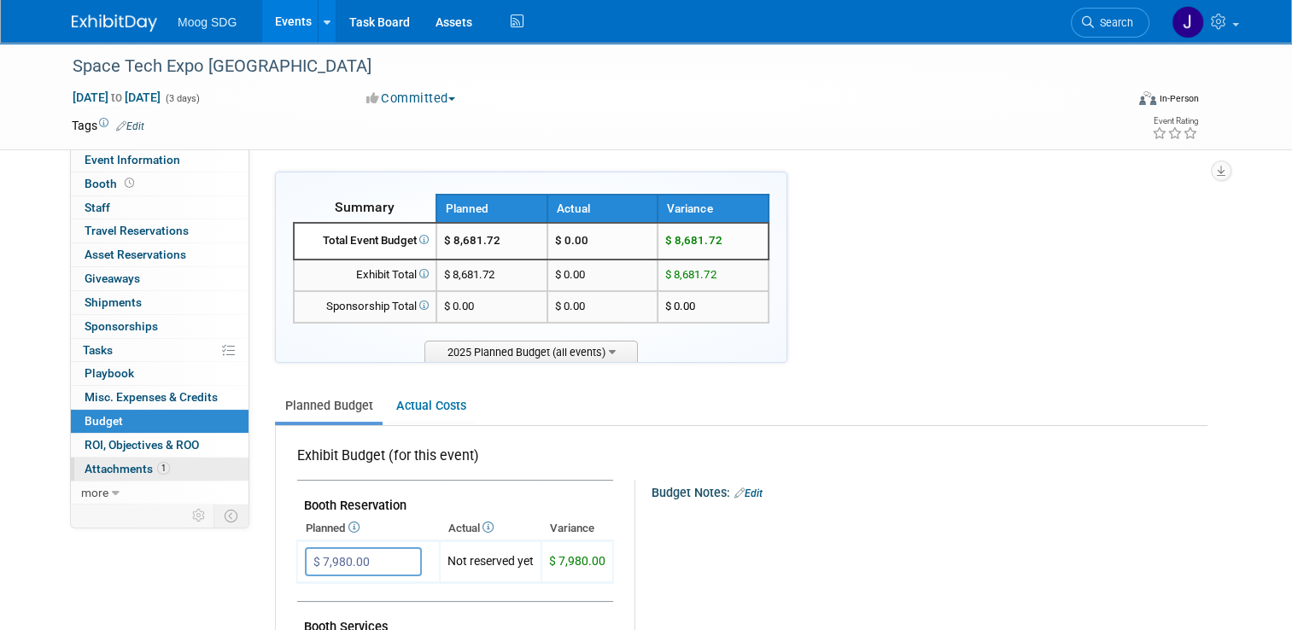
click at [157, 467] on span "1" at bounding box center [163, 468] width 13 height 13
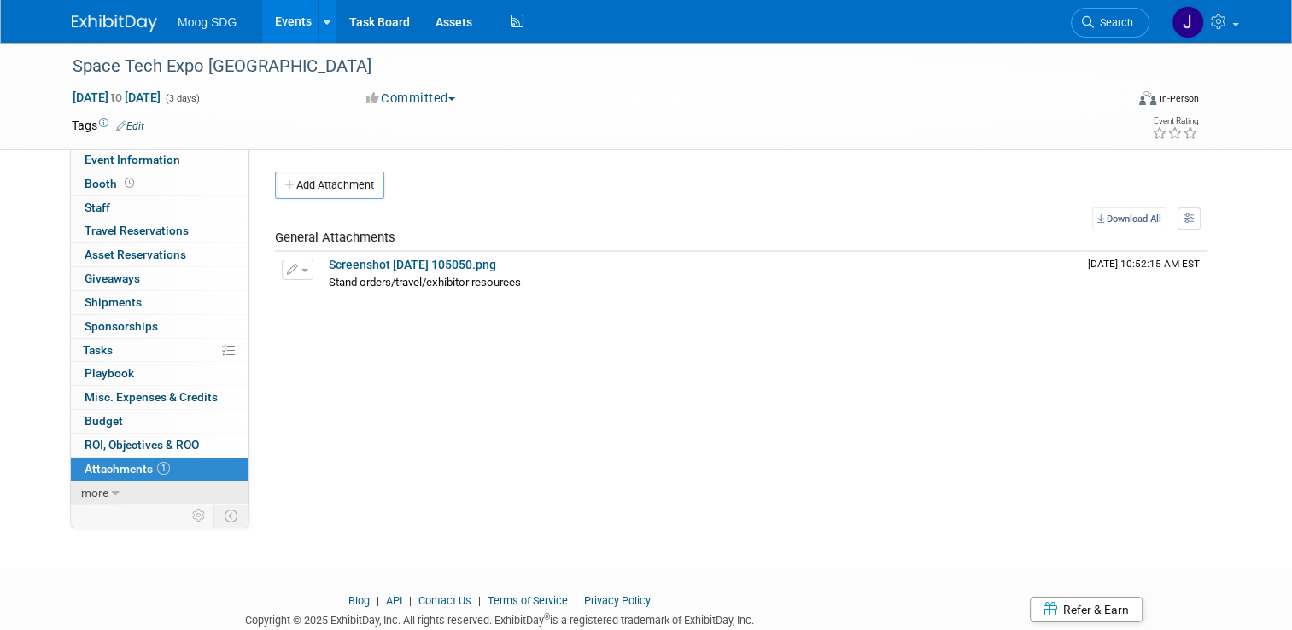
click at [97, 482] on link "more" at bounding box center [160, 493] width 178 height 23
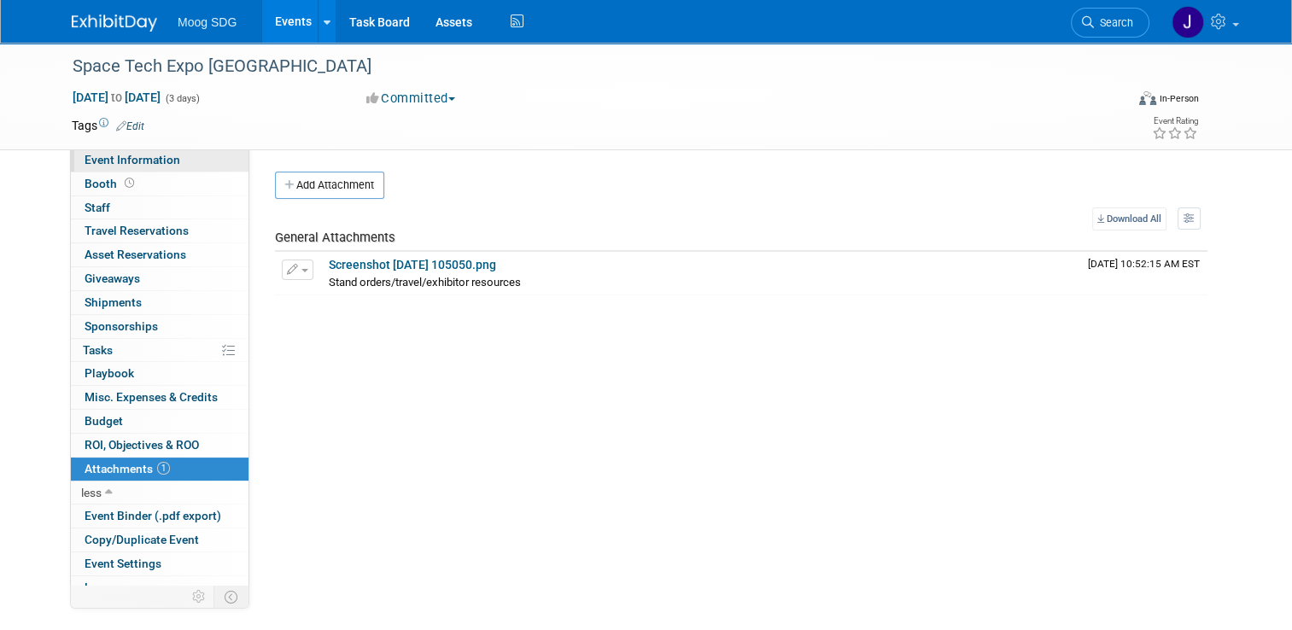
click at [153, 161] on span "Event Information" at bounding box center [133, 160] width 96 height 14
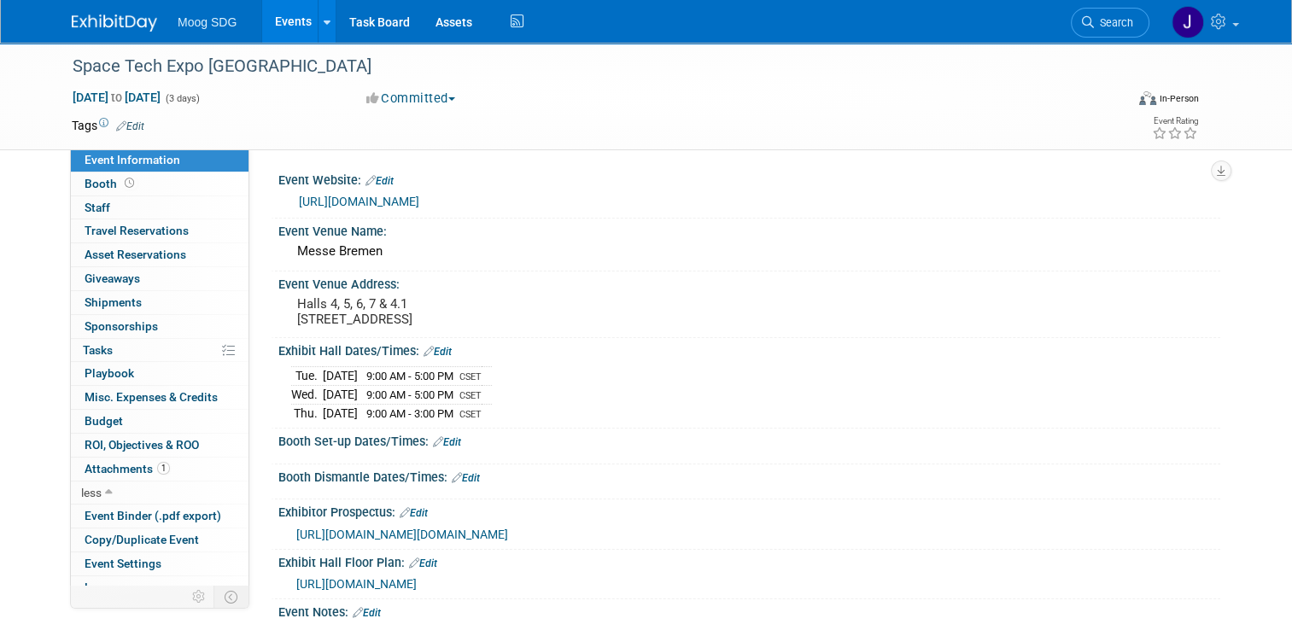
click at [278, 20] on link "Events" at bounding box center [293, 21] width 62 height 43
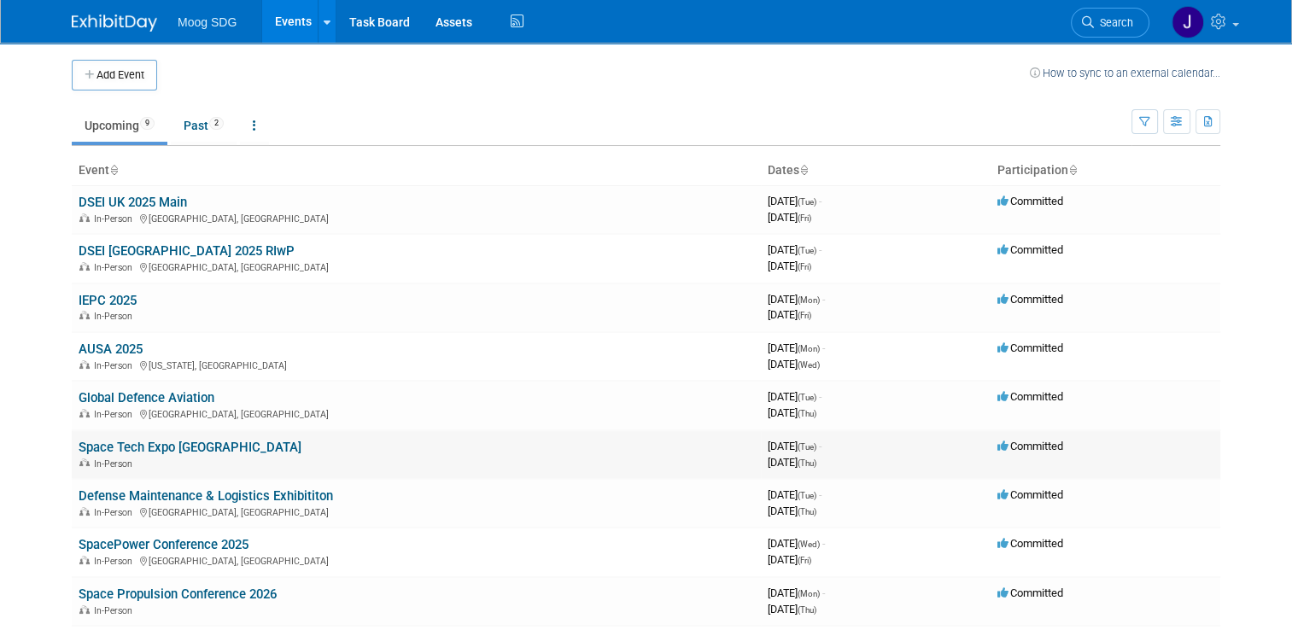
click at [160, 445] on link "Space Tech Expo [GEOGRAPHIC_DATA]" at bounding box center [190, 447] width 223 height 15
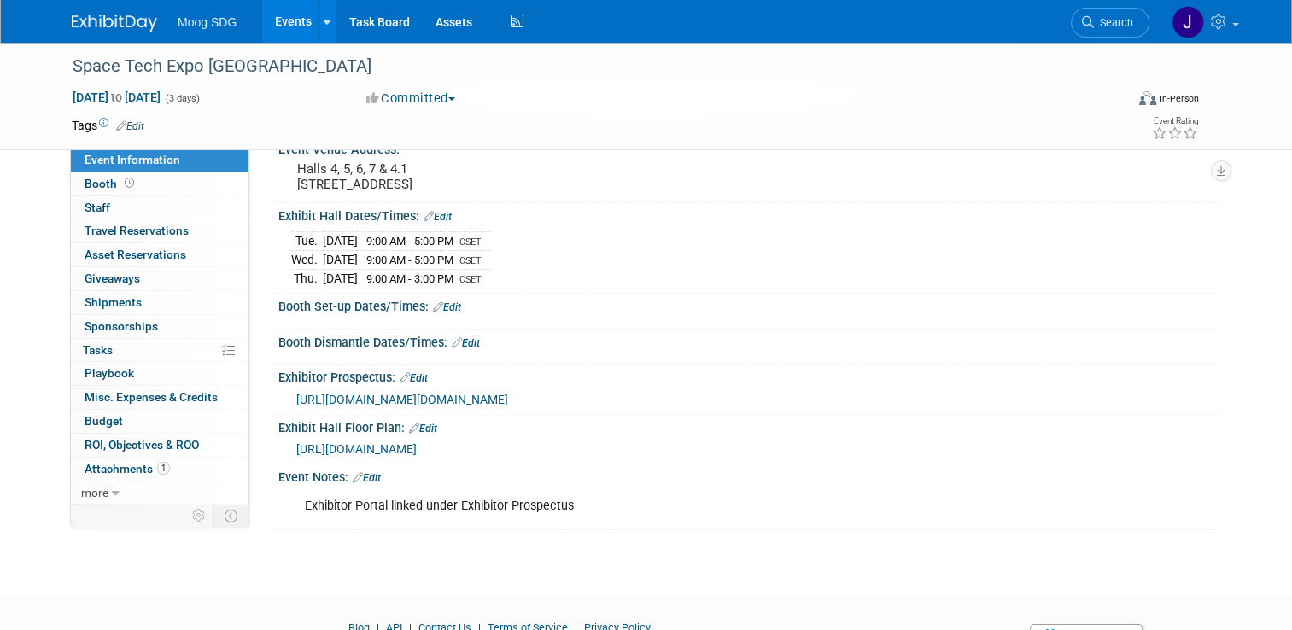
scroll to position [171, 0]
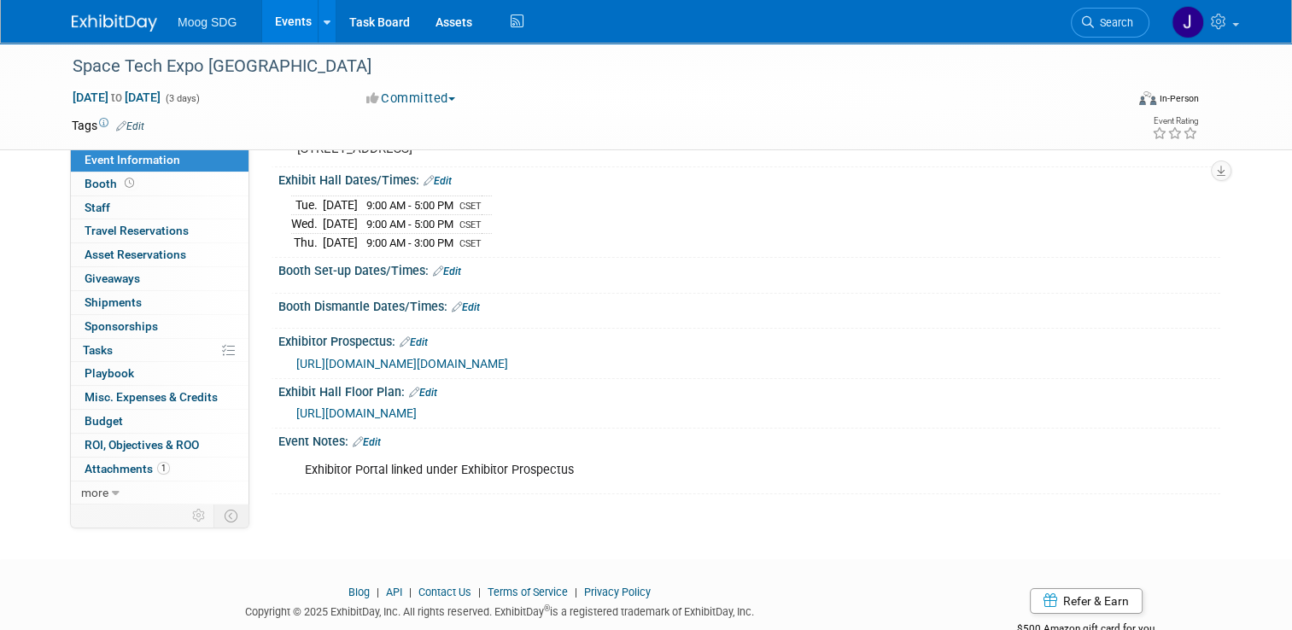
click at [508, 371] on span "[URL][DOMAIN_NAME][DOMAIN_NAME]" at bounding box center [402, 364] width 212 height 14
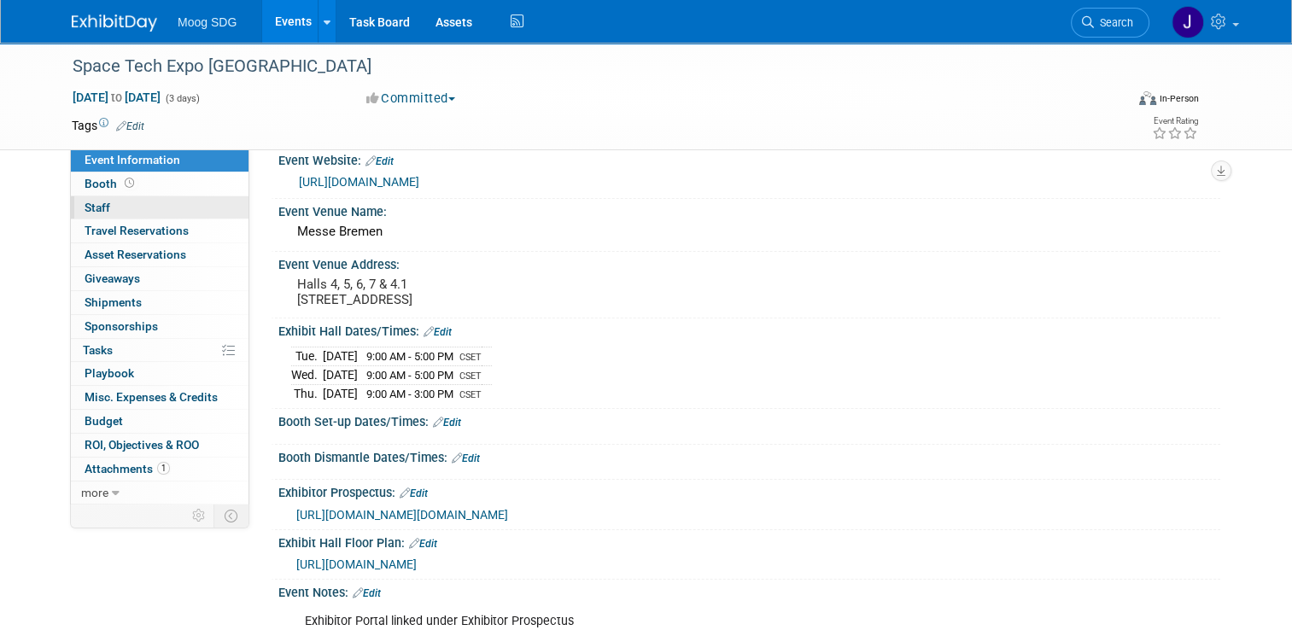
scroll to position [0, 0]
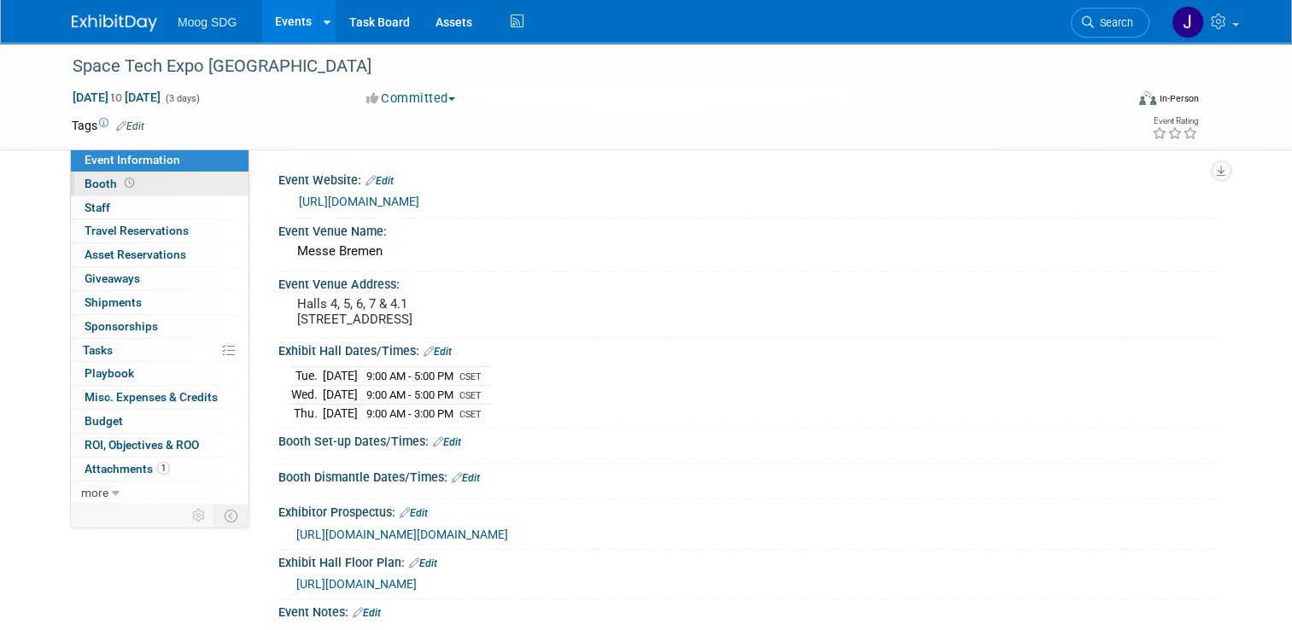
click at [143, 180] on link "Booth" at bounding box center [160, 183] width 178 height 23
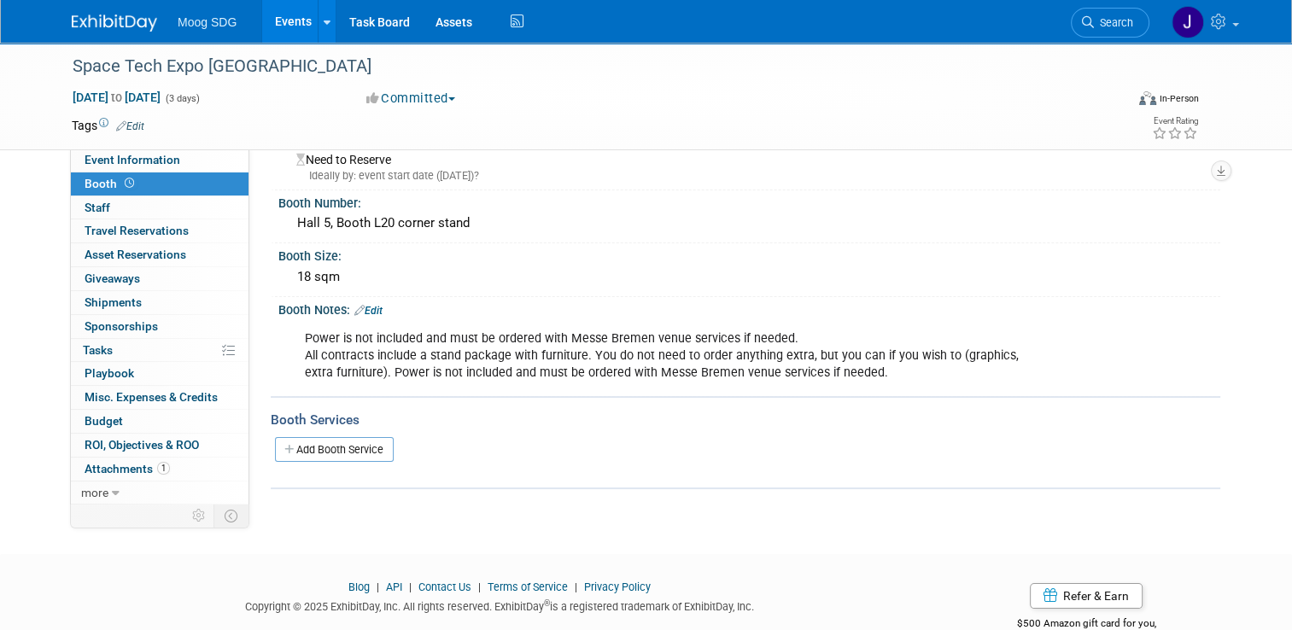
scroll to position [85, 0]
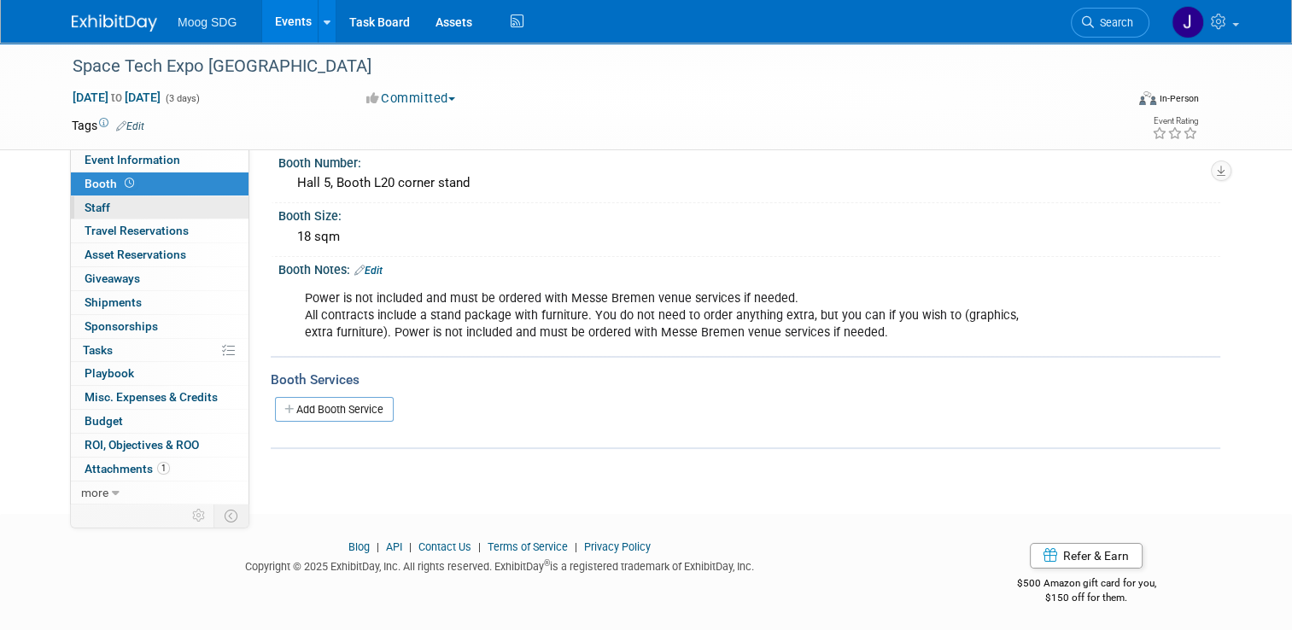
click at [130, 213] on link "0 Staff 0" at bounding box center [160, 207] width 178 height 23
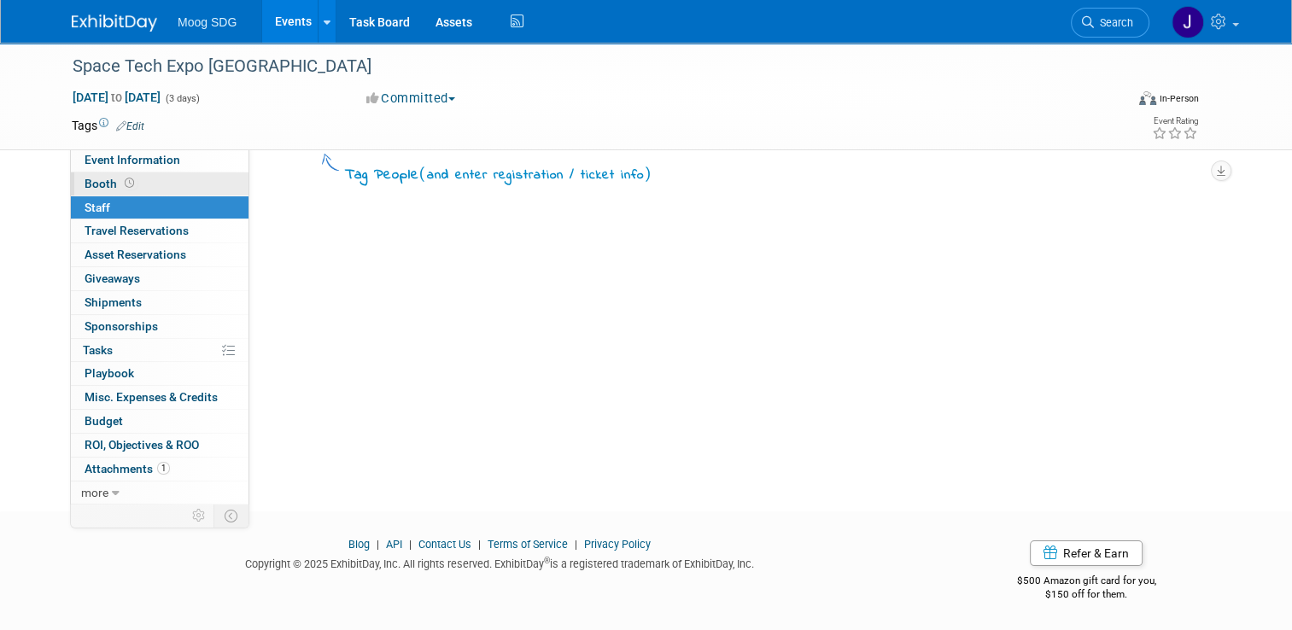
scroll to position [0, 0]
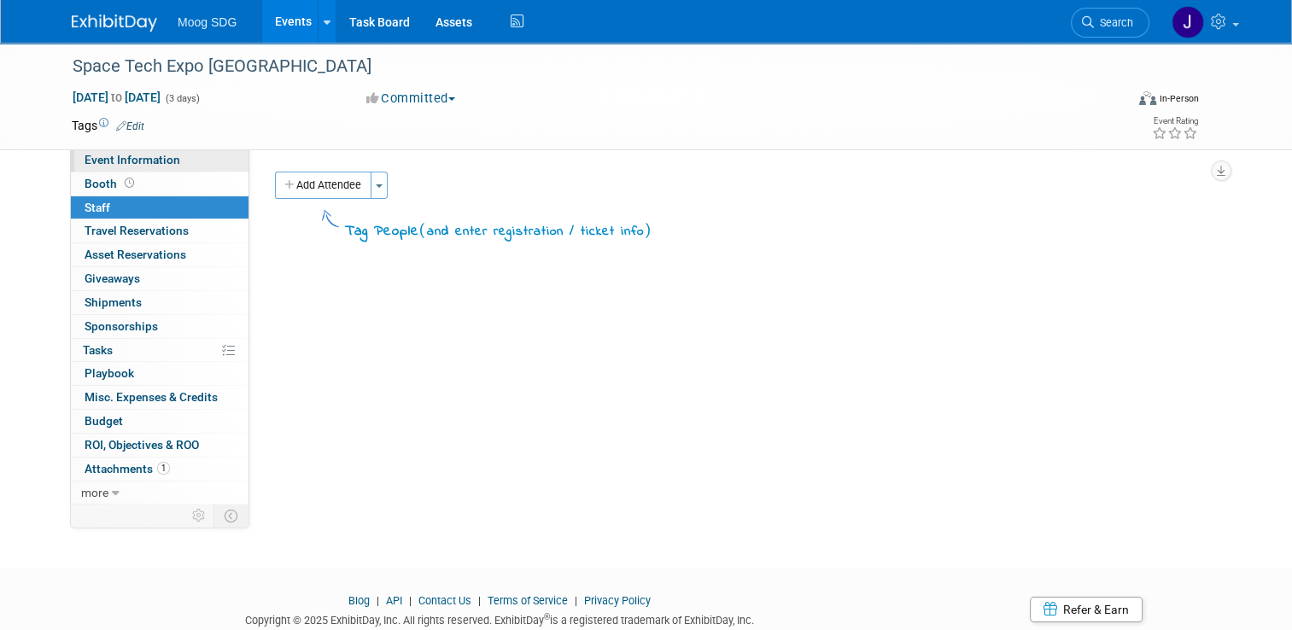
click at [131, 159] on span "Event Information" at bounding box center [133, 160] width 96 height 14
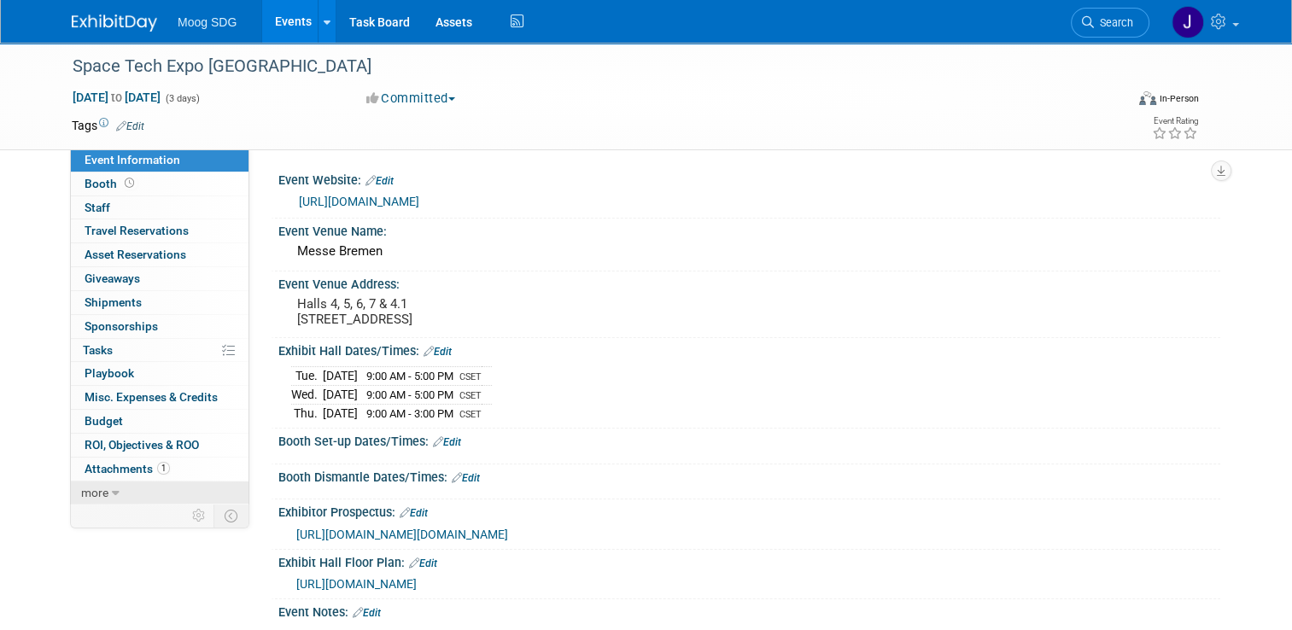
click at [112, 493] on icon at bounding box center [116, 494] width 8 height 12
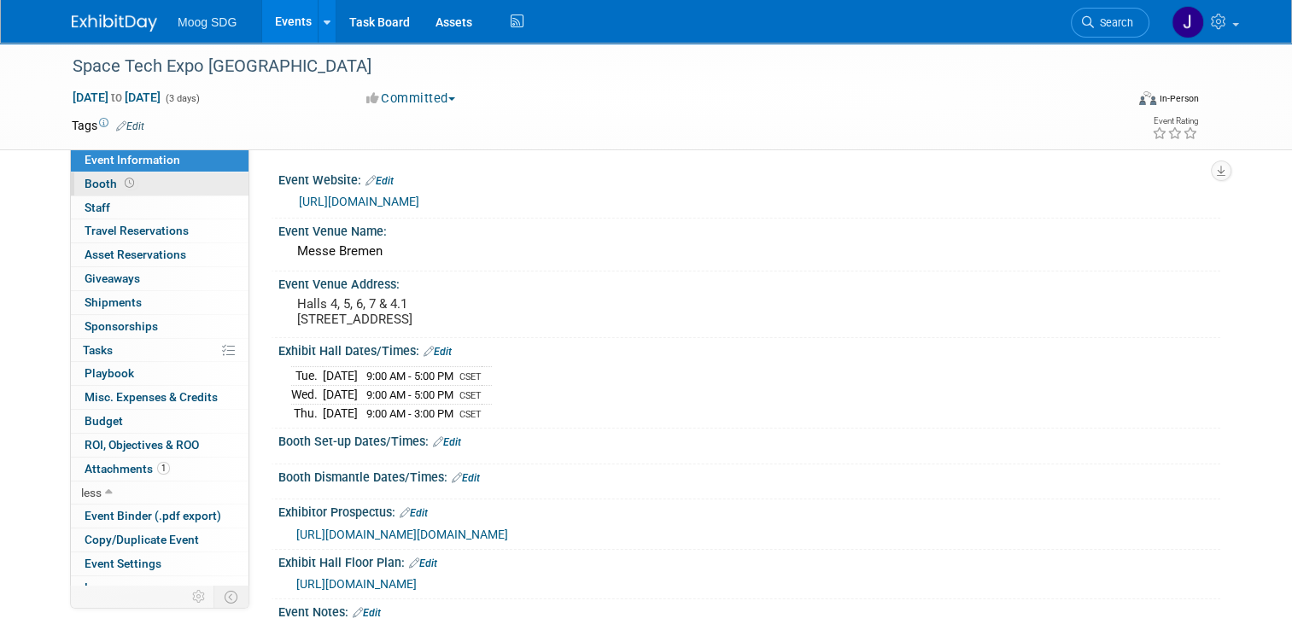
click at [130, 179] on link "Booth" at bounding box center [160, 183] width 178 height 23
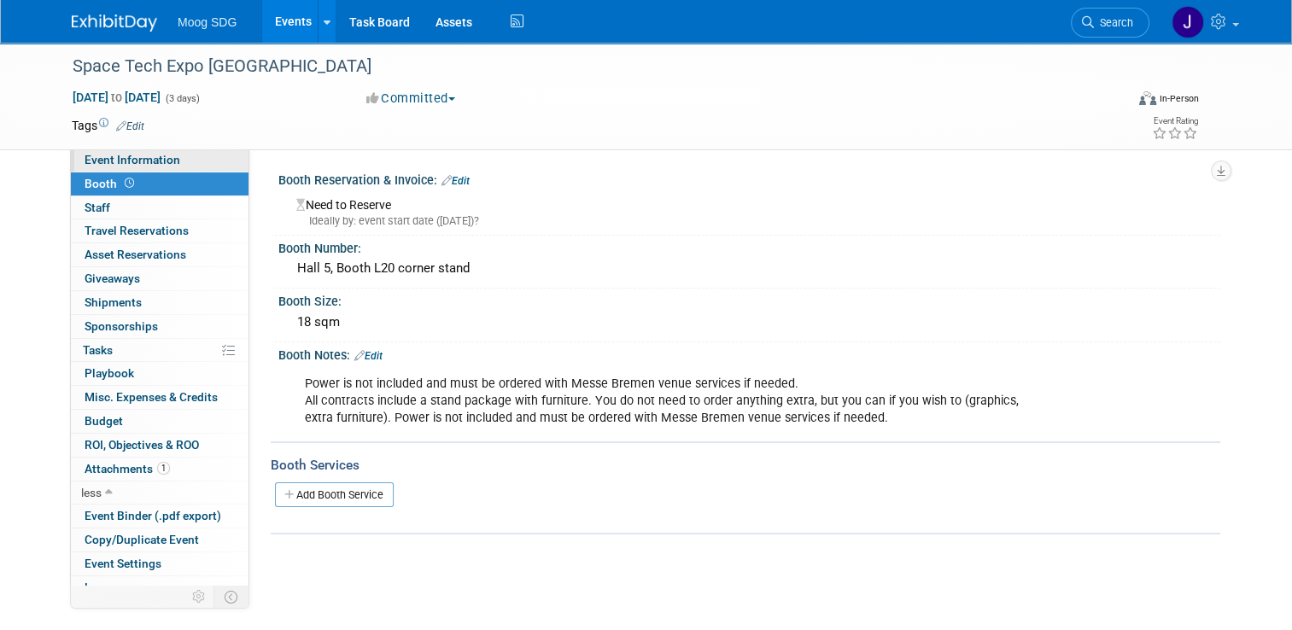
click at [140, 166] on span "Event Information" at bounding box center [133, 160] width 96 height 14
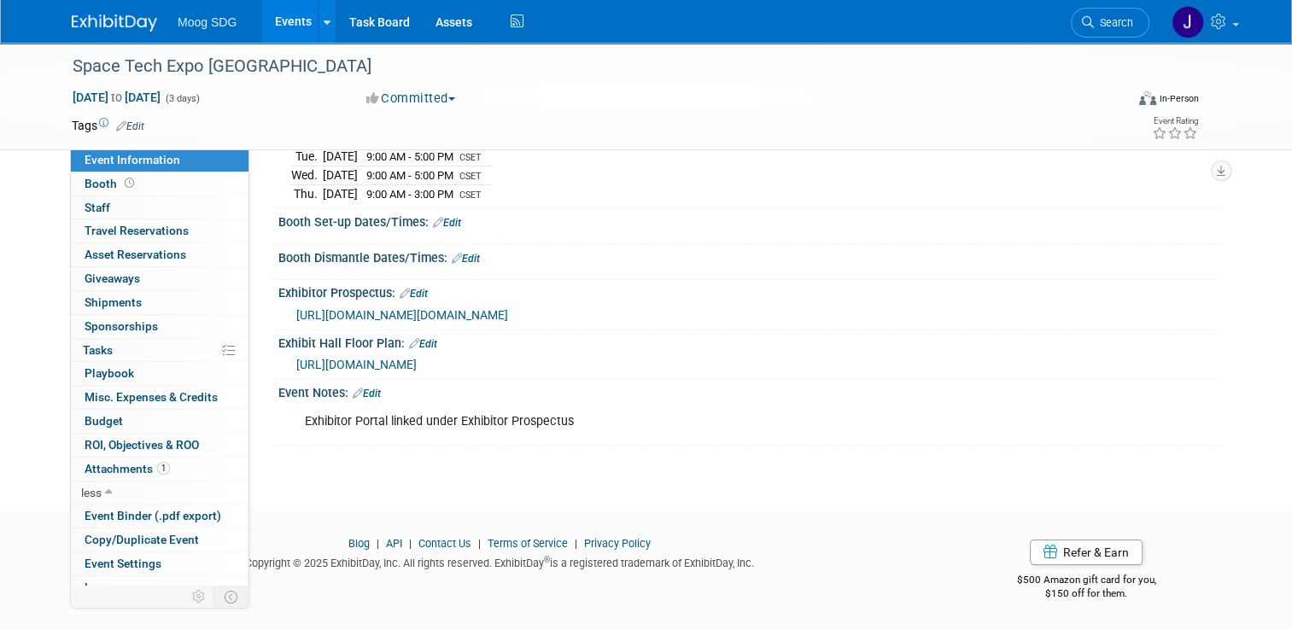
scroll to position [246, 0]
click at [145, 187] on link "Booth" at bounding box center [160, 183] width 178 height 23
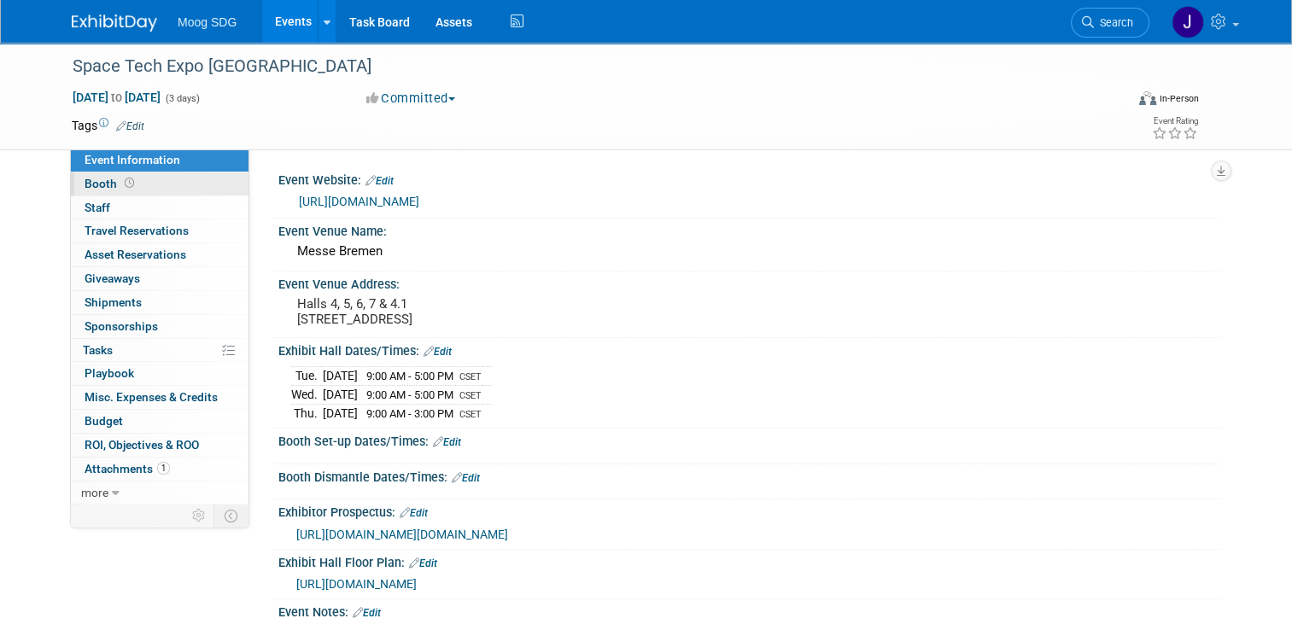
click at [161, 195] on link "Booth" at bounding box center [160, 183] width 178 height 23
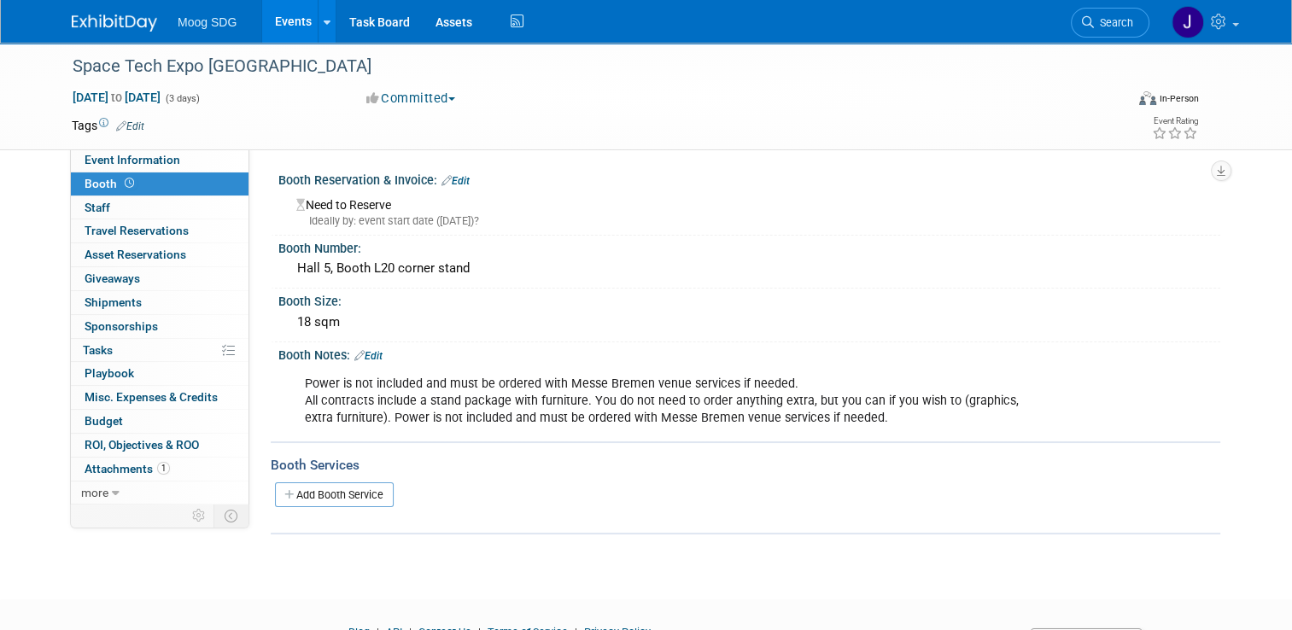
click at [289, 20] on link "Events" at bounding box center [293, 21] width 62 height 43
